Goal: Task Accomplishment & Management: Complete application form

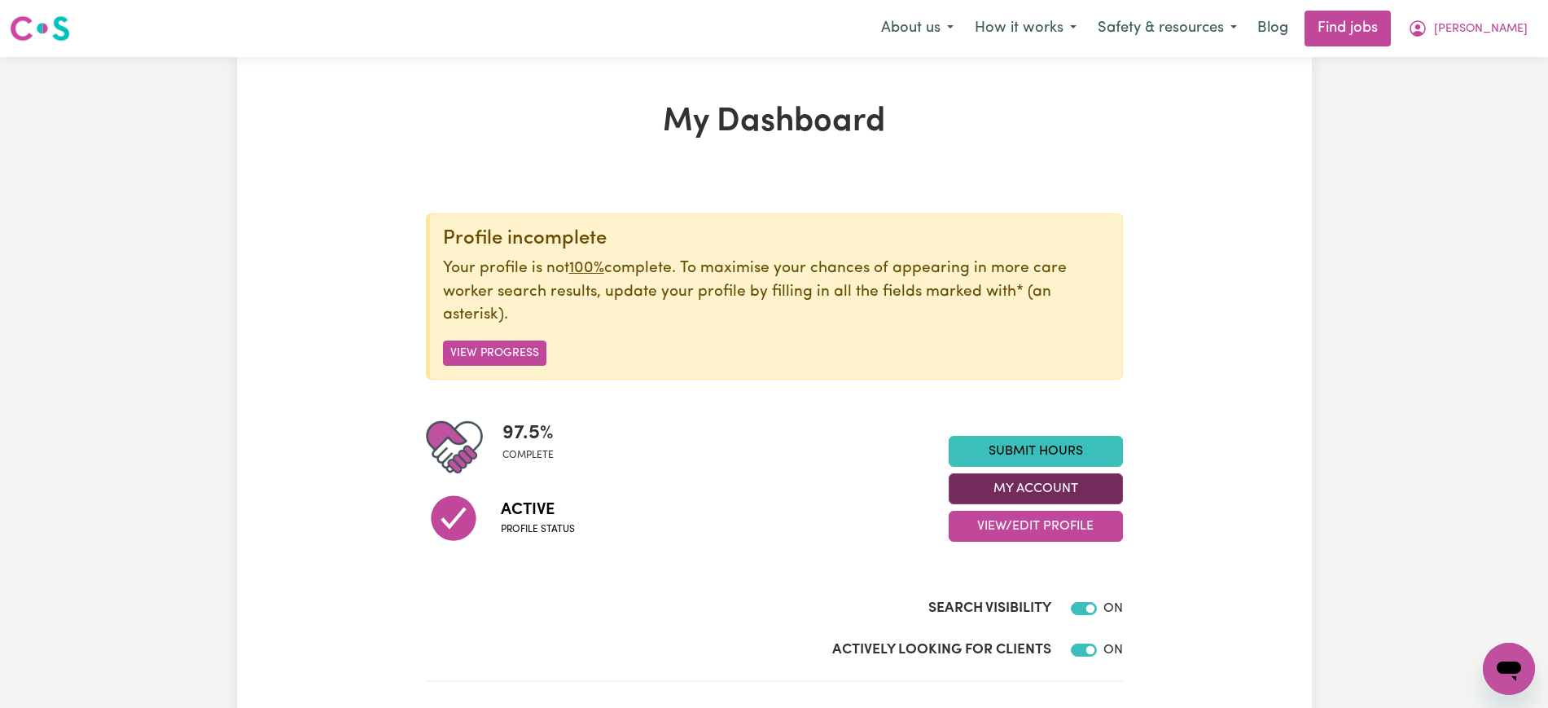
click at [991, 480] on button "My Account" at bounding box center [1036, 488] width 174 height 31
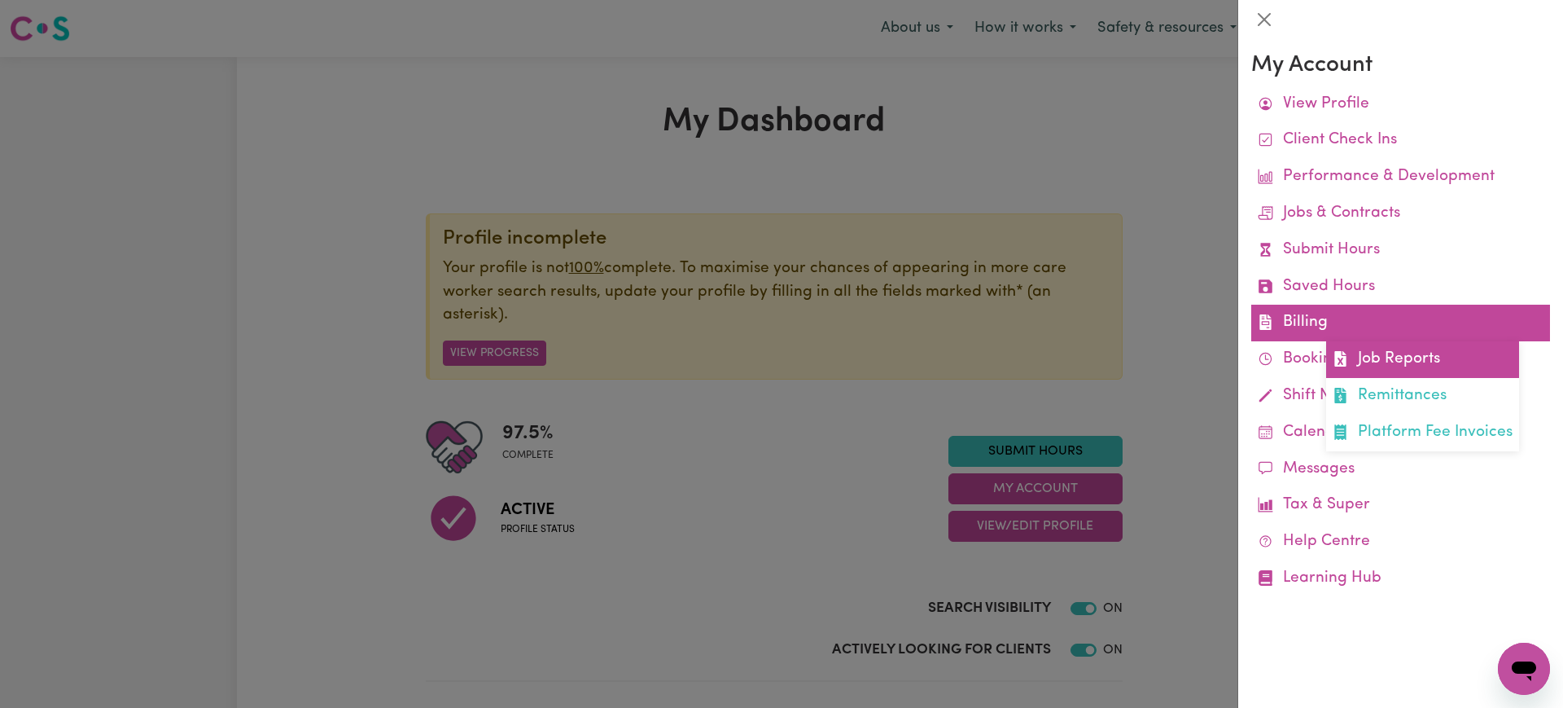
click at [1384, 362] on link "Job Reports" at bounding box center [1422, 359] width 193 height 37
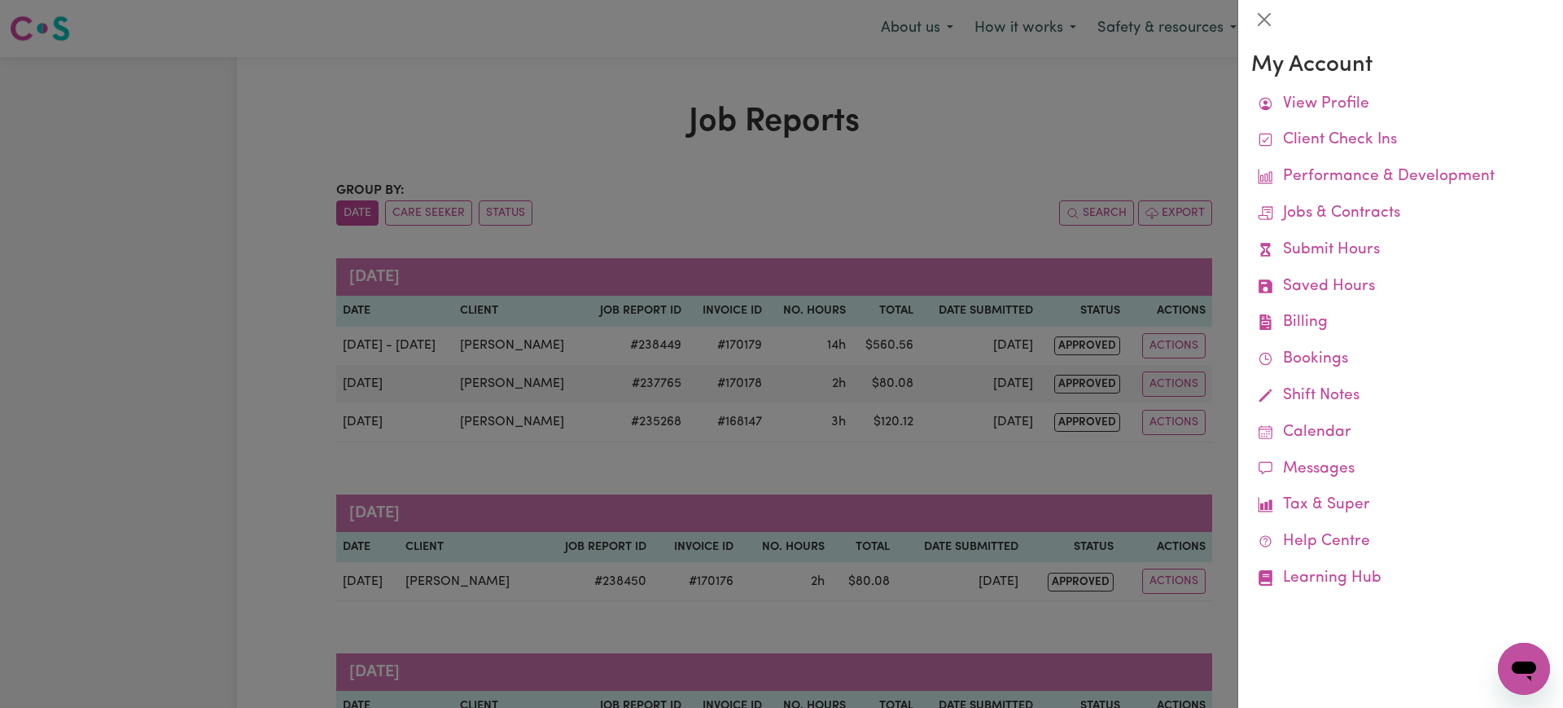
click at [694, 220] on div at bounding box center [781, 354] width 1563 height 708
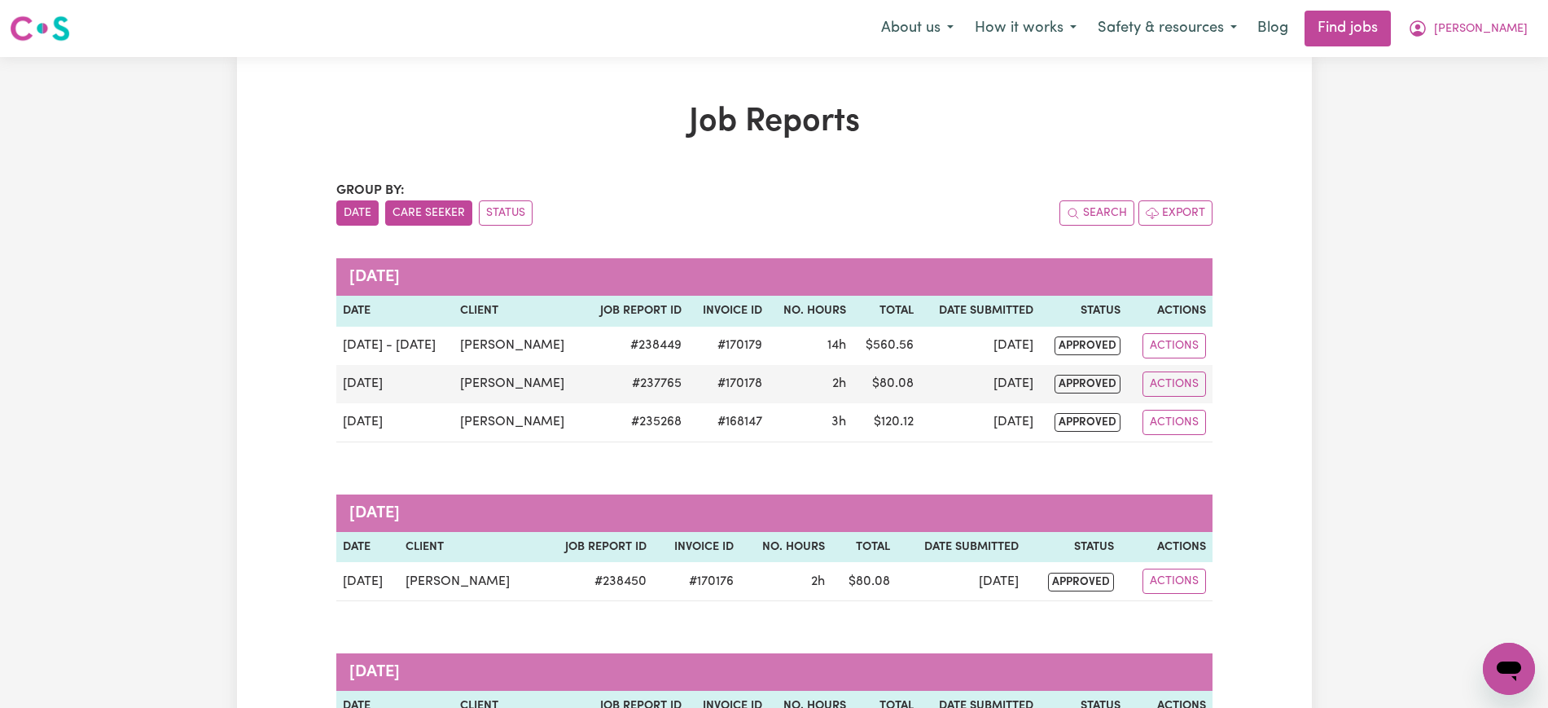
click at [415, 215] on button "Care Seeker" at bounding box center [428, 212] width 87 height 25
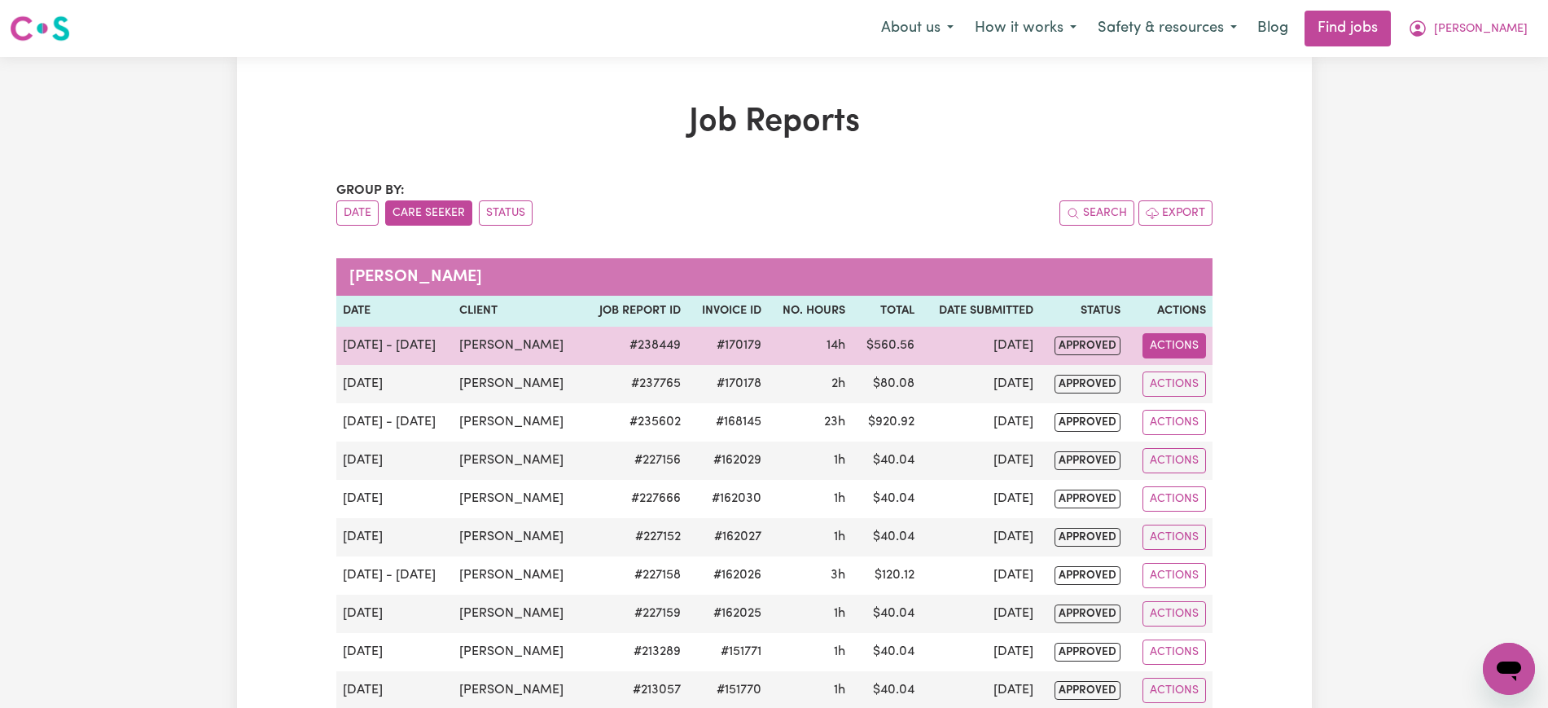
click at [1175, 345] on button "Actions" at bounding box center [1174, 345] width 64 height 25
click at [1187, 391] on link "View Job Report" at bounding box center [1210, 383] width 139 height 33
select select "pm"
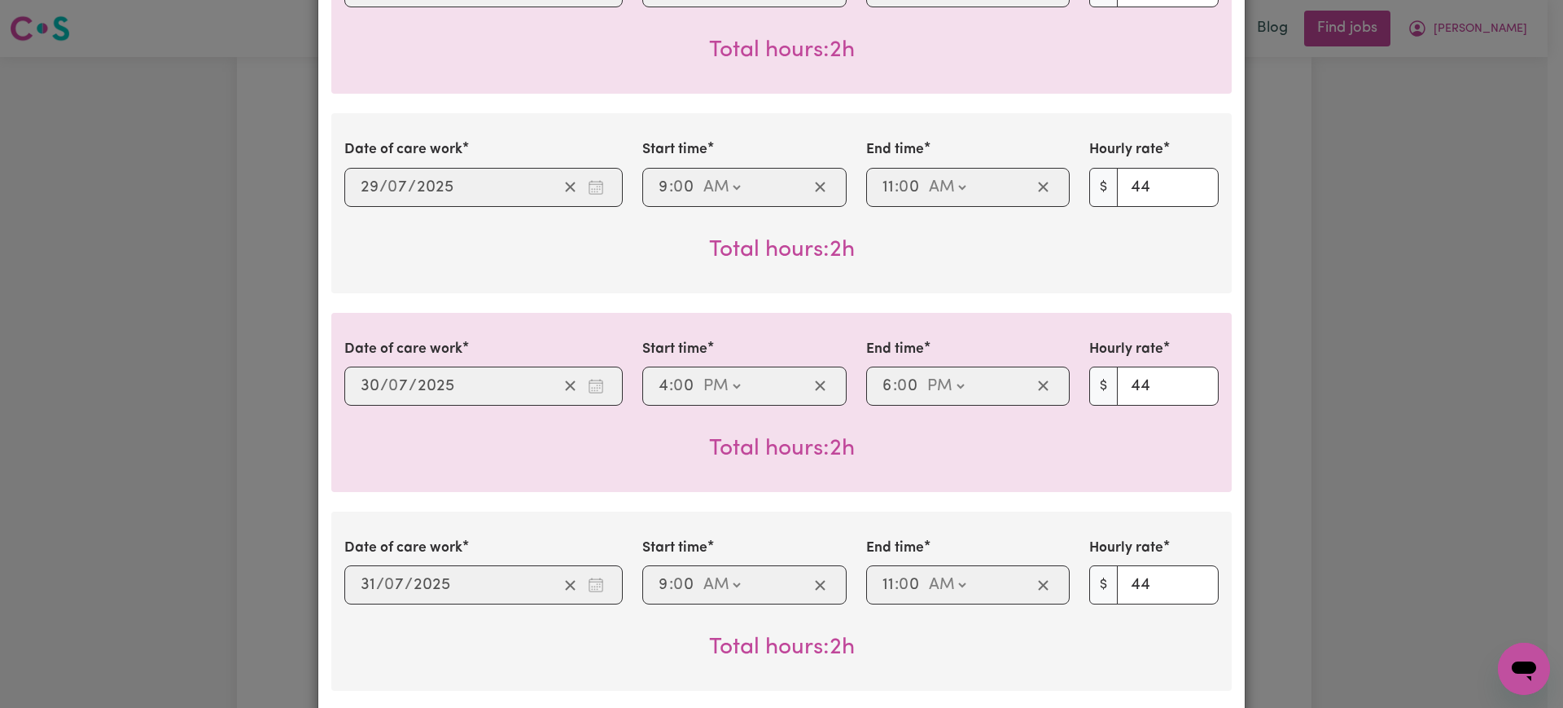
scroll to position [509, 0]
click at [1343, 373] on div "Job Report # 238449 - [PERSON_NAME] Summary Job report # 238449 Client name: [P…" at bounding box center [781, 354] width 1563 height 708
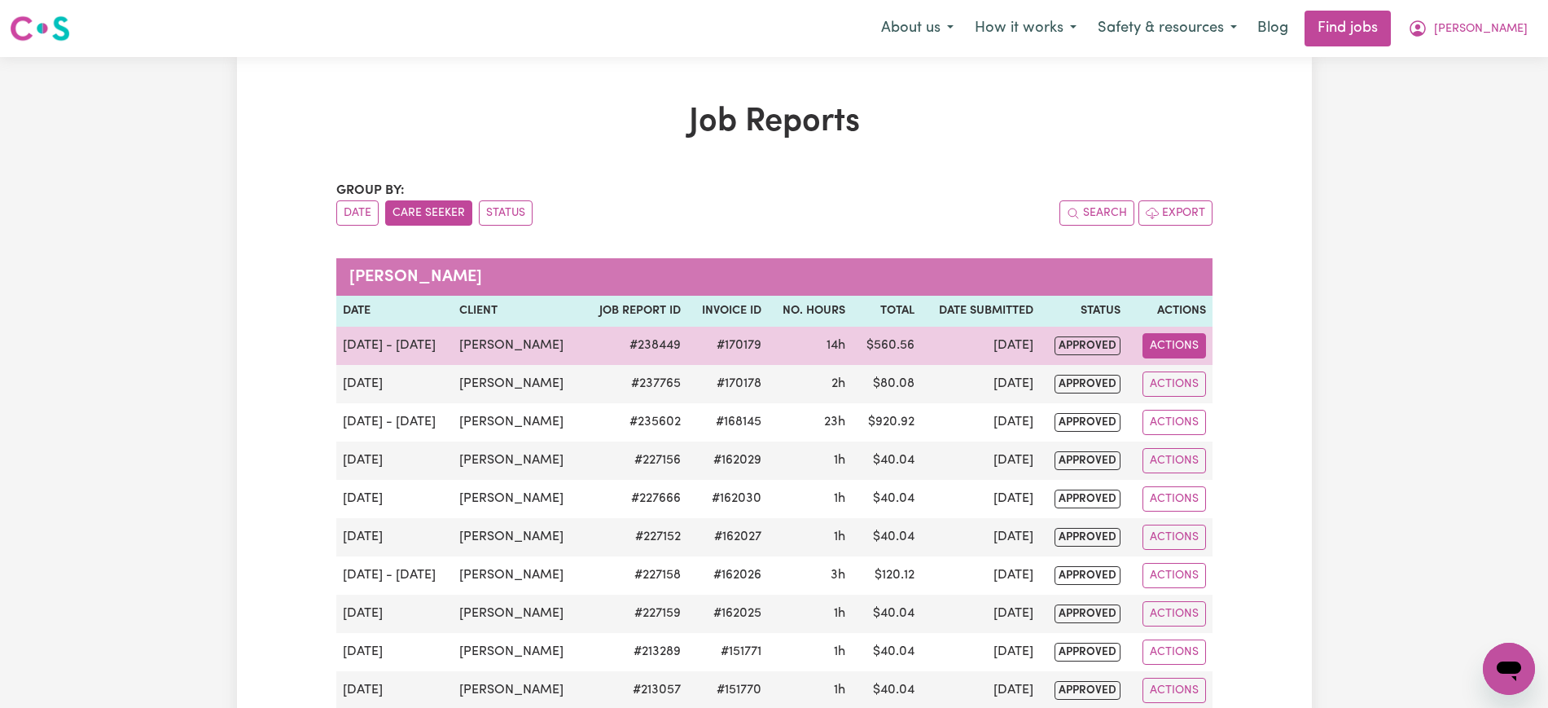
click at [1187, 342] on button "Actions" at bounding box center [1174, 345] width 64 height 25
click at [1193, 377] on link "View Job Report" at bounding box center [1210, 383] width 139 height 33
select select "pm"
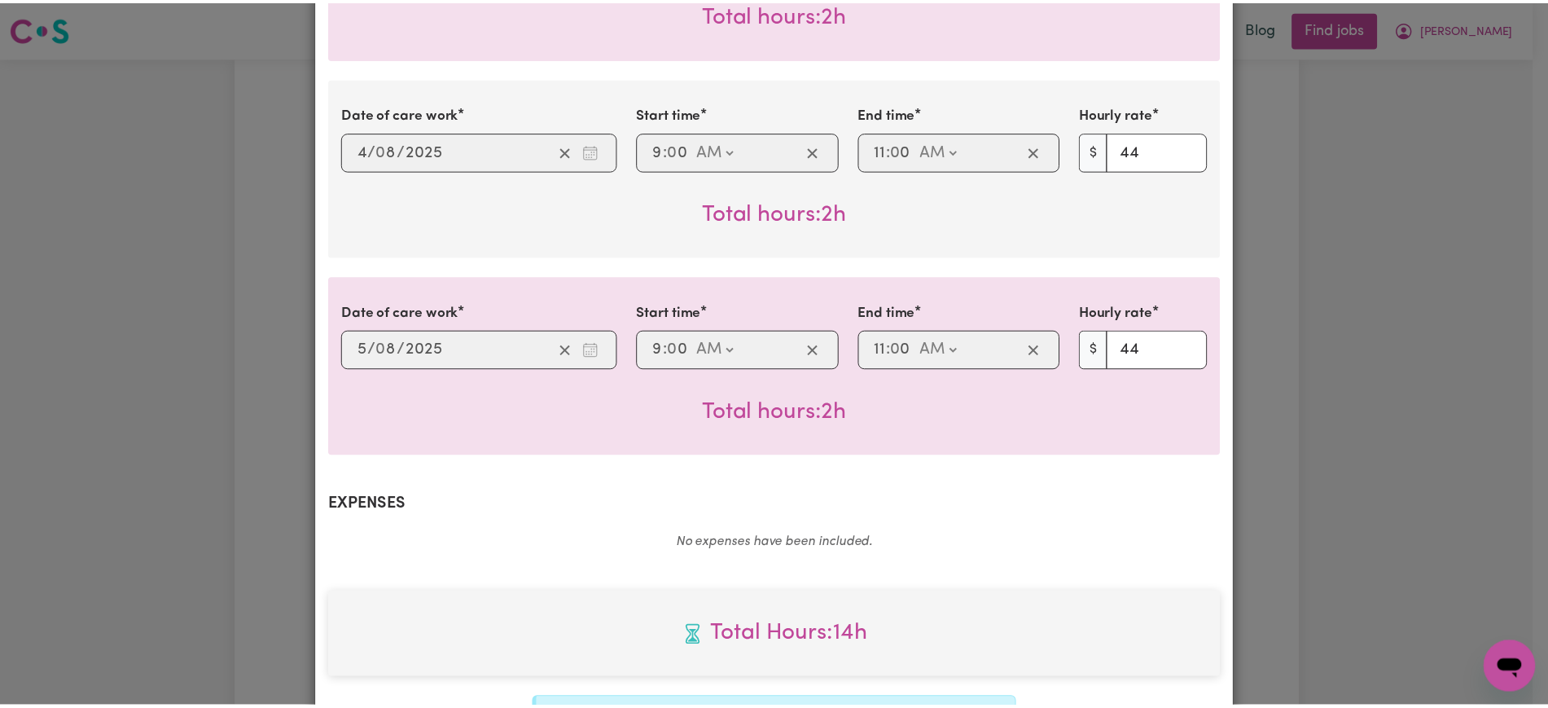
scroll to position [1150, 0]
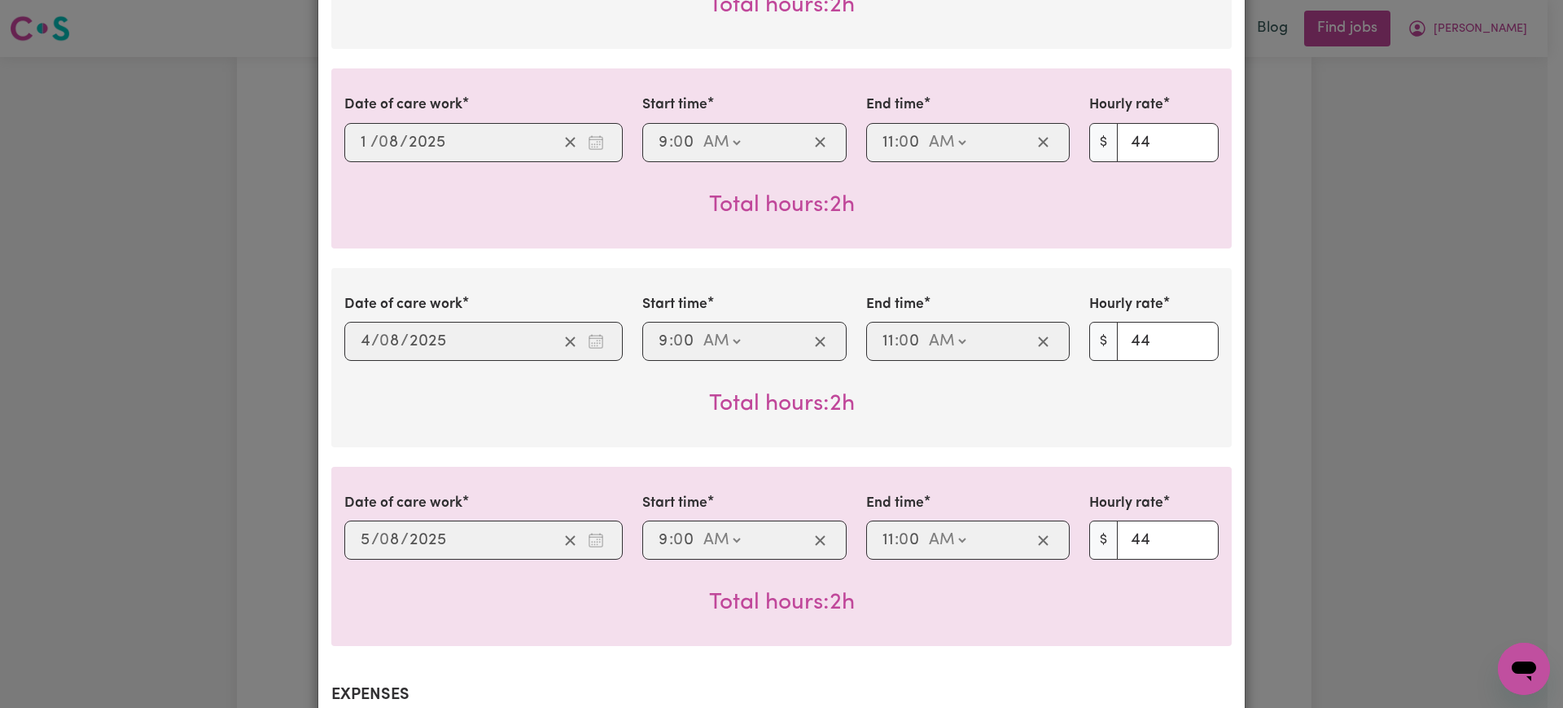
drag, startPoint x: 1433, startPoint y: 164, endPoint x: 1434, endPoint y: 151, distance: 13.1
click at [1433, 159] on div "Job Report # 238449 - [PERSON_NAME] Summary Job report # 238449 Client name: [P…" at bounding box center [781, 354] width 1563 height 708
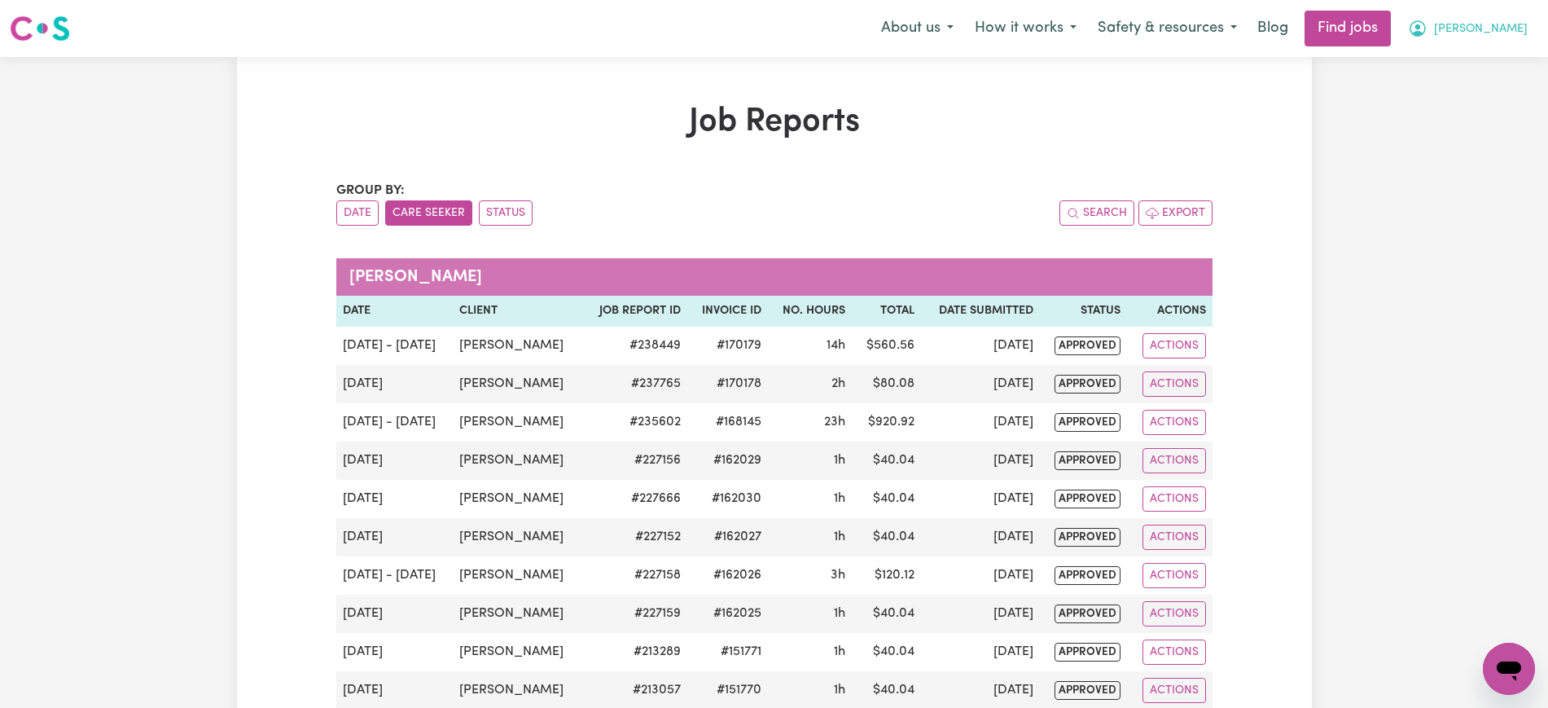
click at [1487, 29] on button "[PERSON_NAME]" at bounding box center [1467, 28] width 141 height 34
click at [1457, 94] on link "My Dashboard" at bounding box center [1473, 93] width 129 height 31
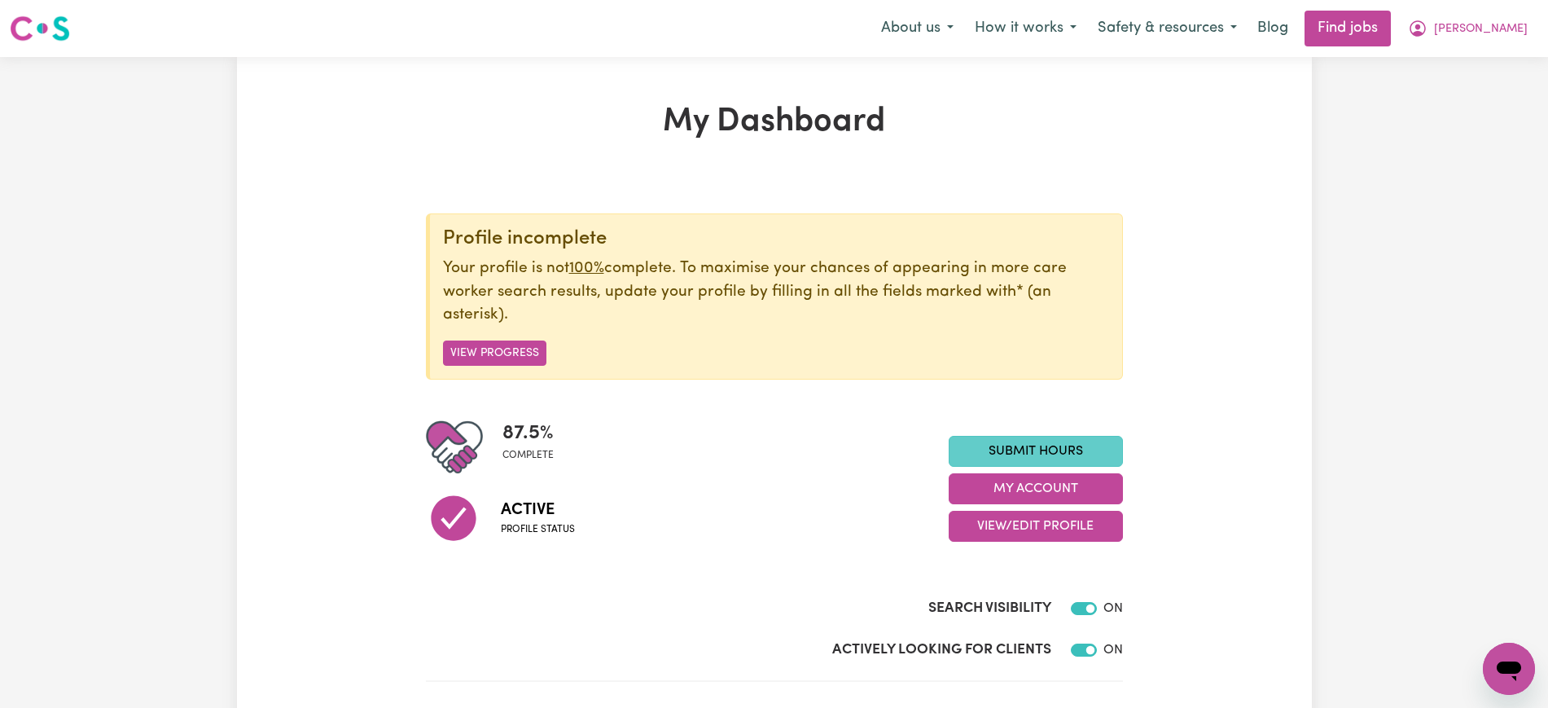
click at [1056, 443] on link "Submit Hours" at bounding box center [1036, 451] width 174 height 31
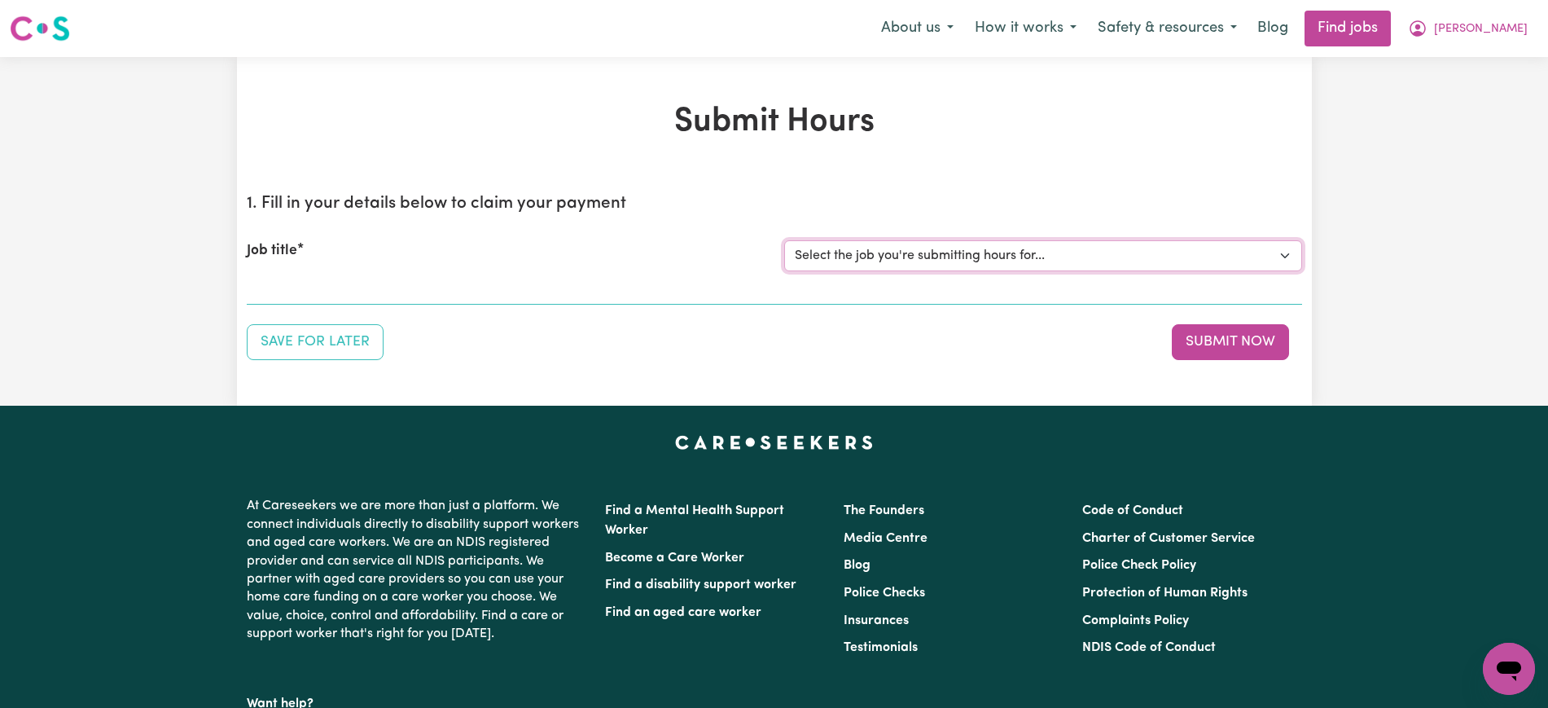
click at [883, 254] on select "Select the job you're submitting hours for... [[PERSON_NAME] ] [DEMOGRAPHIC_DAT…" at bounding box center [1043, 255] width 518 height 31
select select "9563"
click at [784, 240] on select "Select the job you're submitting hours for... [[PERSON_NAME] ] [DEMOGRAPHIC_DAT…" at bounding box center [1043, 255] width 518 height 31
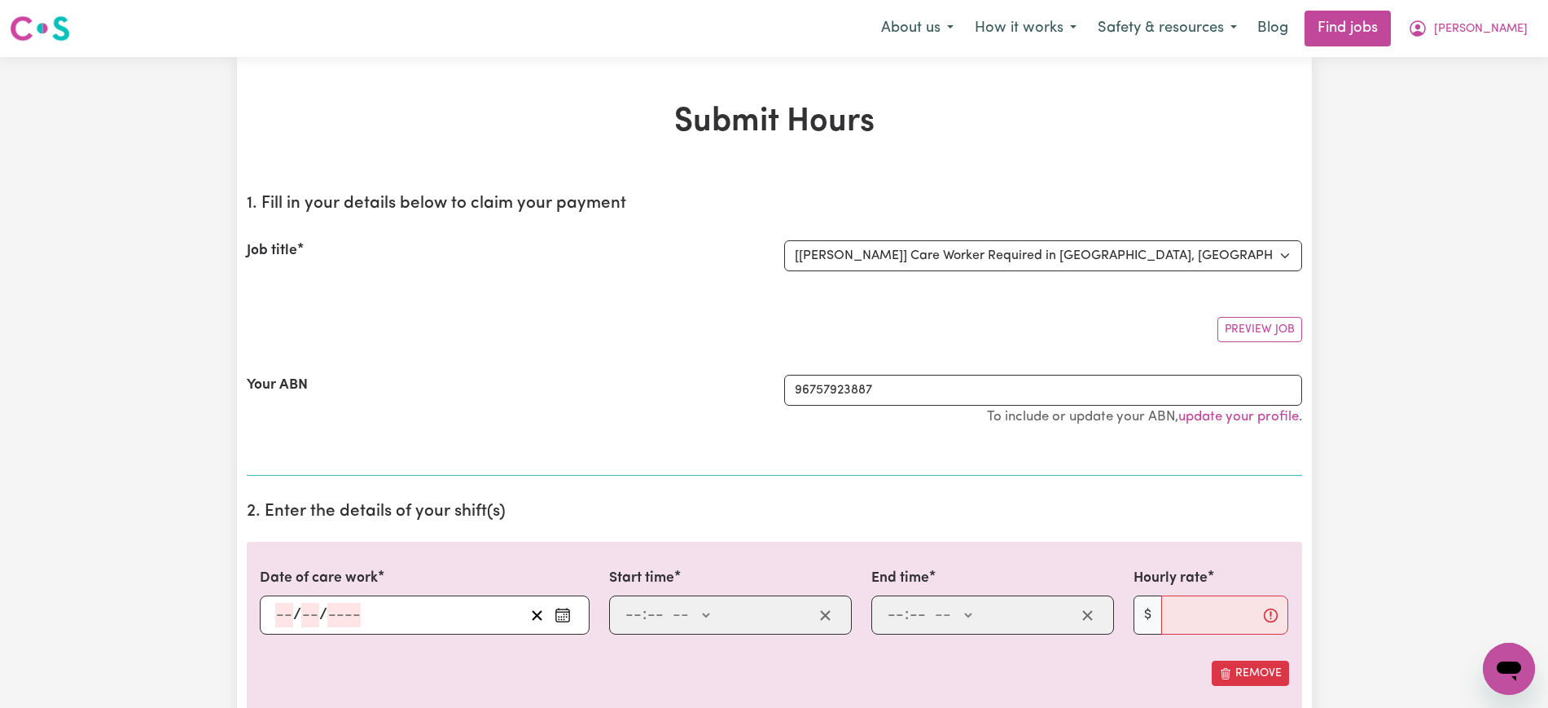
click at [898, 182] on section "1. Fill in your details below to claim your payment Job title Select the job yo…" at bounding box center [774, 328] width 1055 height 295
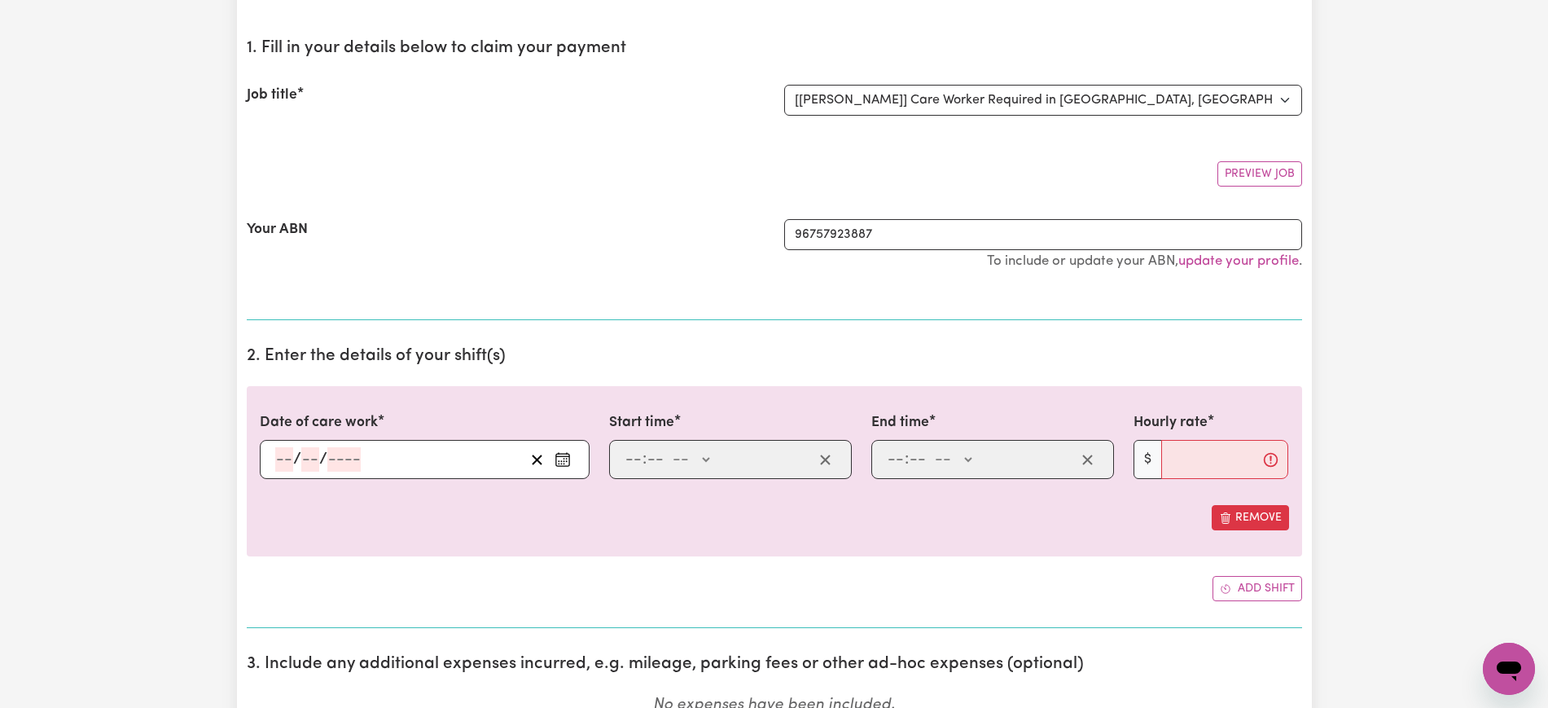
scroll to position [204, 0]
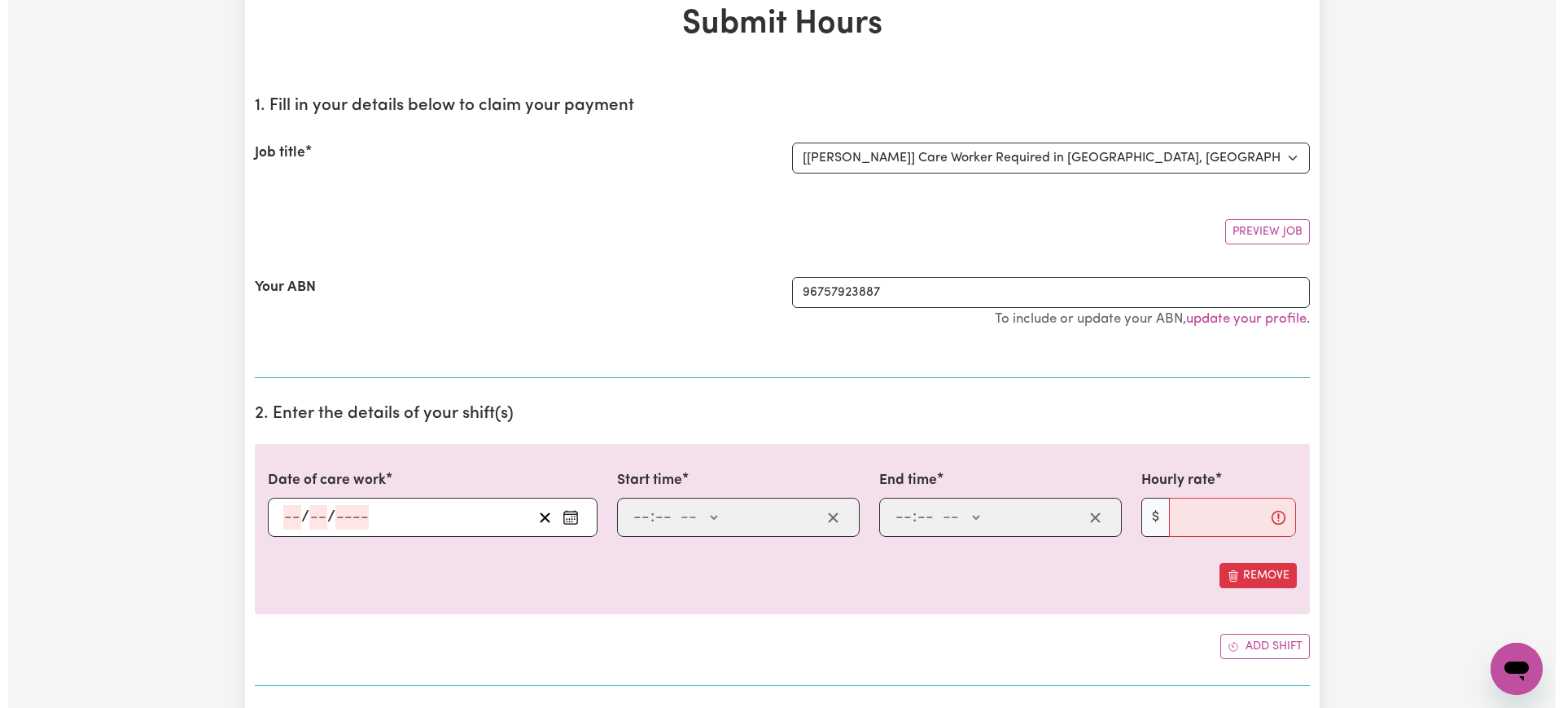
scroll to position [0, 0]
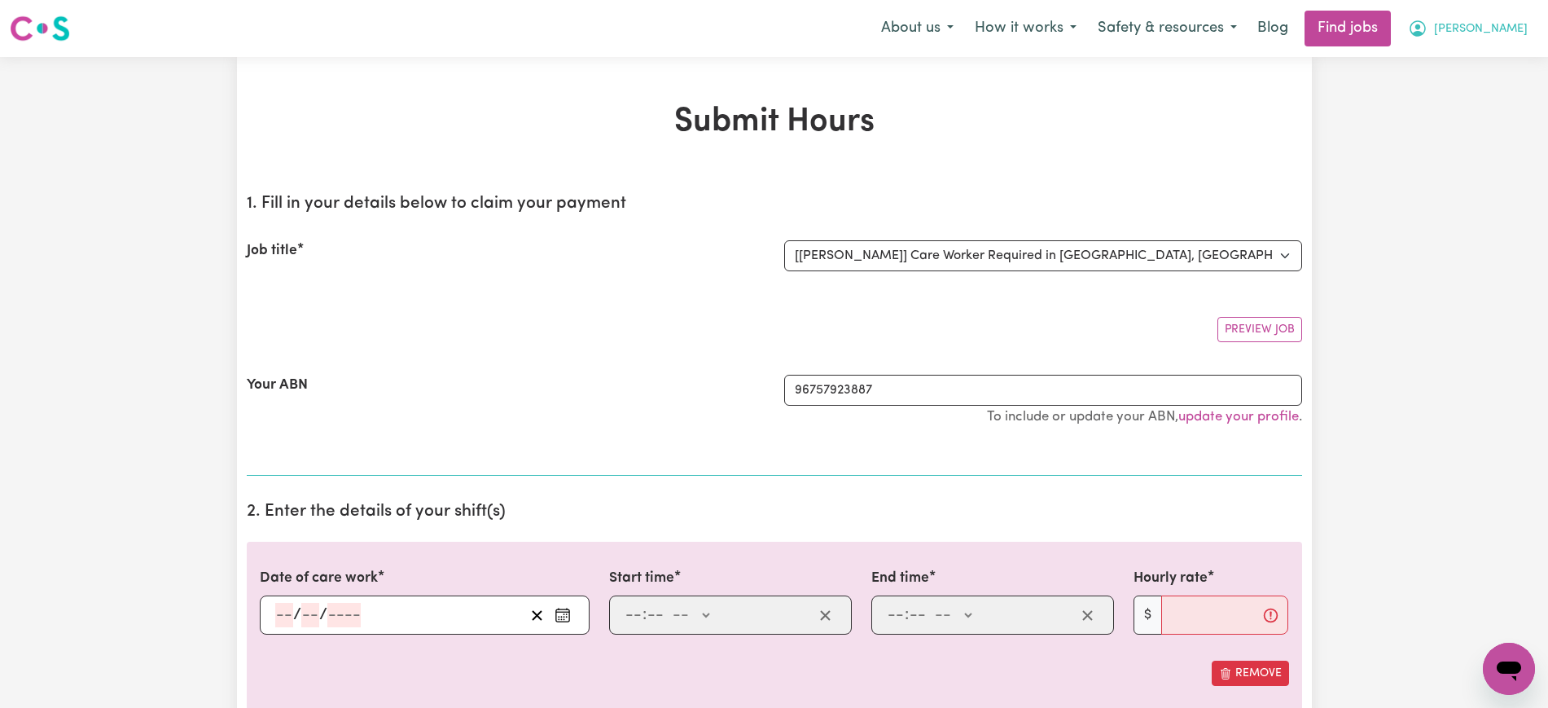
click at [1483, 27] on button "[PERSON_NAME]" at bounding box center [1467, 28] width 141 height 34
click at [1481, 103] on link "My Dashboard" at bounding box center [1473, 93] width 129 height 31
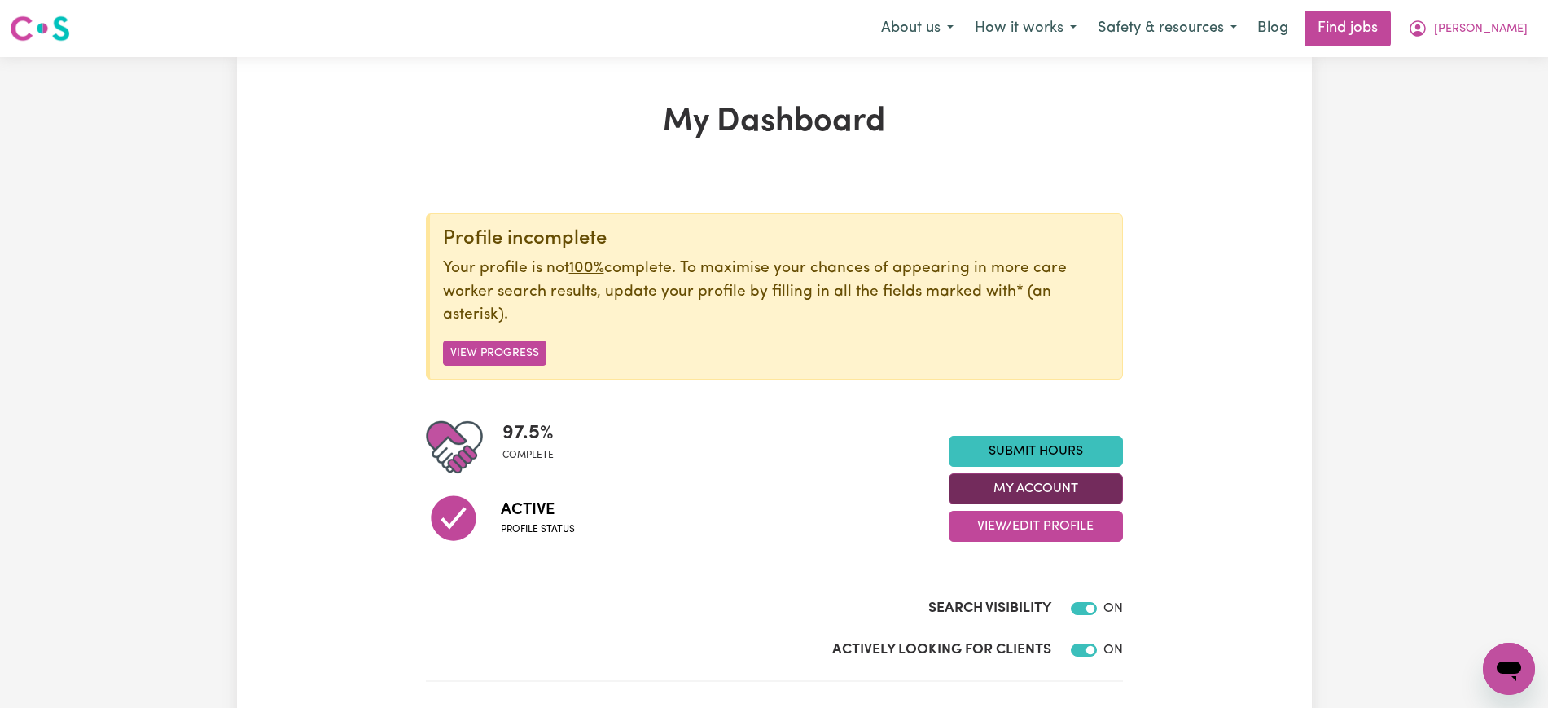
click at [1005, 480] on button "My Account" at bounding box center [1036, 488] width 174 height 31
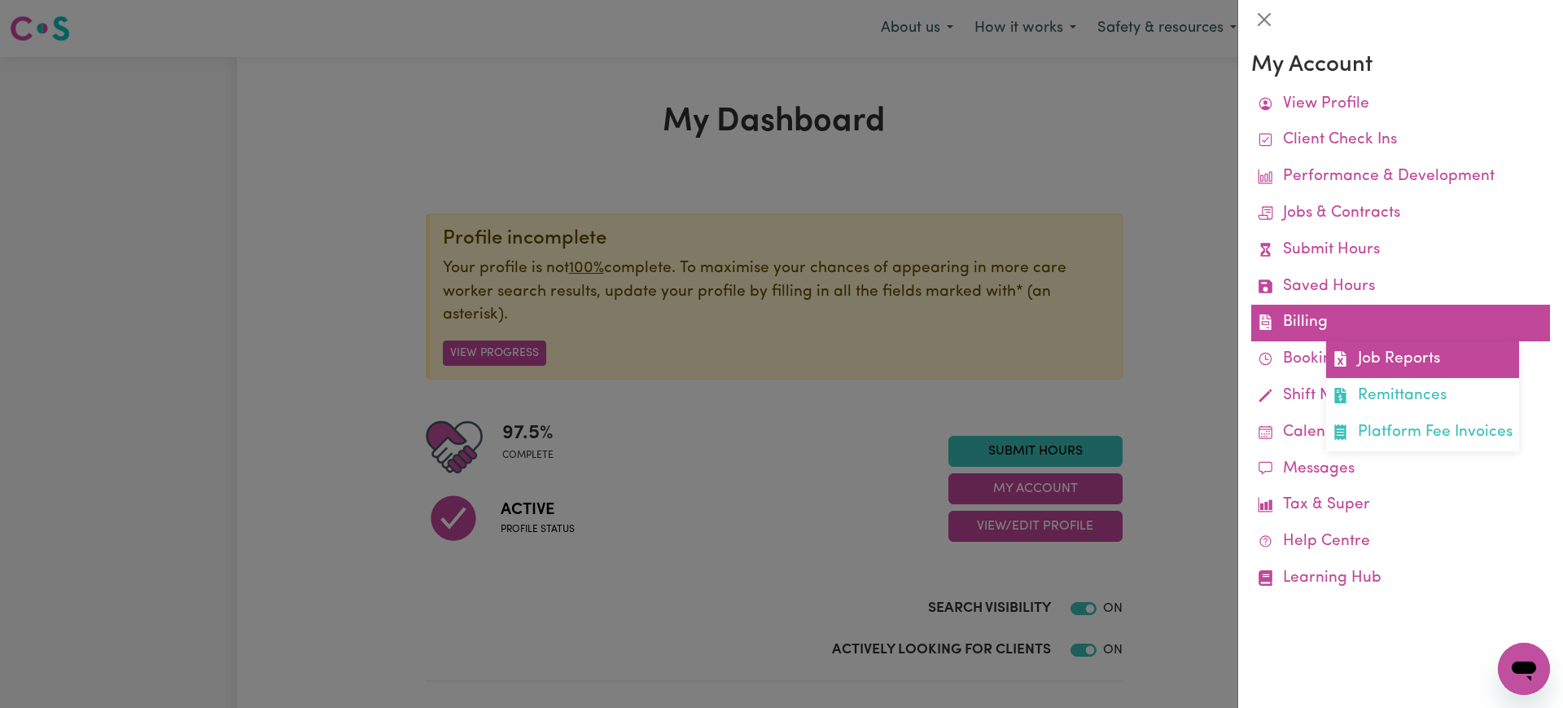
click at [1386, 352] on link "Job Reports" at bounding box center [1422, 359] width 193 height 37
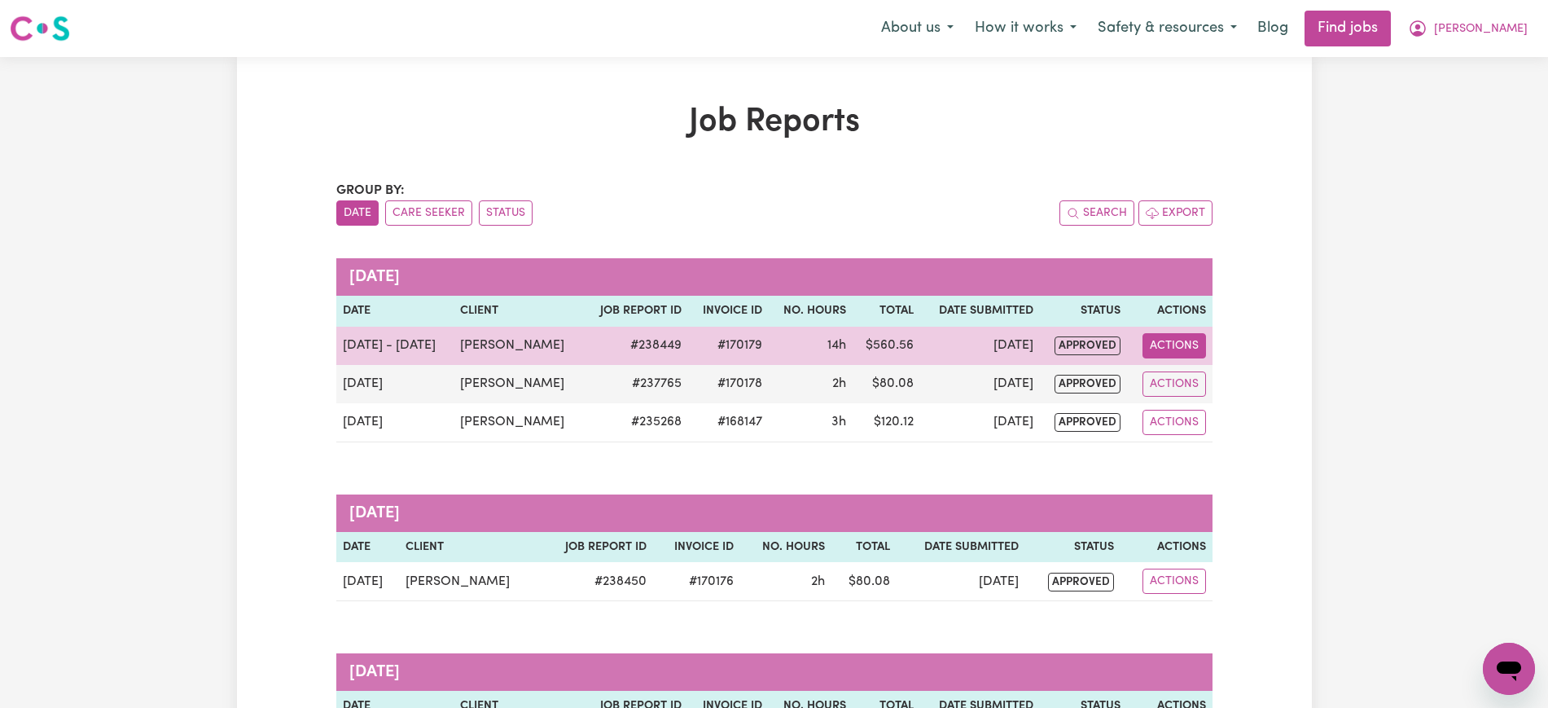
click at [1182, 340] on button "Actions" at bounding box center [1174, 345] width 64 height 25
click at [1207, 383] on link "View Job Report" at bounding box center [1211, 383] width 139 height 33
select select "pm"
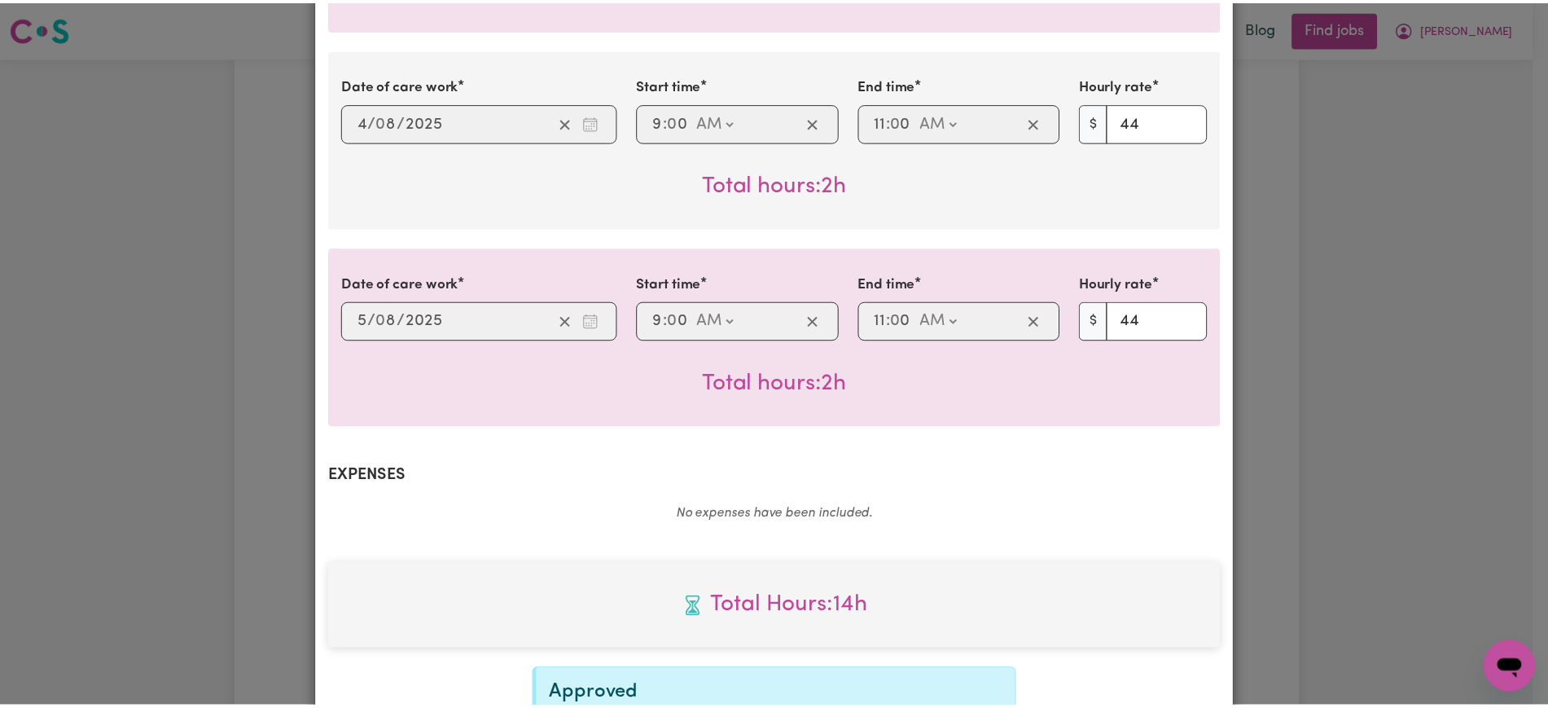
scroll to position [1251, 0]
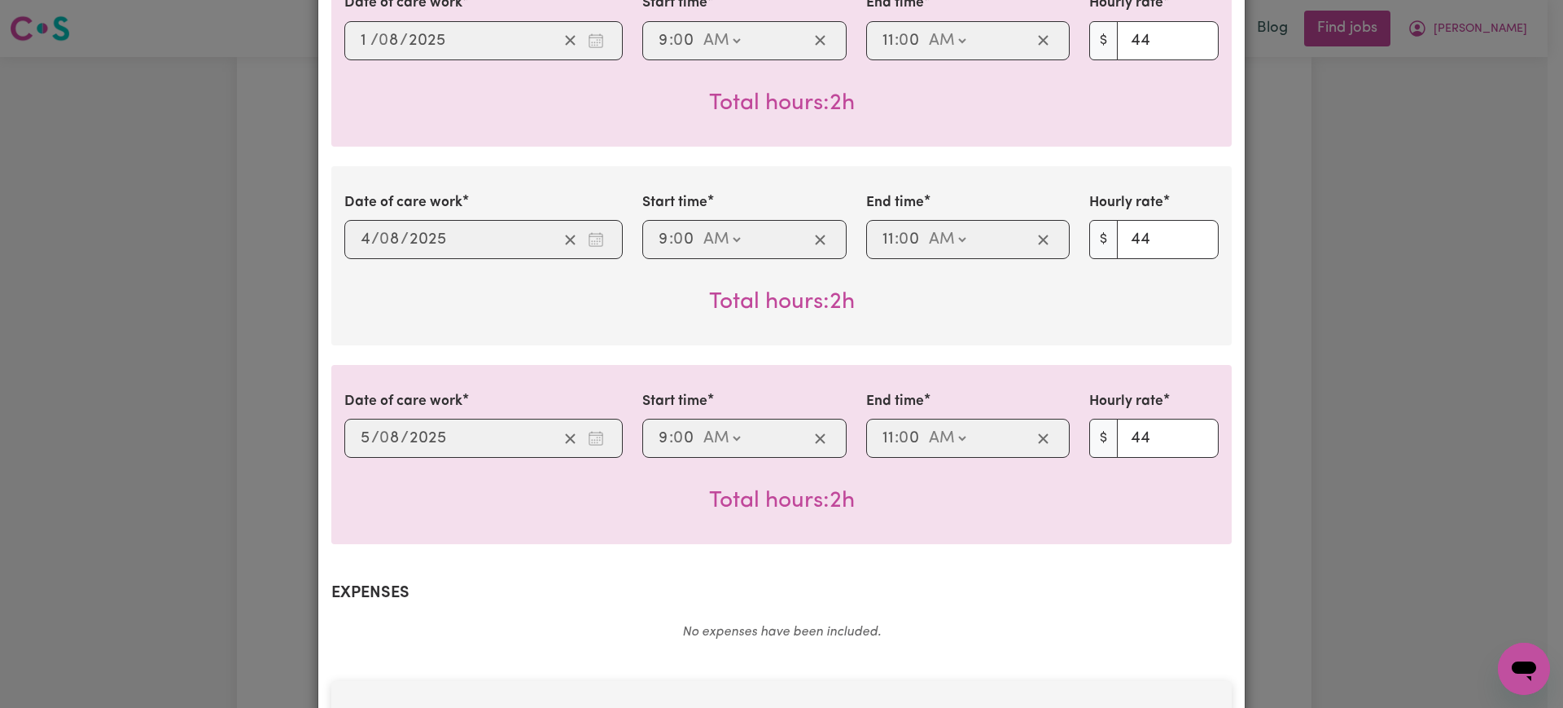
drag, startPoint x: 1298, startPoint y: 305, endPoint x: 1371, endPoint y: 142, distance: 178.6
click at [1298, 303] on div "Job Report # 238449 - [PERSON_NAME] Summary Job report # 238449 Client name: [P…" at bounding box center [781, 354] width 1563 height 708
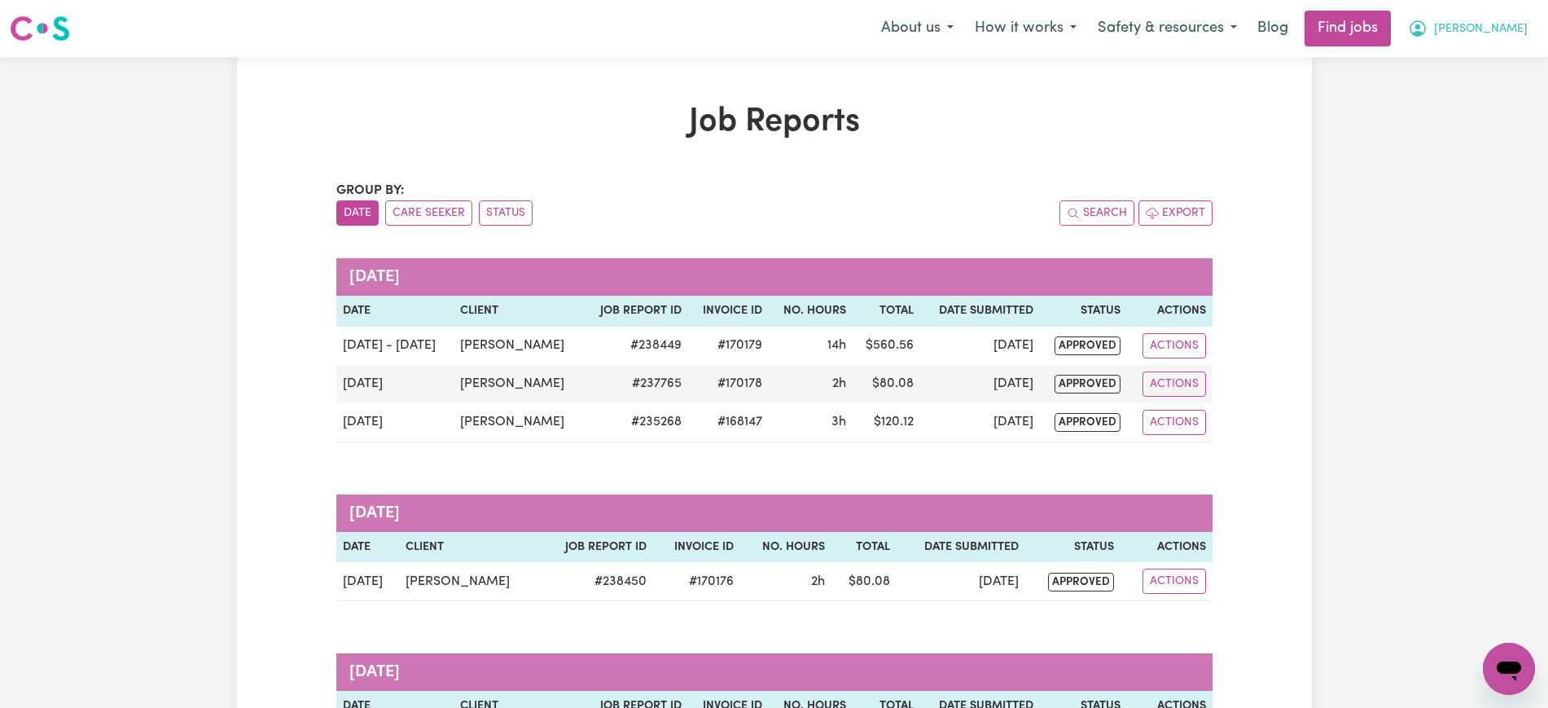
click at [1468, 15] on button "[PERSON_NAME]" at bounding box center [1467, 28] width 141 height 34
click at [1462, 99] on link "My Dashboard" at bounding box center [1473, 93] width 129 height 31
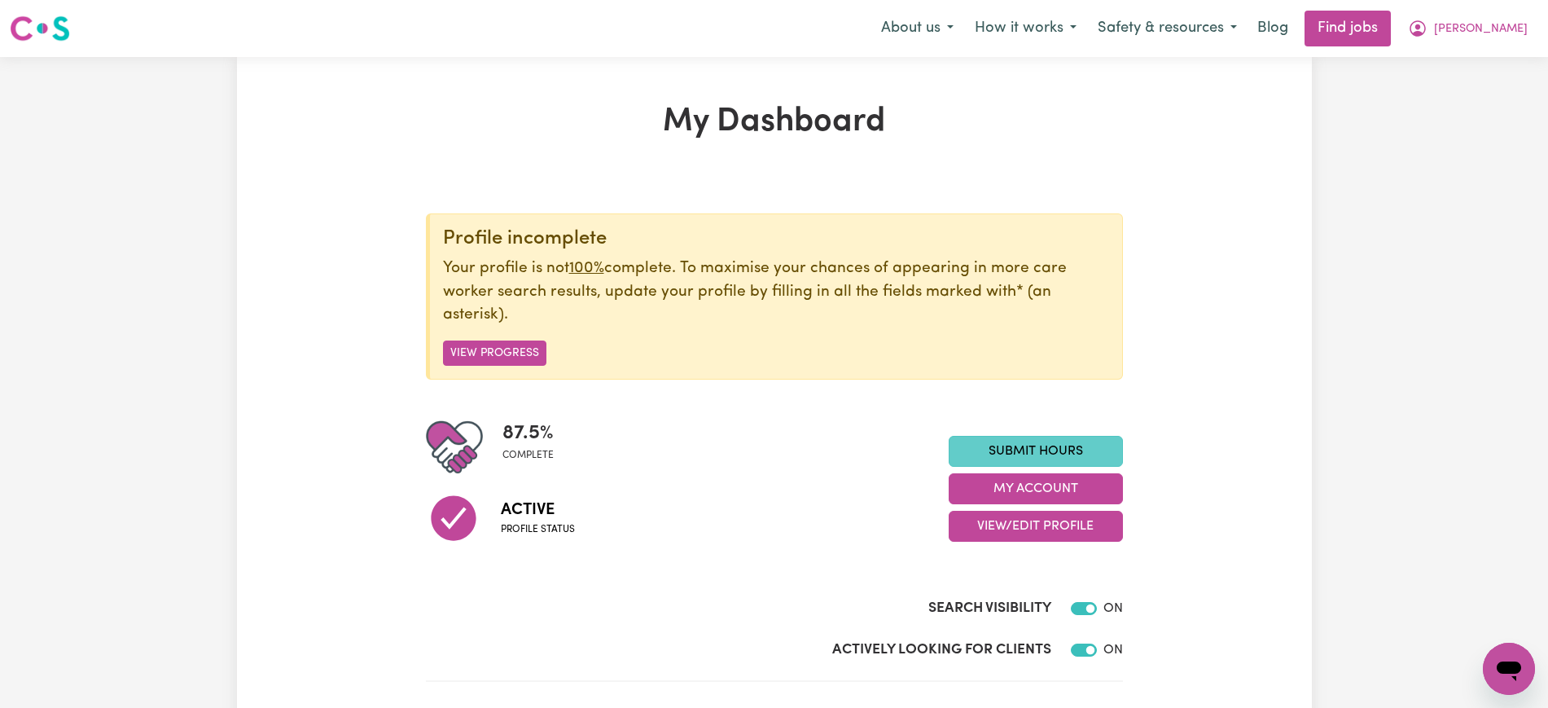
click at [1030, 445] on link "Submit Hours" at bounding box center [1036, 451] width 174 height 31
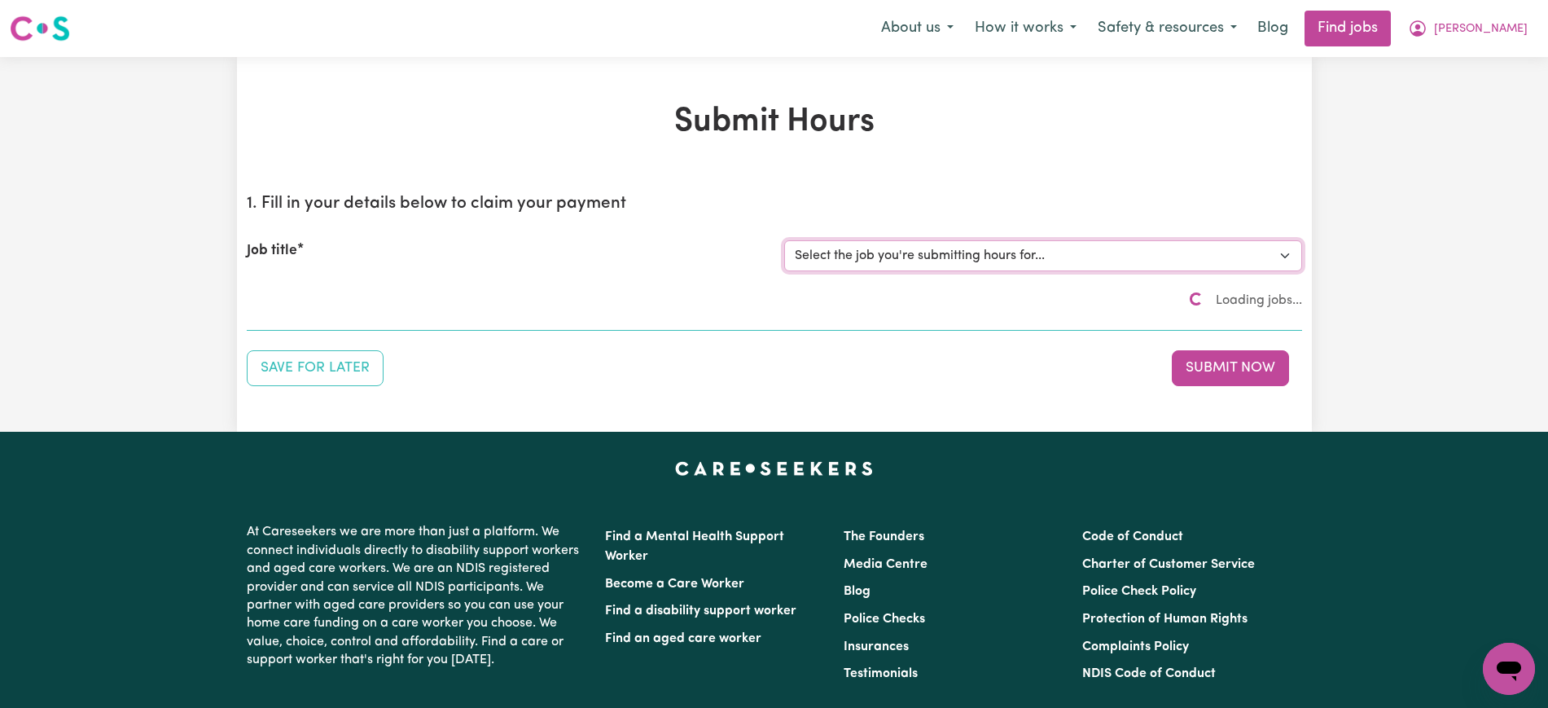
click at [1008, 256] on select "Select the job you're submitting hours for... [[PERSON_NAME] ] [DEMOGRAPHIC_DAT…" at bounding box center [1043, 255] width 518 height 31
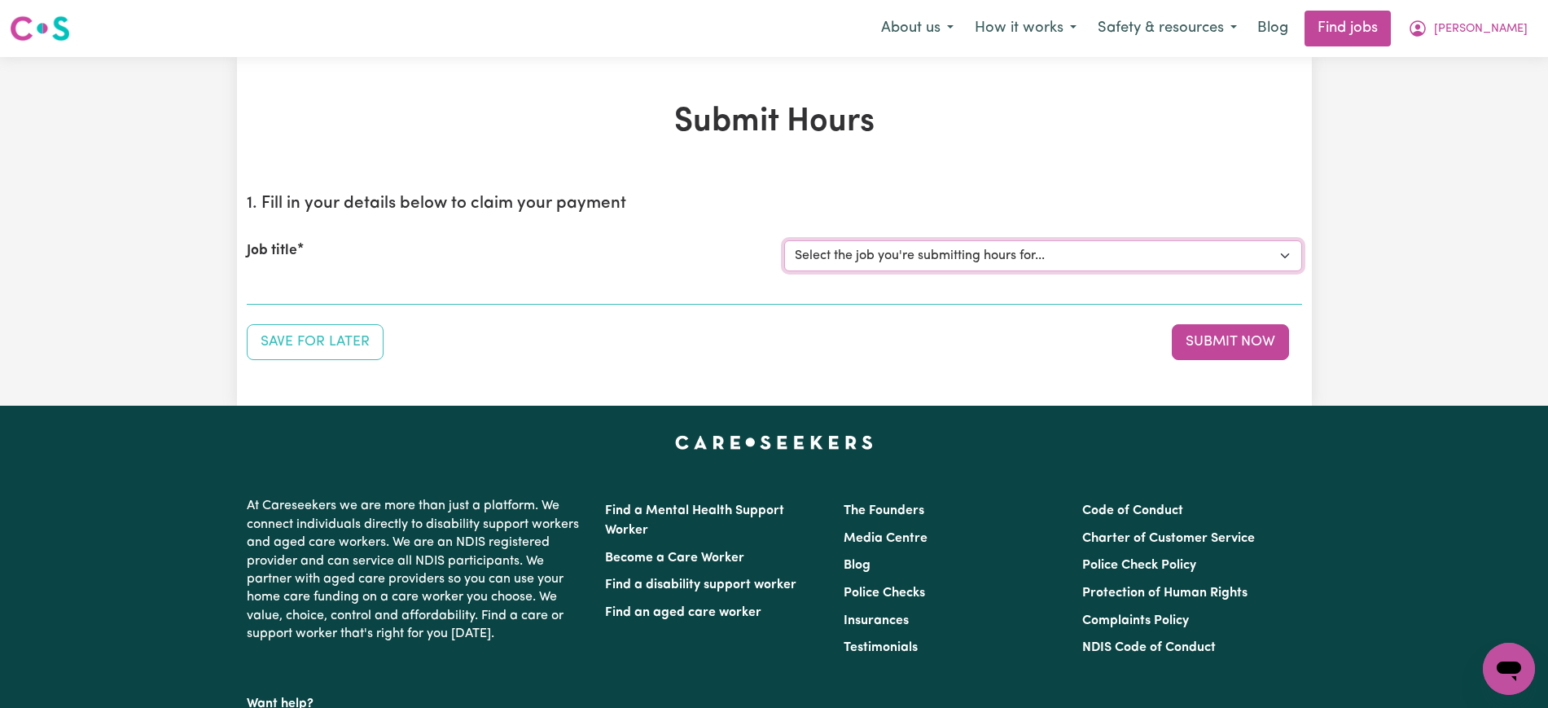
select select "9563"
click at [784, 240] on select "Select the job you're submitting hours for... [[PERSON_NAME] ] [DEMOGRAPHIC_DAT…" at bounding box center [1043, 255] width 518 height 31
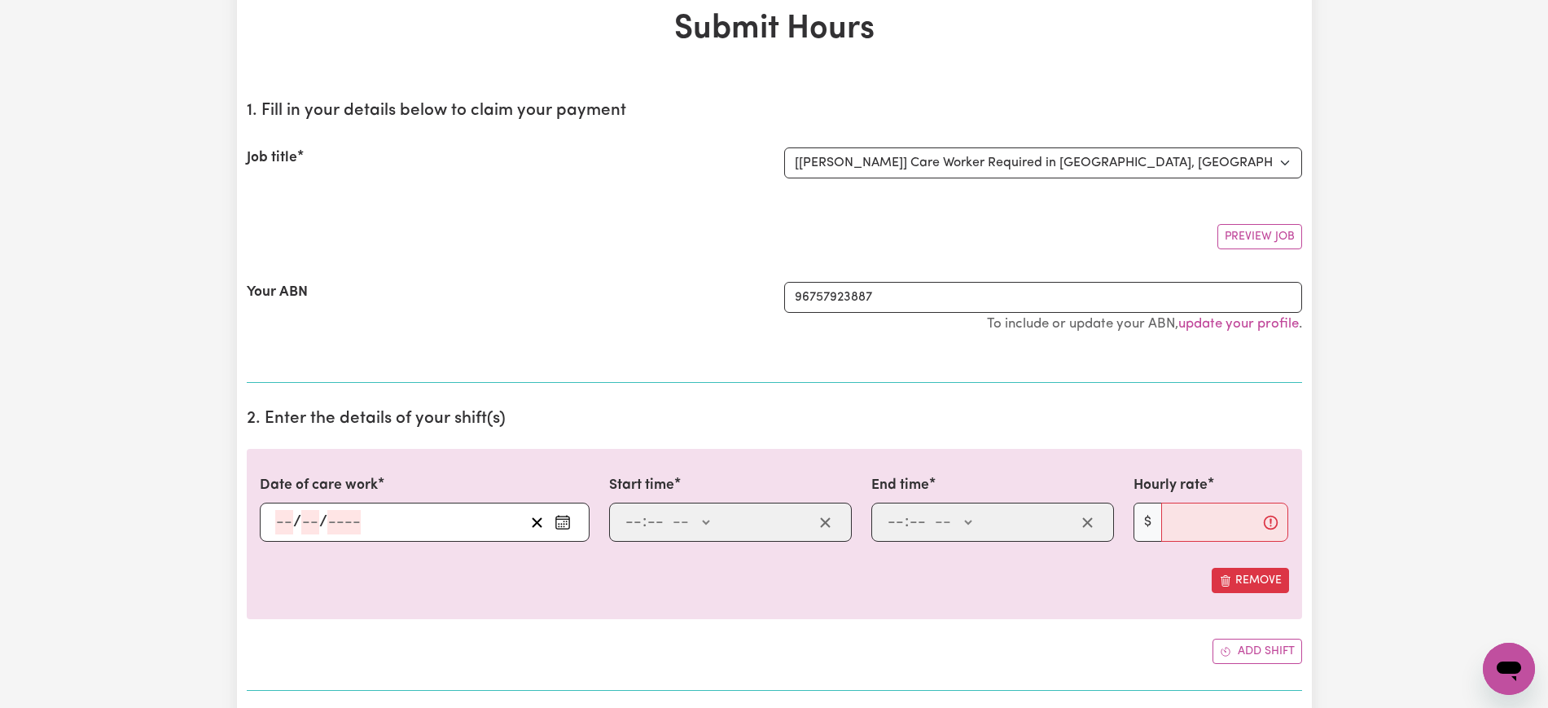
scroll to position [204, 0]
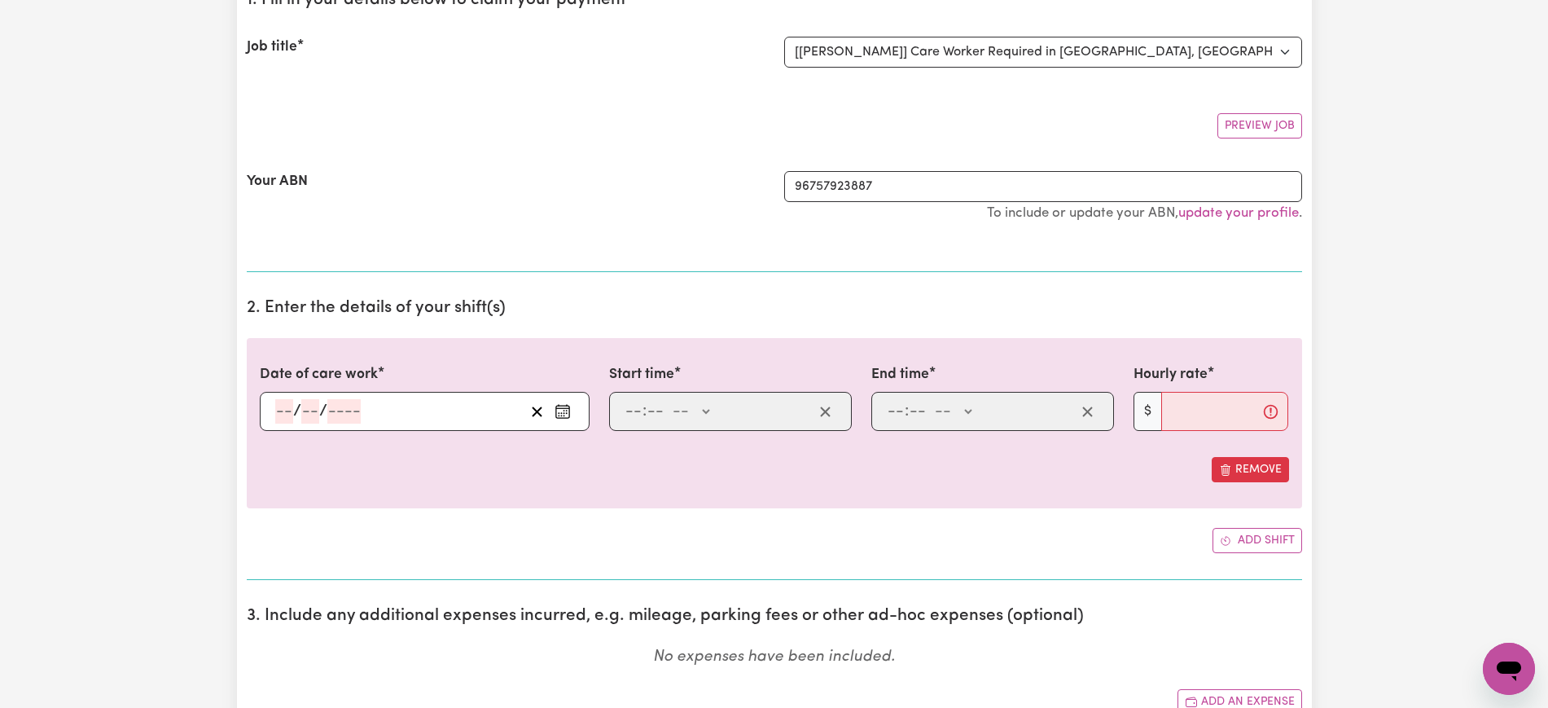
click at [556, 409] on rect "Enter the date of care work" at bounding box center [562, 411] width 13 height 12
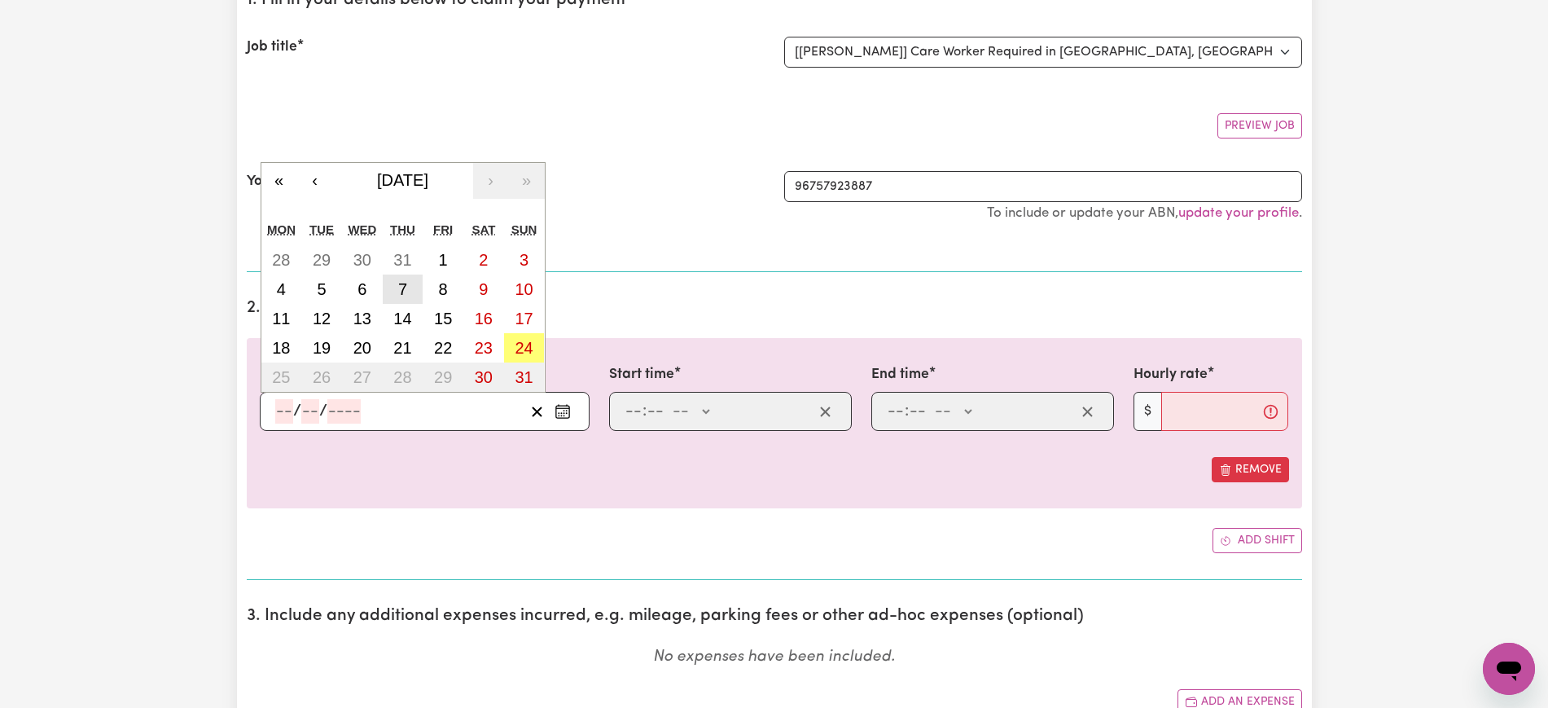
drag, startPoint x: 406, startPoint y: 281, endPoint x: 443, endPoint y: 239, distance: 56.0
click at [405, 281] on abbr "7" at bounding box center [402, 289] width 9 height 18
type input "[DATE]"
type input "7"
type input "8"
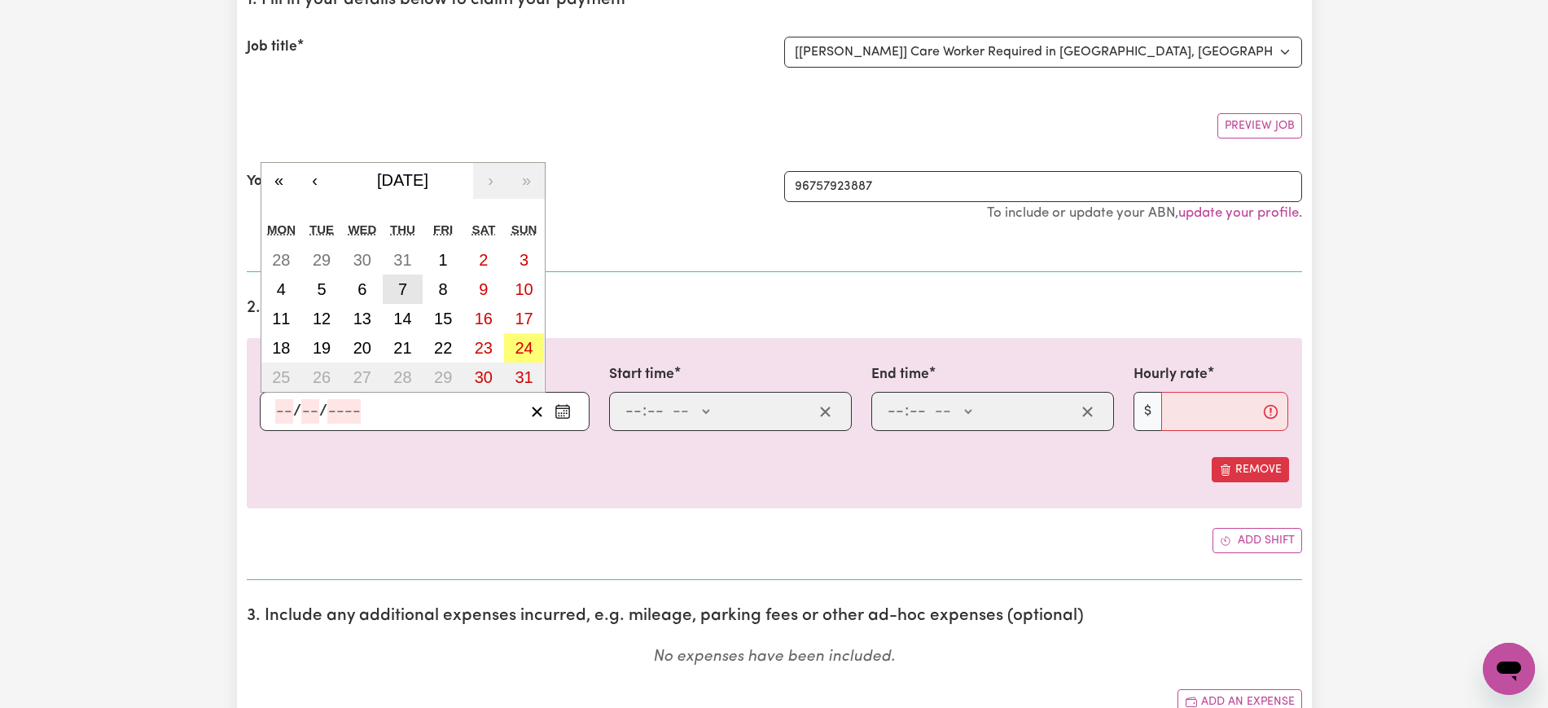
type input "2025"
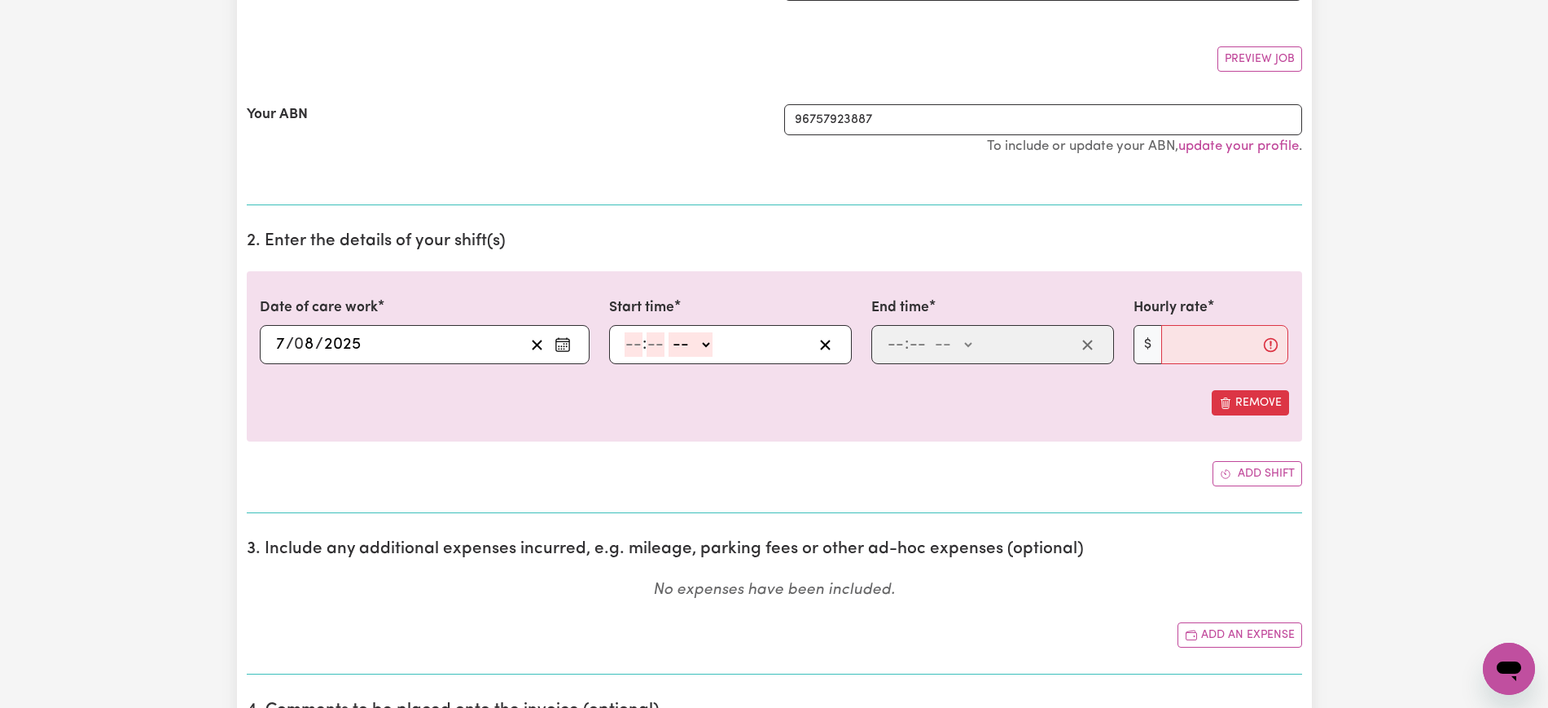
scroll to position [305, 0]
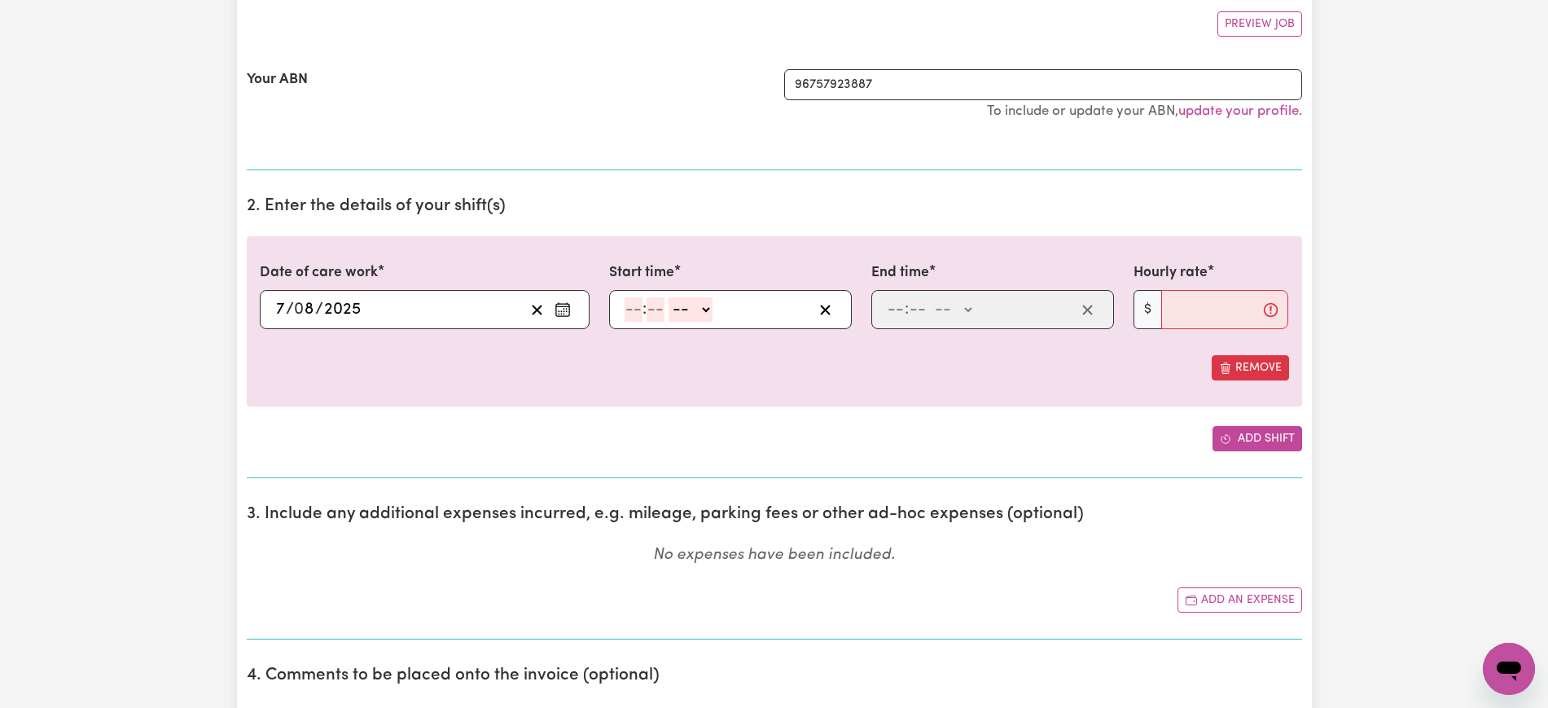
click at [1249, 438] on button "Add shift" at bounding box center [1257, 438] width 90 height 25
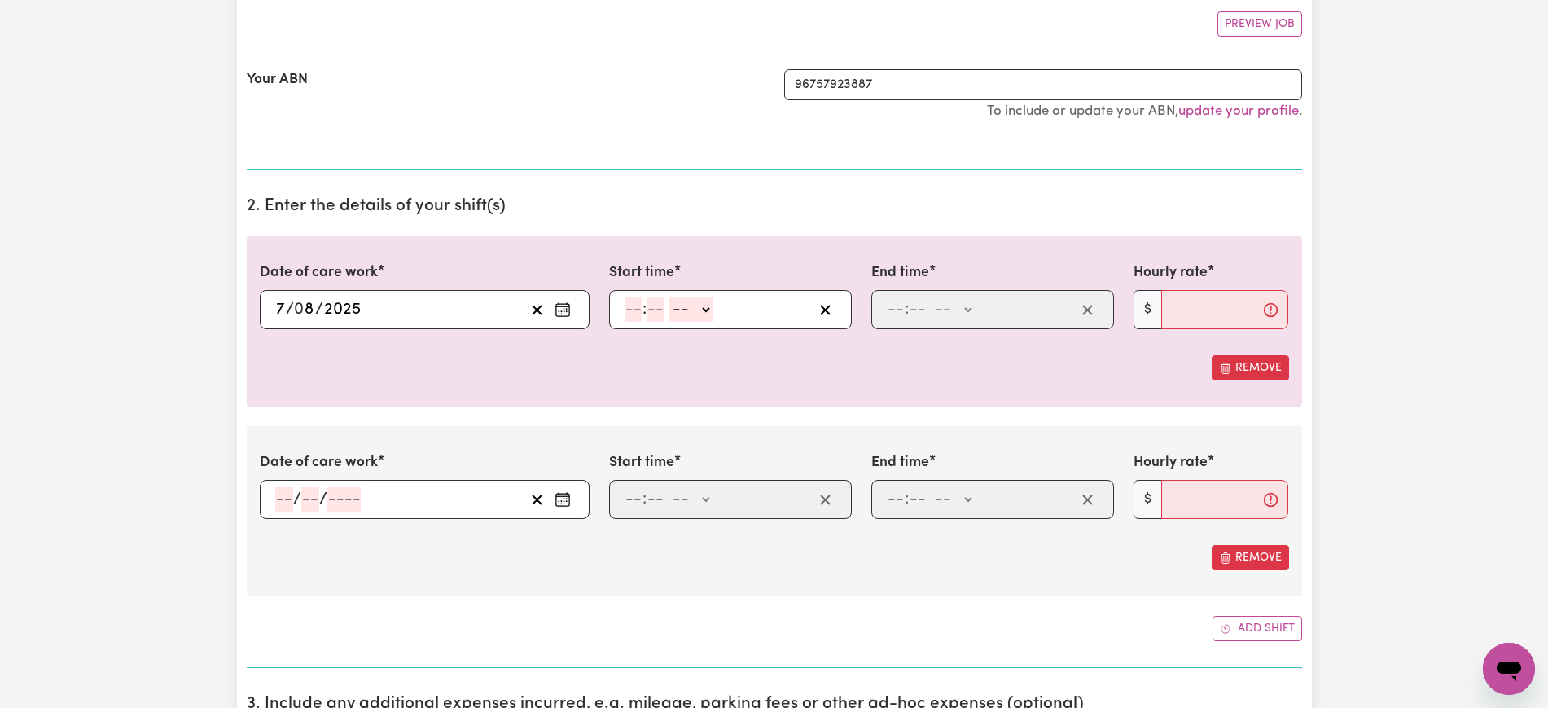
click at [562, 503] on circle "Enter the date of care work" at bounding box center [561, 504] width 2 height 2
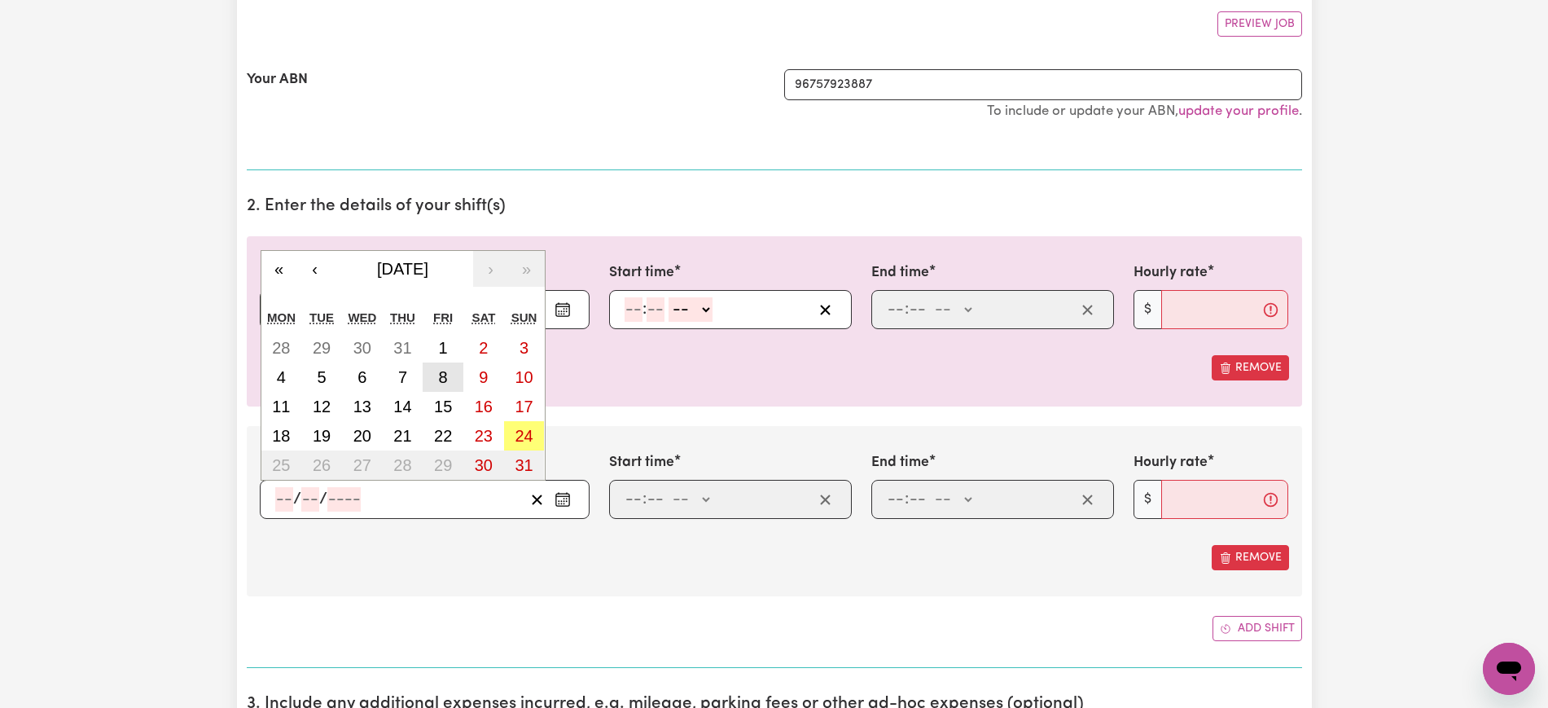
click at [460, 374] on button "8" at bounding box center [443, 376] width 41 height 29
type input "[DATE]"
type input "8"
type input "2025"
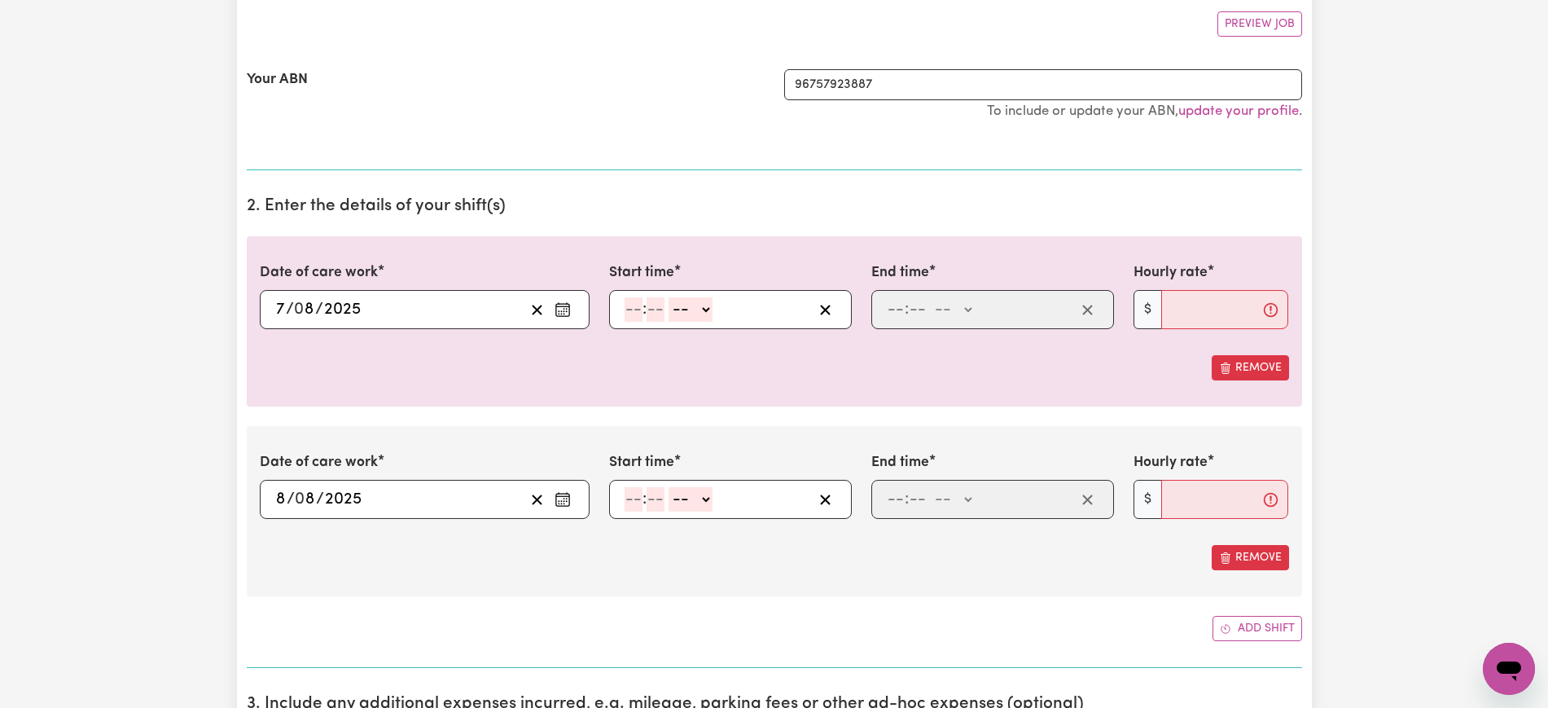
drag, startPoint x: 628, startPoint y: 307, endPoint x: 644, endPoint y: 302, distance: 17.0
click at [628, 308] on input "number" at bounding box center [633, 309] width 18 height 24
type input "9"
type input "0"
click at [684, 311] on select "-- AM PM" at bounding box center [688, 309] width 44 height 24
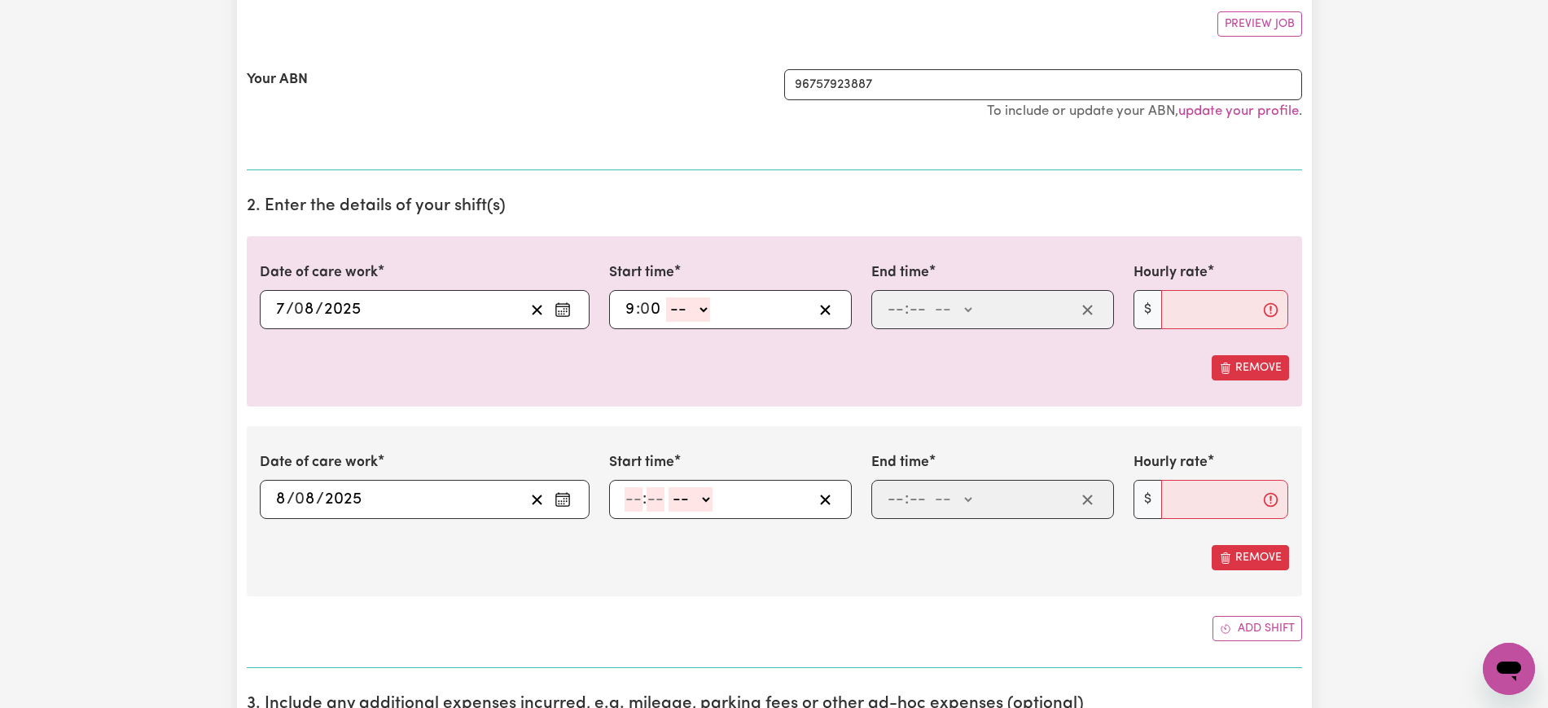
select select "am"
click at [666, 297] on select "-- AM PM" at bounding box center [688, 309] width 44 height 24
type input "09:00"
click at [898, 312] on input "number" at bounding box center [896, 309] width 18 height 24
type input "11"
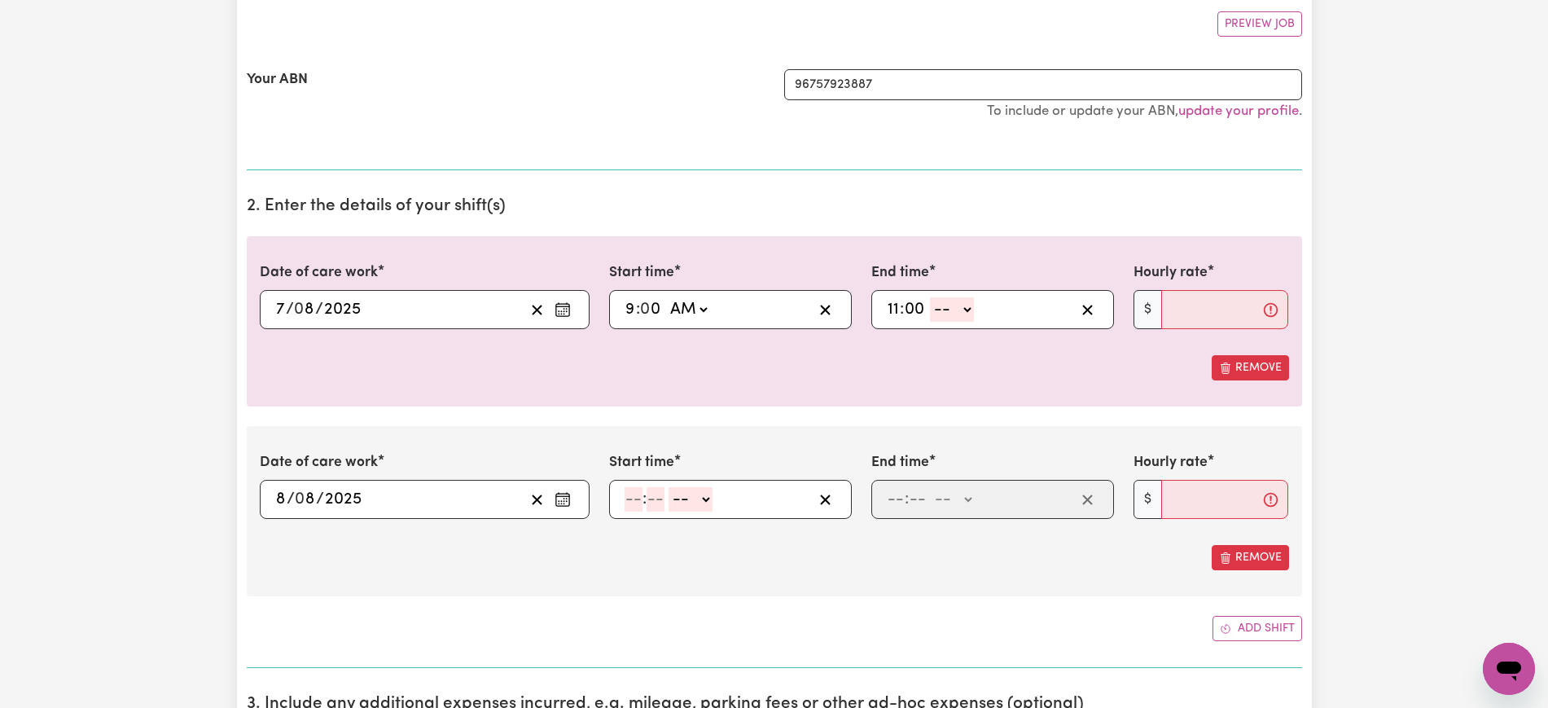
type input "00"
select select "am"
type input "11:00"
type input "0"
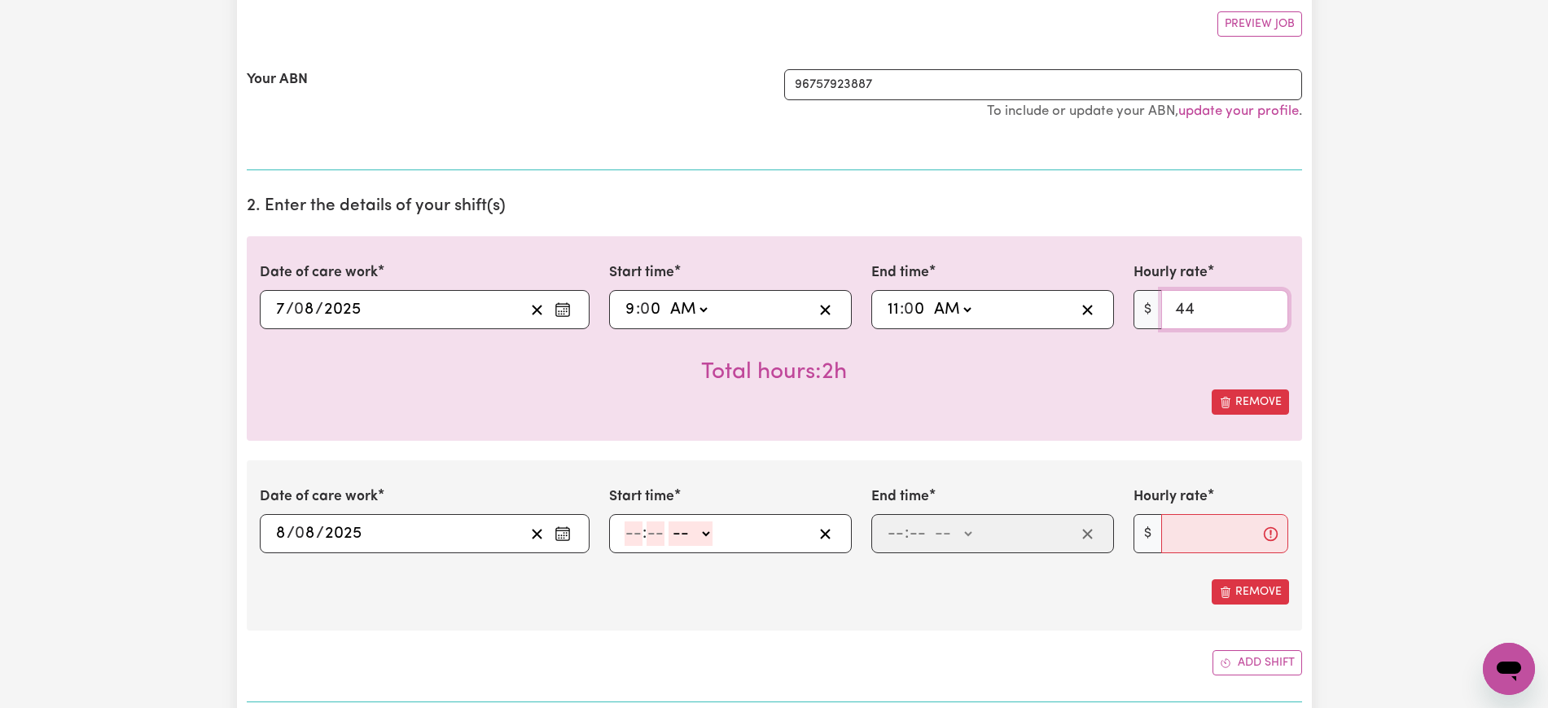
type input "44"
click at [629, 539] on input "number" at bounding box center [633, 533] width 18 height 24
type input "9"
type input "0"
select select "am"
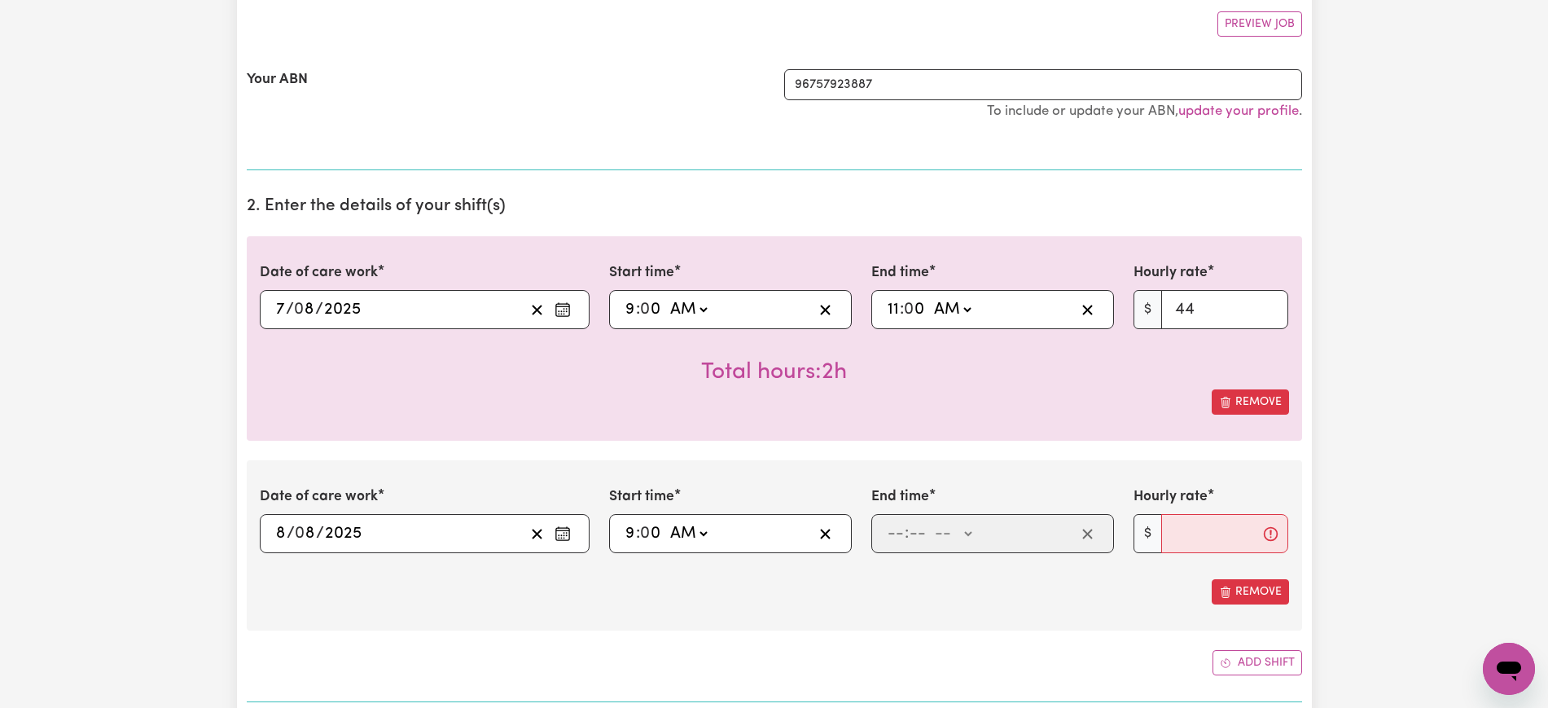
type input "09:00"
type input "11"
type input "0"
select select "am"
type input "11:00"
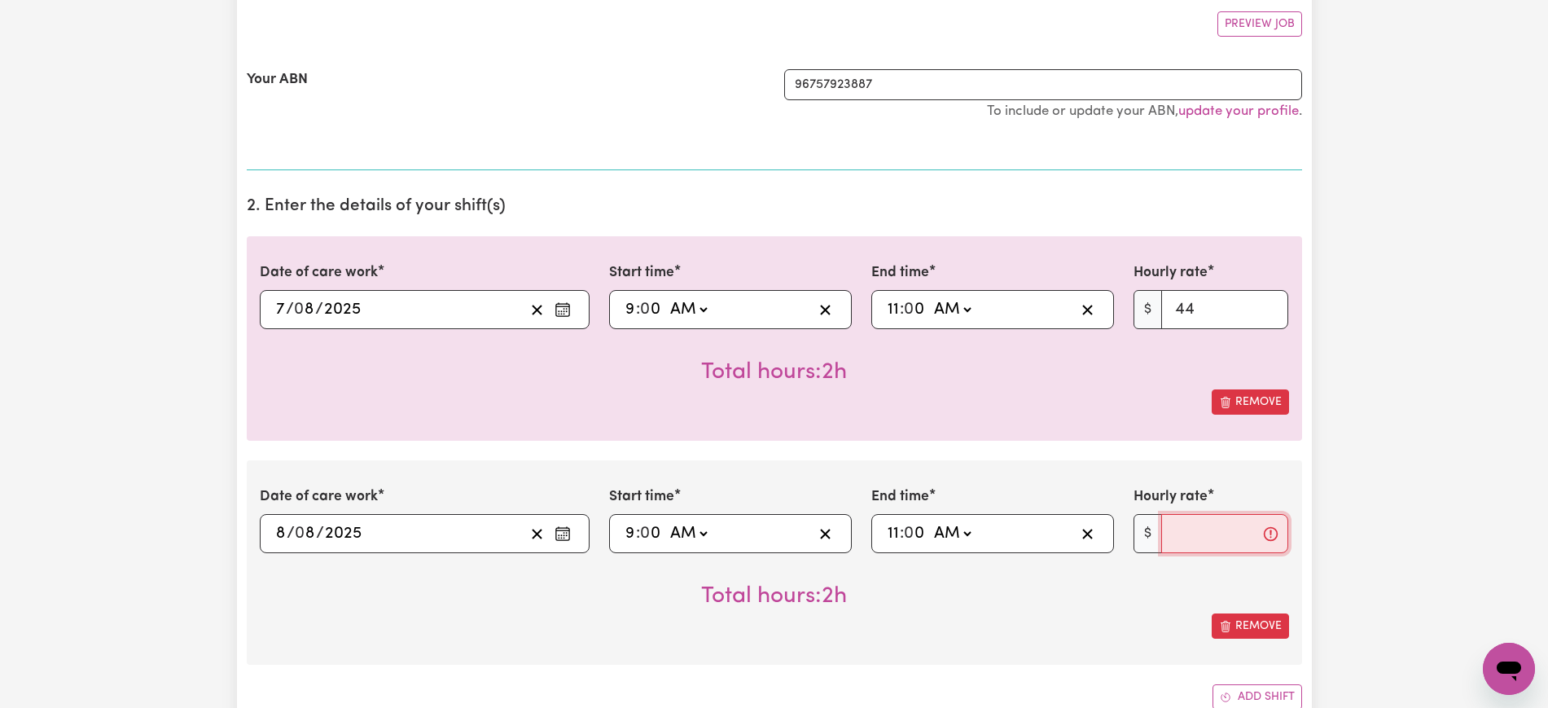
click at [1170, 533] on input "Hourly rate" at bounding box center [1225, 533] width 128 height 39
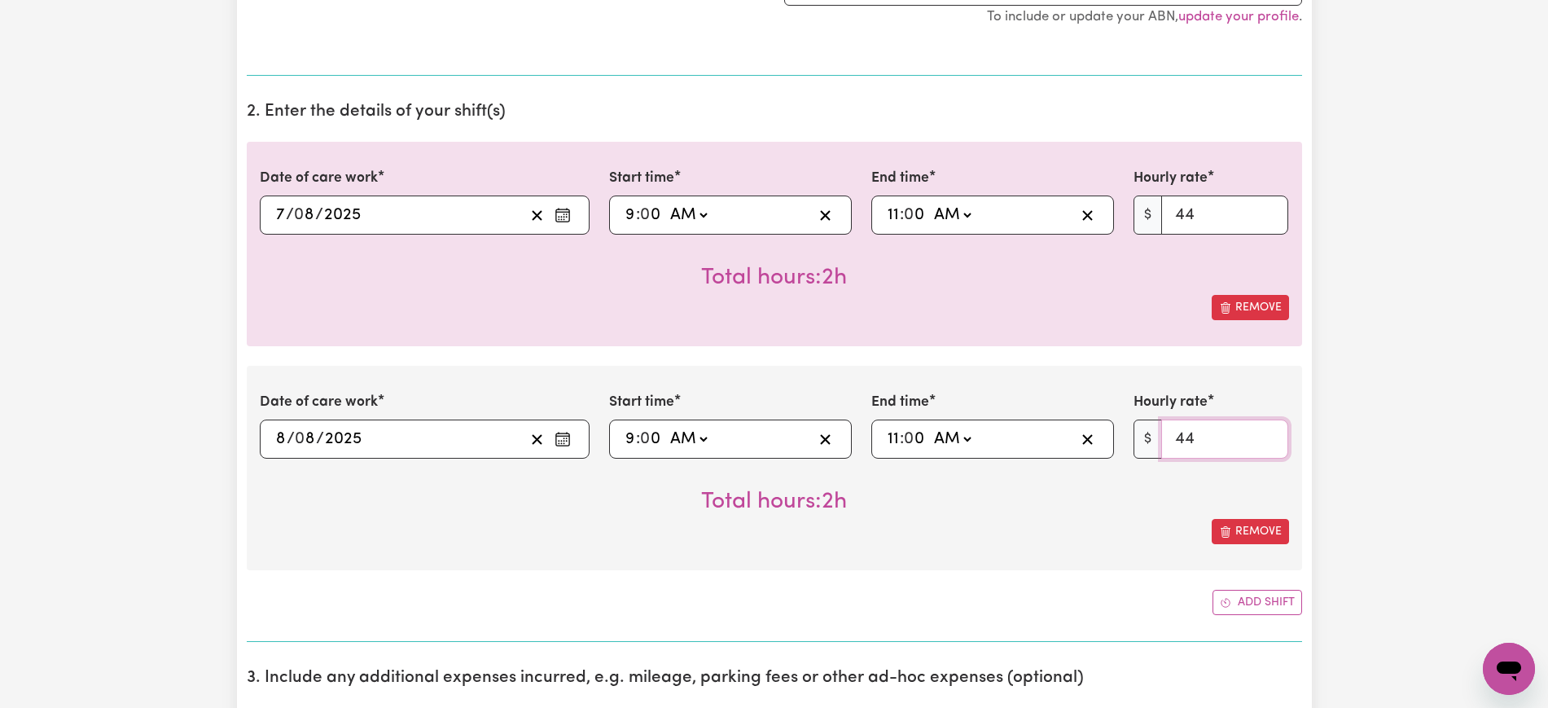
scroll to position [407, 0]
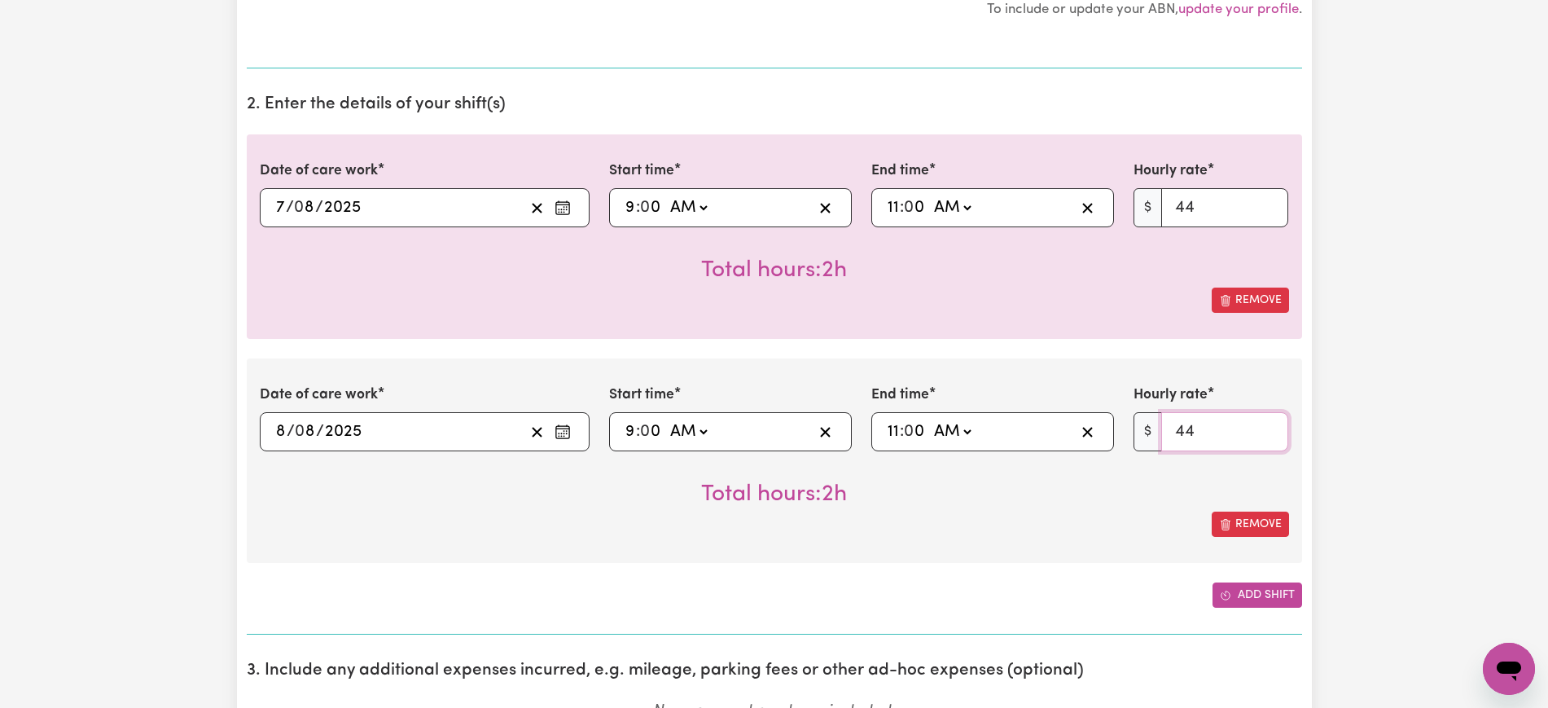
type input "44"
click at [1257, 596] on button "Add shift" at bounding box center [1257, 594] width 90 height 25
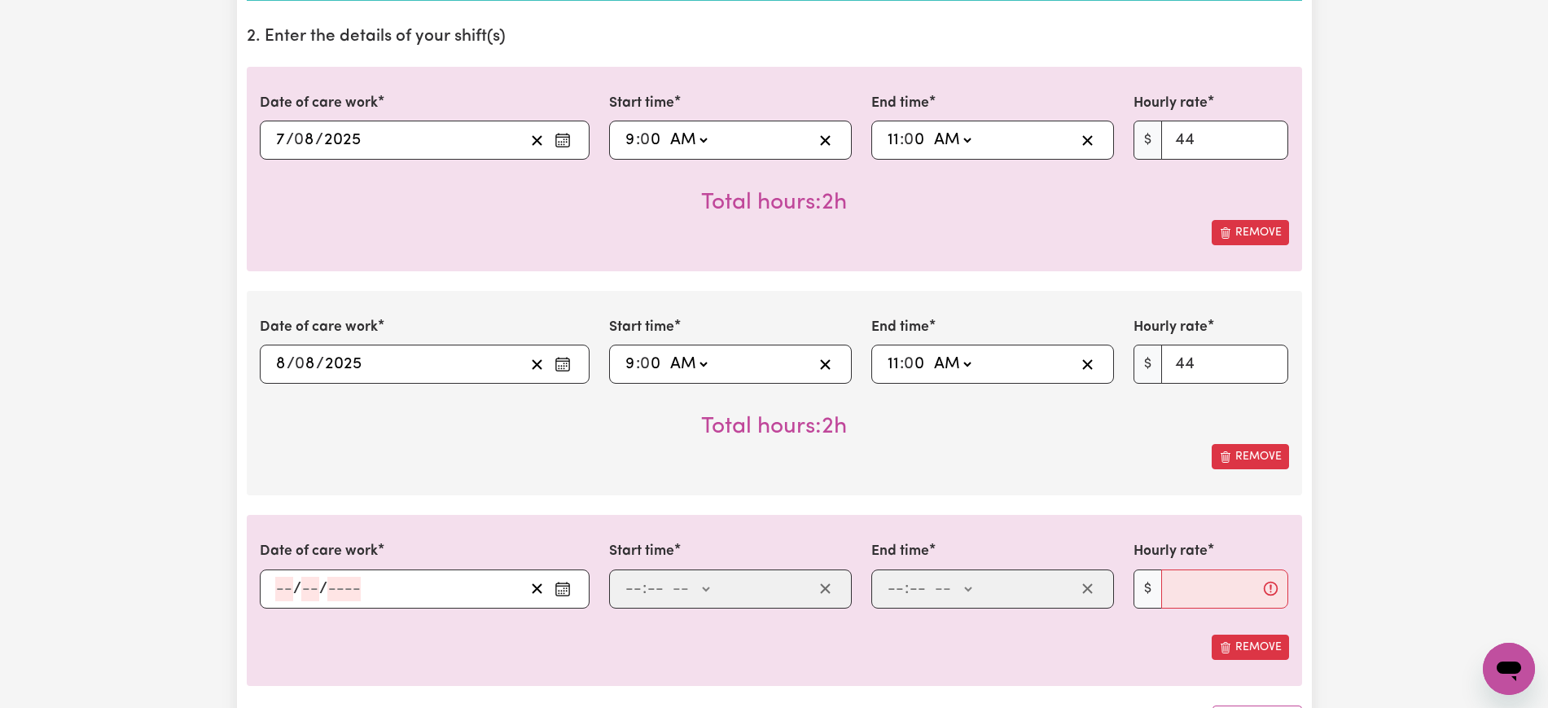
scroll to position [509, 0]
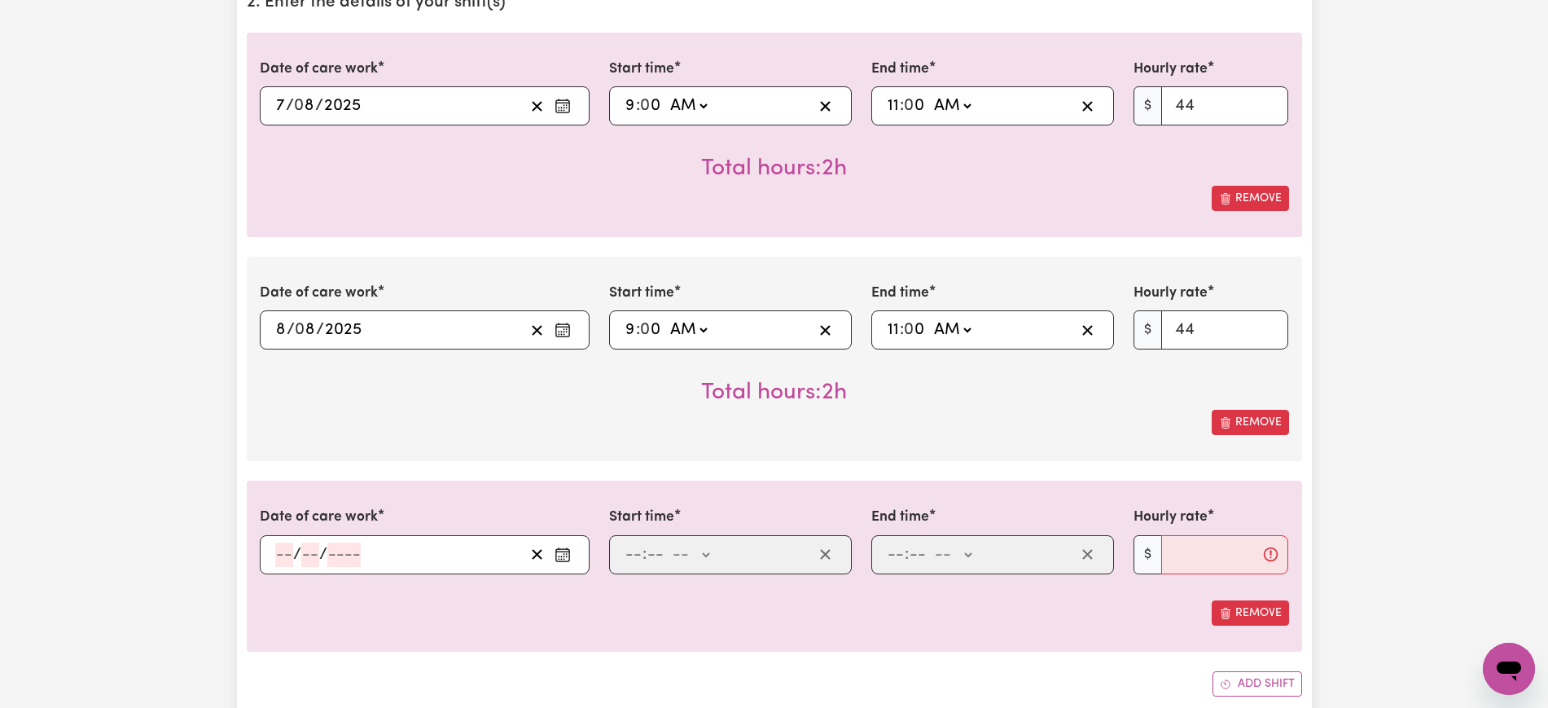
click at [566, 554] on icon "Enter the date of care work" at bounding box center [562, 554] width 16 height 16
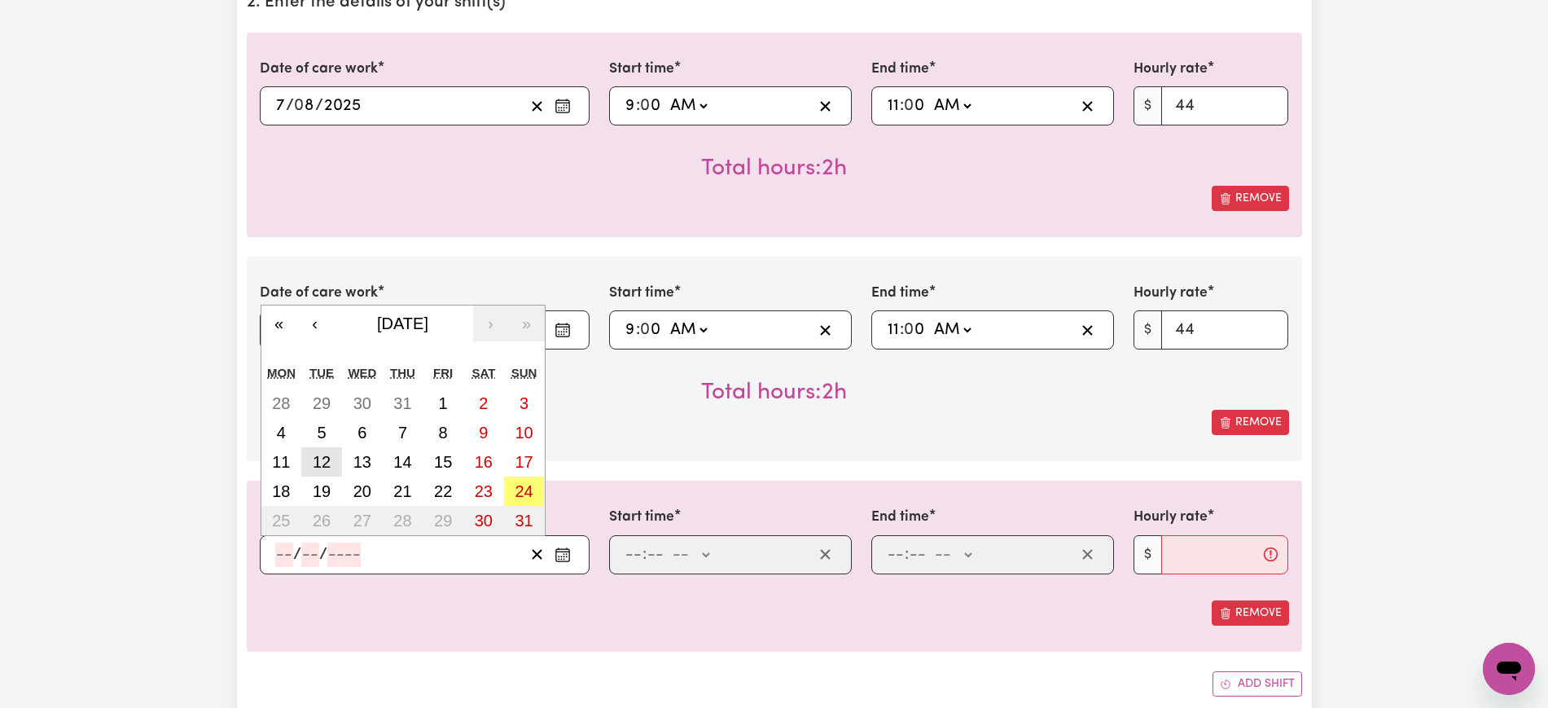
click at [316, 459] on abbr "12" at bounding box center [322, 462] width 18 height 18
type input "[DATE]"
type input "12"
type input "8"
type input "2025"
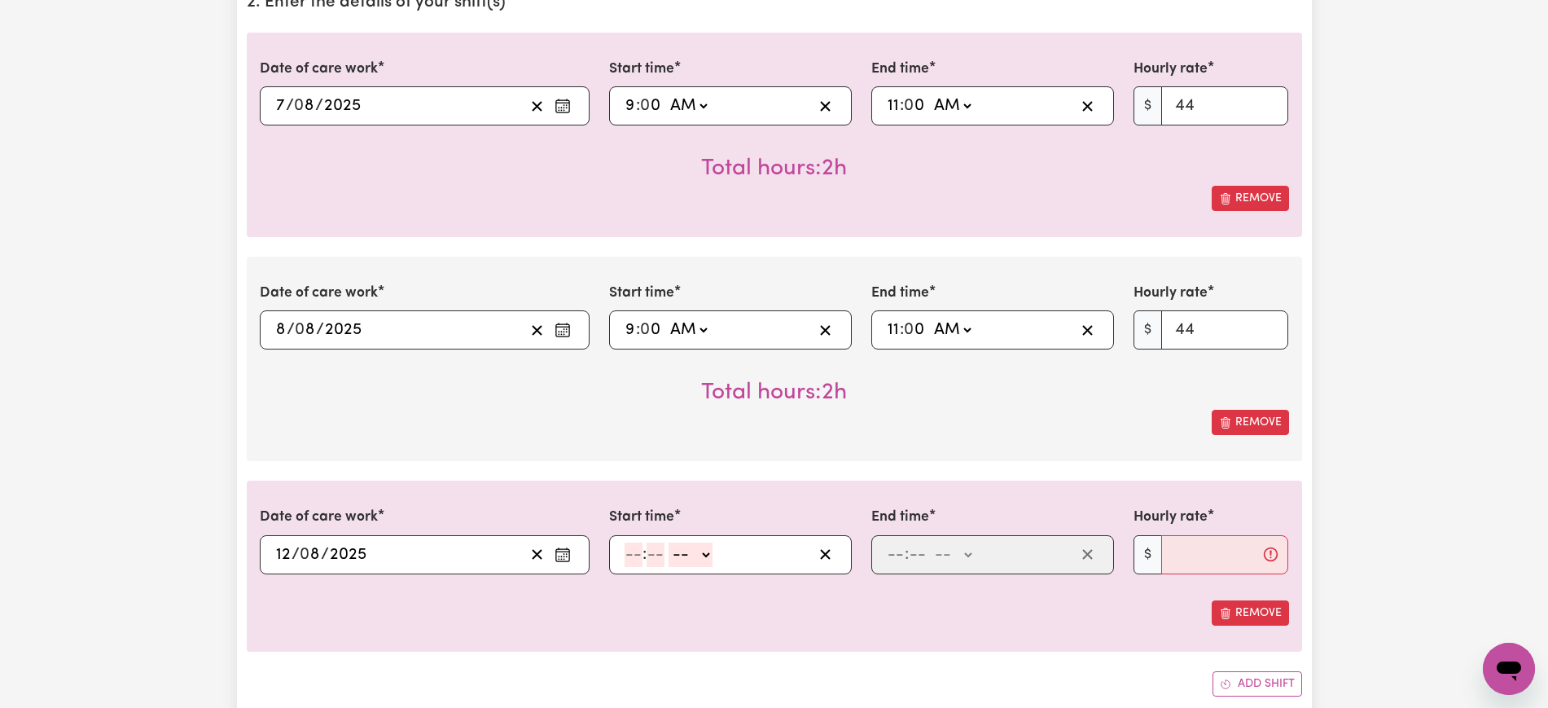
click at [638, 554] on input "number" at bounding box center [633, 554] width 18 height 24
type input "11"
type input "0"
select select "am"
type input "11:00"
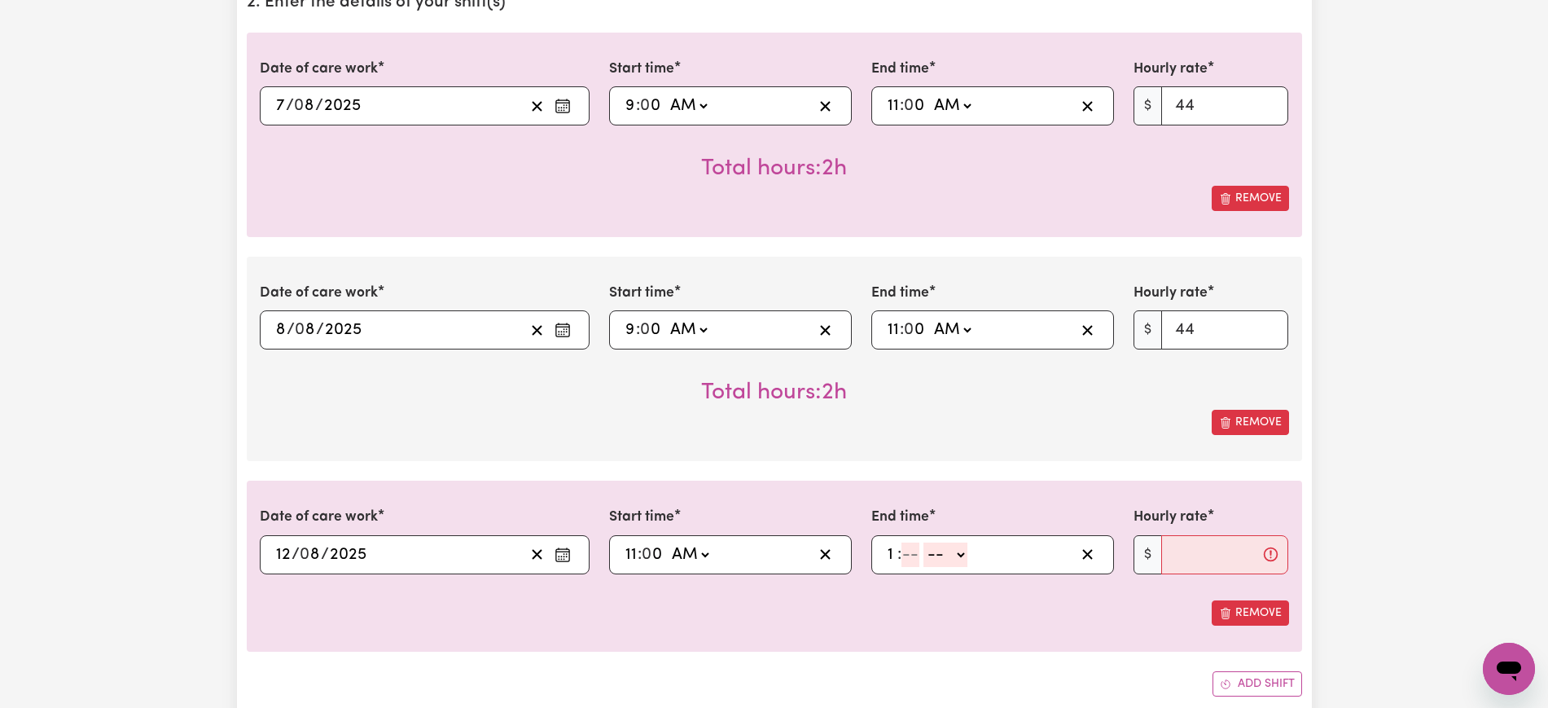
type input "1"
type input "0"
select select "am"
type input "01:00"
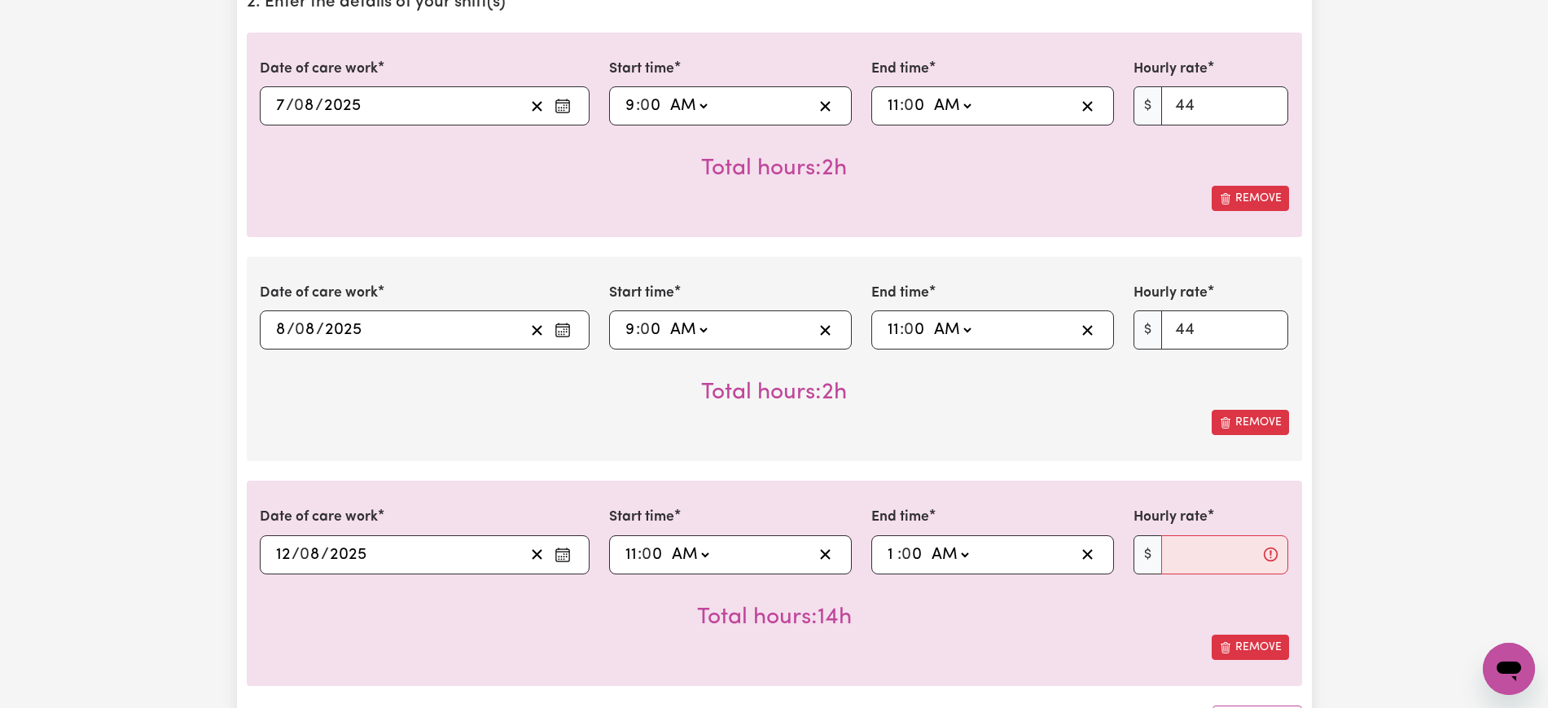
select select "pm"
type input "13:00"
click at [1178, 563] on input "Hourly rate" at bounding box center [1225, 554] width 128 height 39
type input "44"
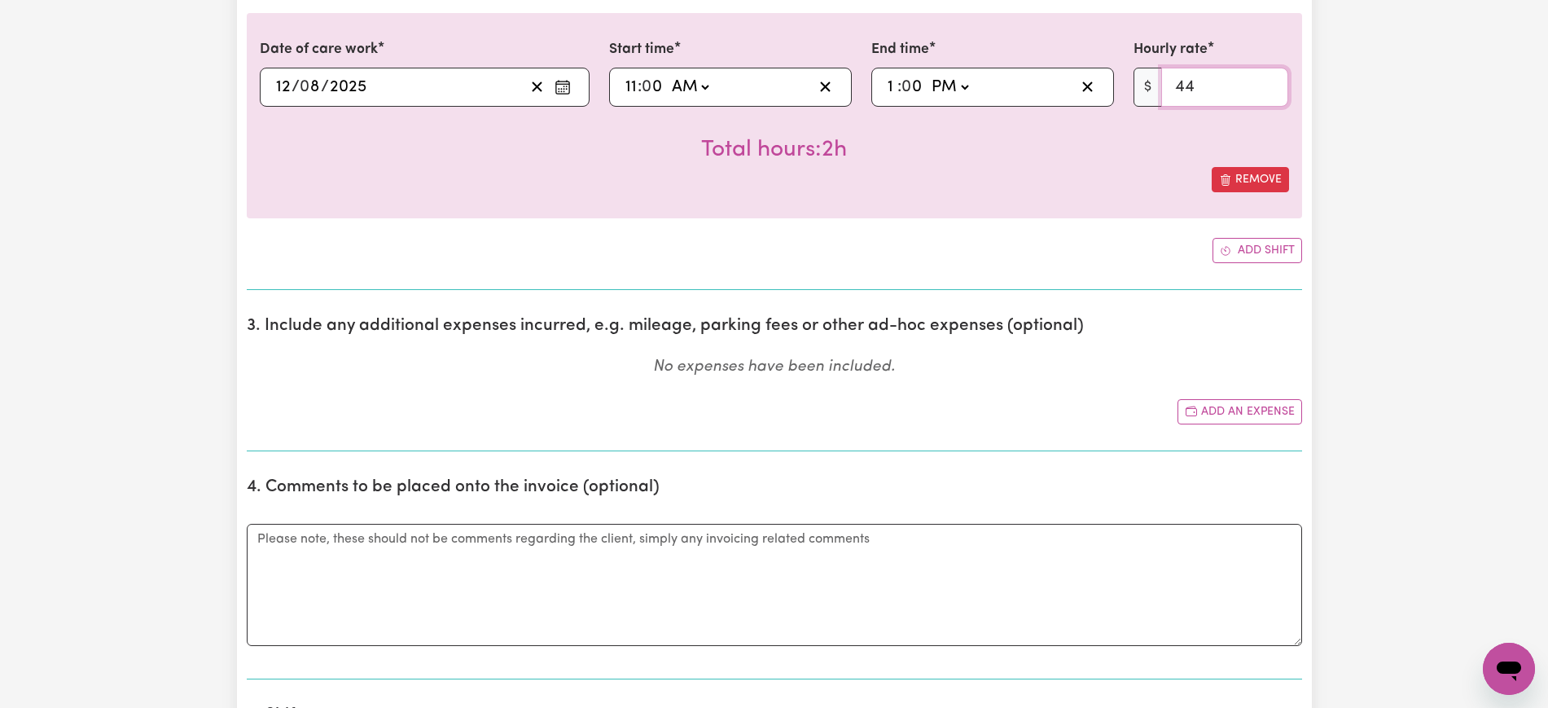
scroll to position [1119, 0]
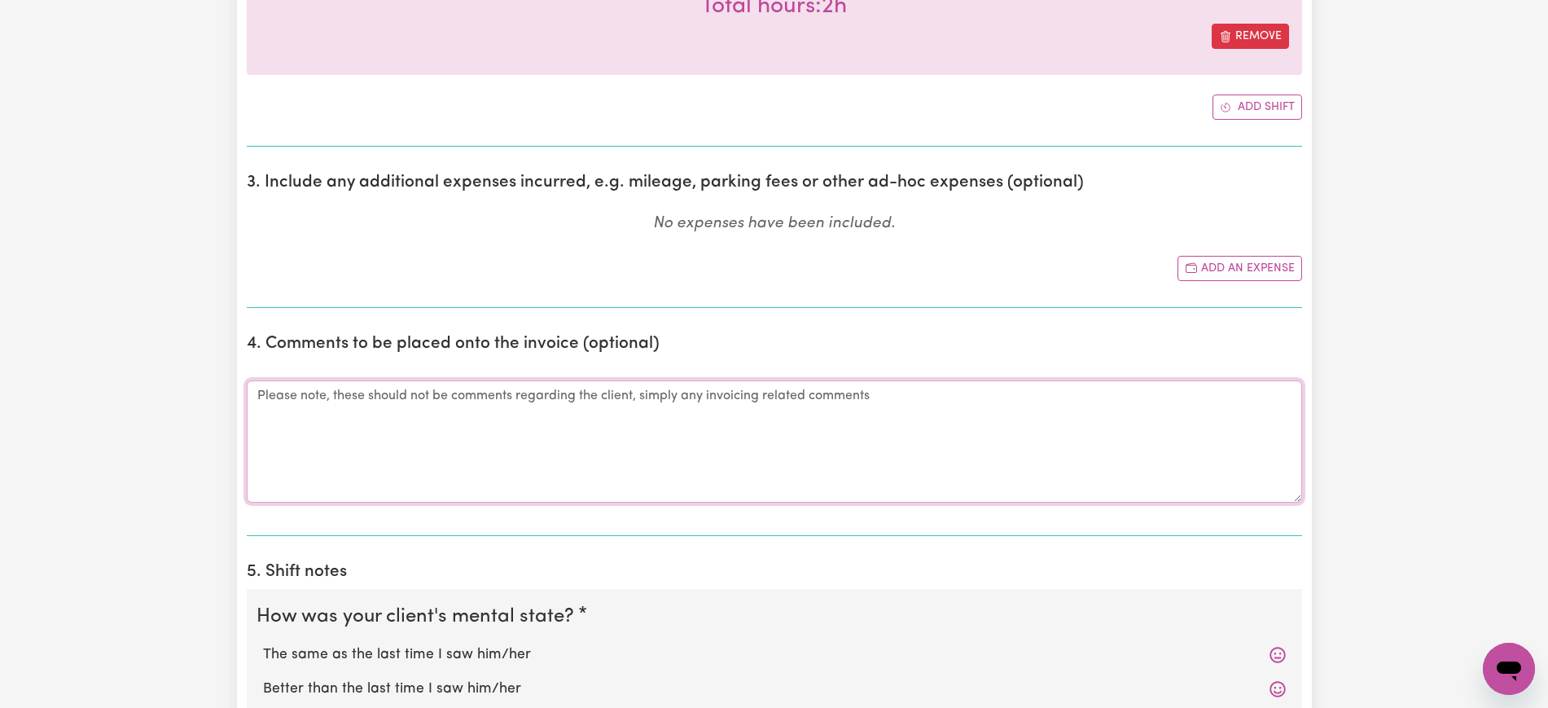
click at [590, 421] on textarea "Comments" at bounding box center [774, 441] width 1055 height 122
paste textarea "[PERSON_NAME]'s carer rang in sick. I did shower assist and Personal care. [PER…"
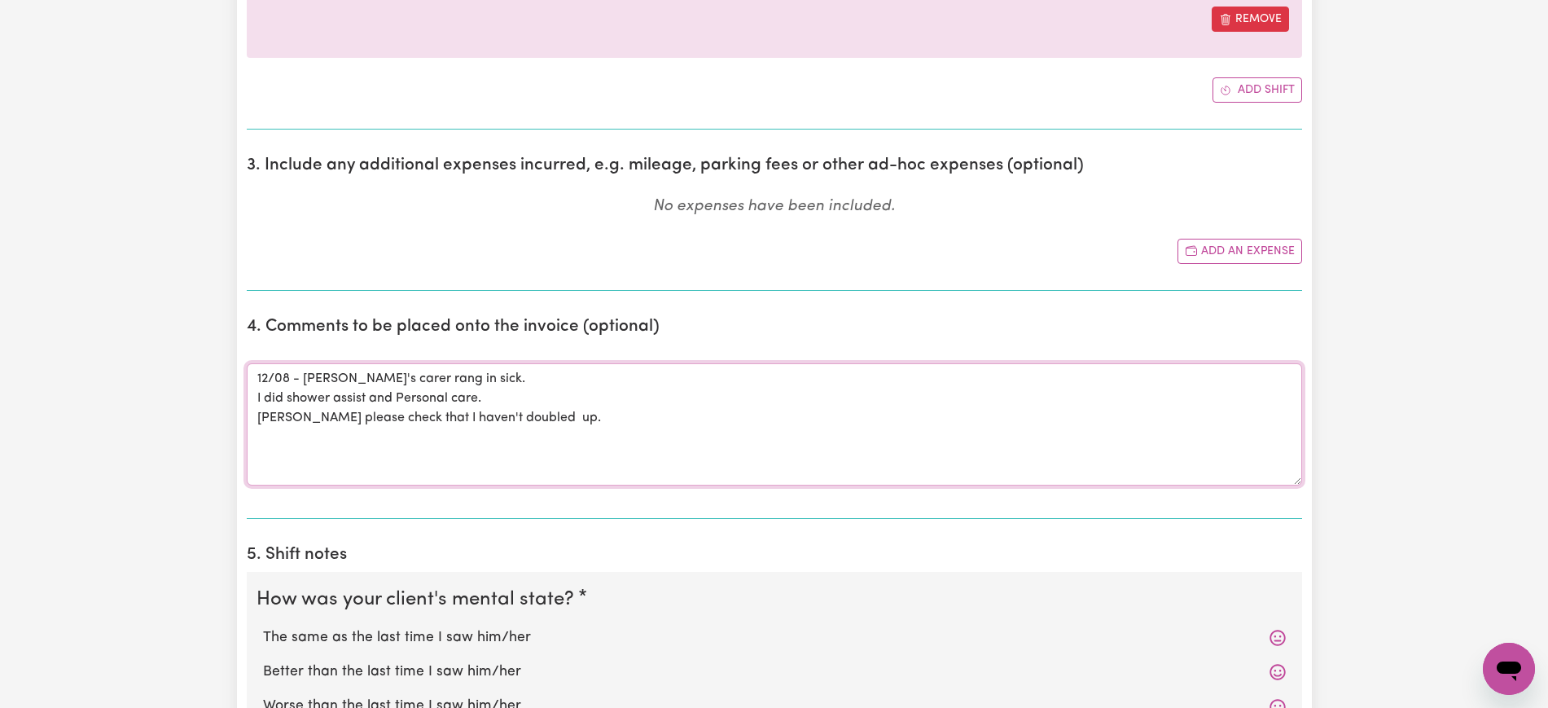
scroll to position [1018, 0]
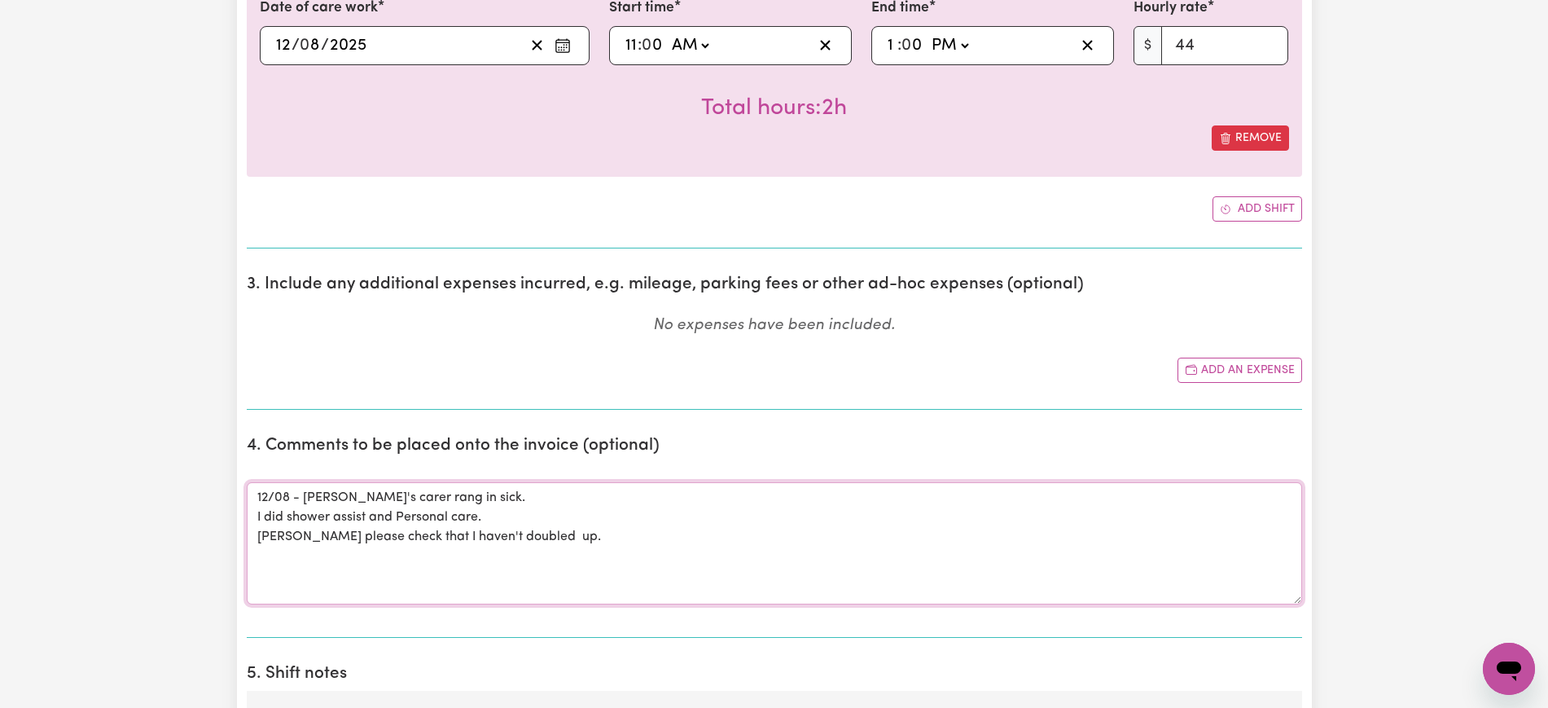
type textarea "12/08 - [PERSON_NAME]'s carer rang in sick. I did shower assist and Personal ca…"
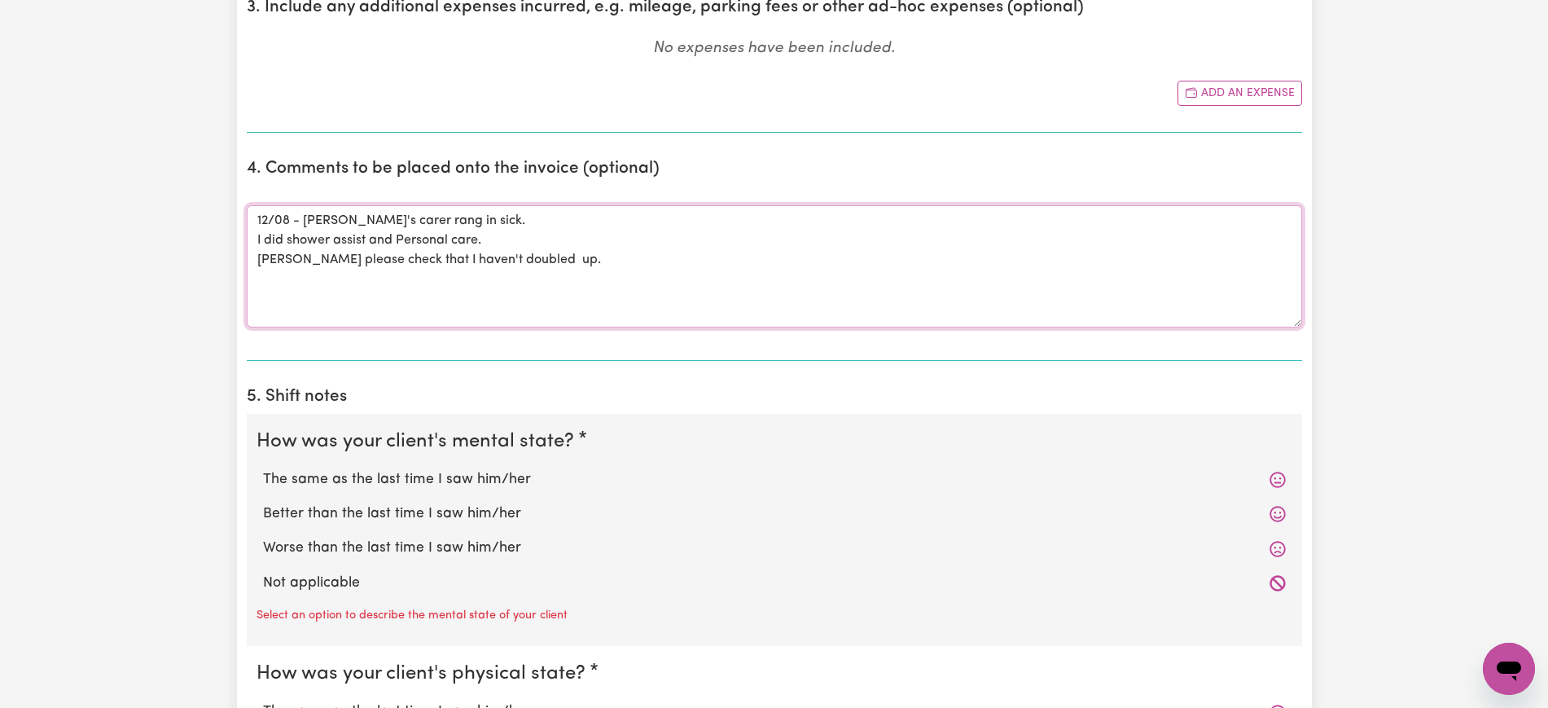
scroll to position [1425, 0]
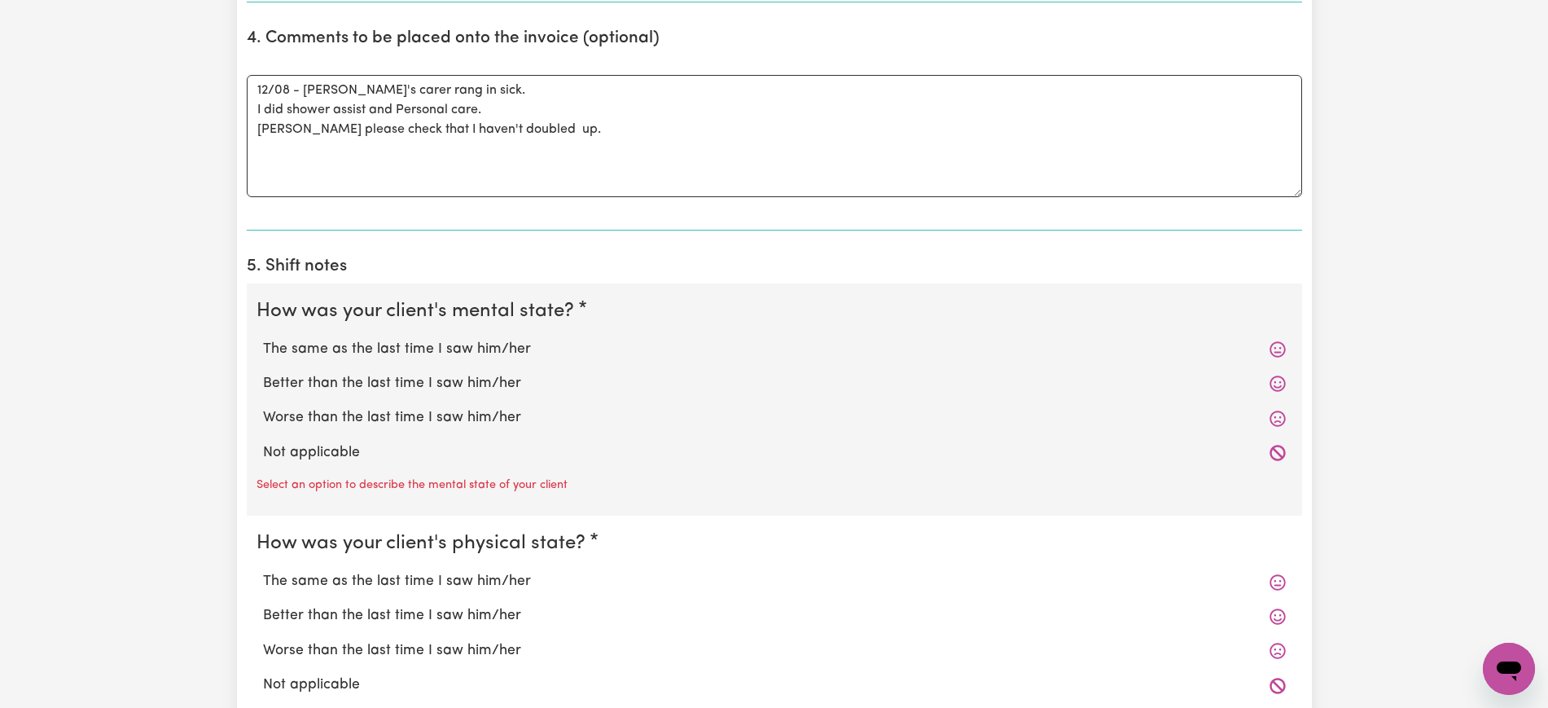
click at [340, 456] on label "Not applicable" at bounding box center [774, 452] width 1023 height 21
click at [263, 442] on input "Not applicable" at bounding box center [262, 441] width 1 height 1
radio input "true"
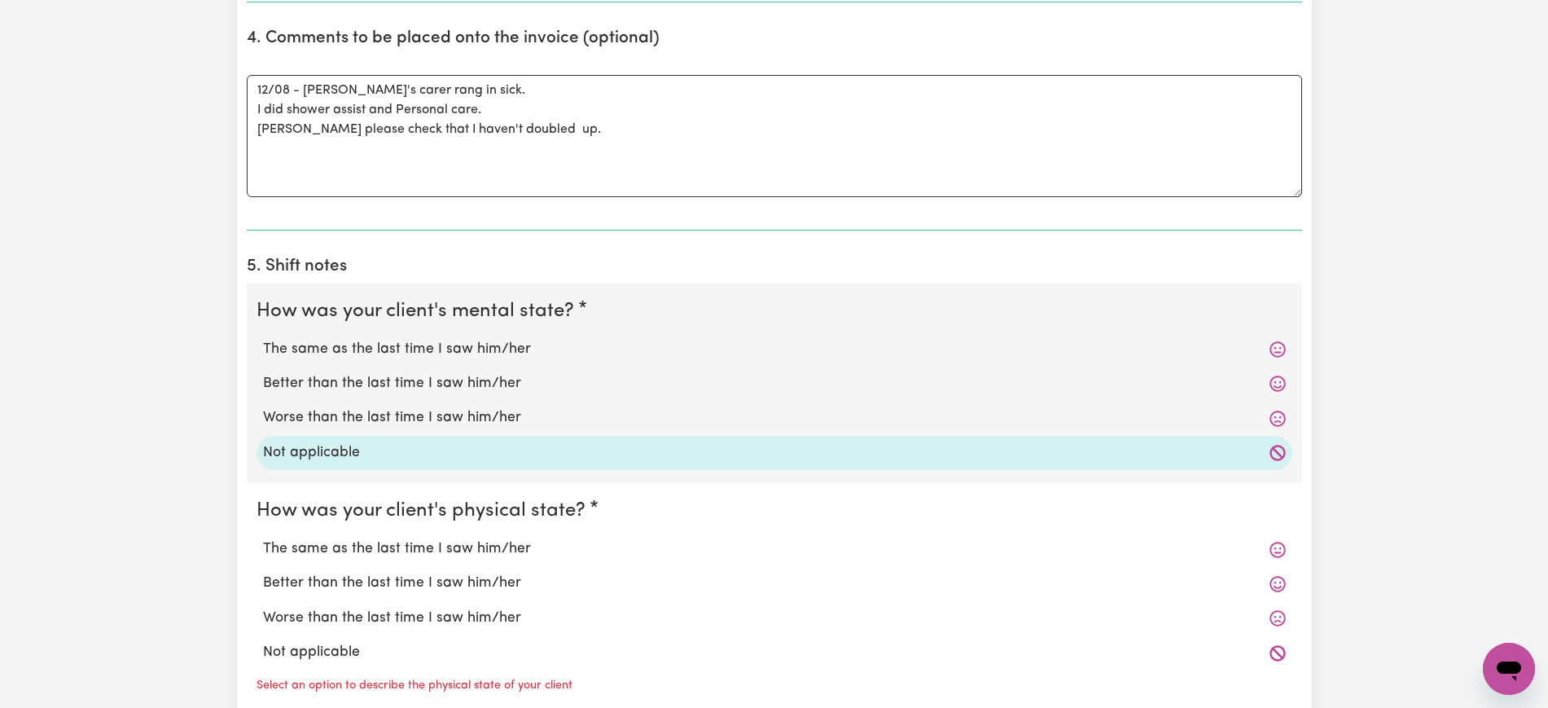
click at [321, 649] on label "Not applicable" at bounding box center [774, 652] width 1023 height 21
click at [263, 642] on input "Not applicable" at bounding box center [262, 641] width 1 height 1
radio input "true"
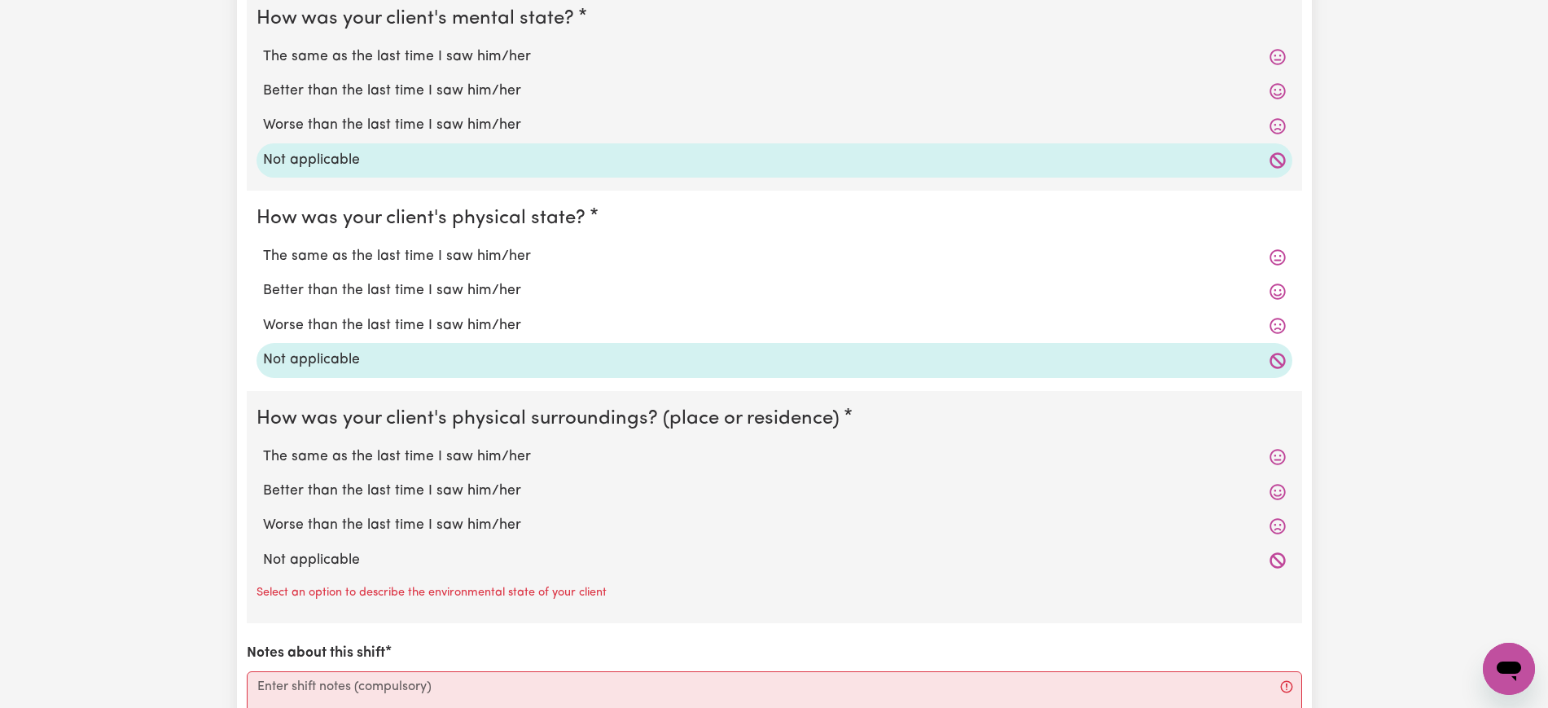
scroll to position [1730, 0]
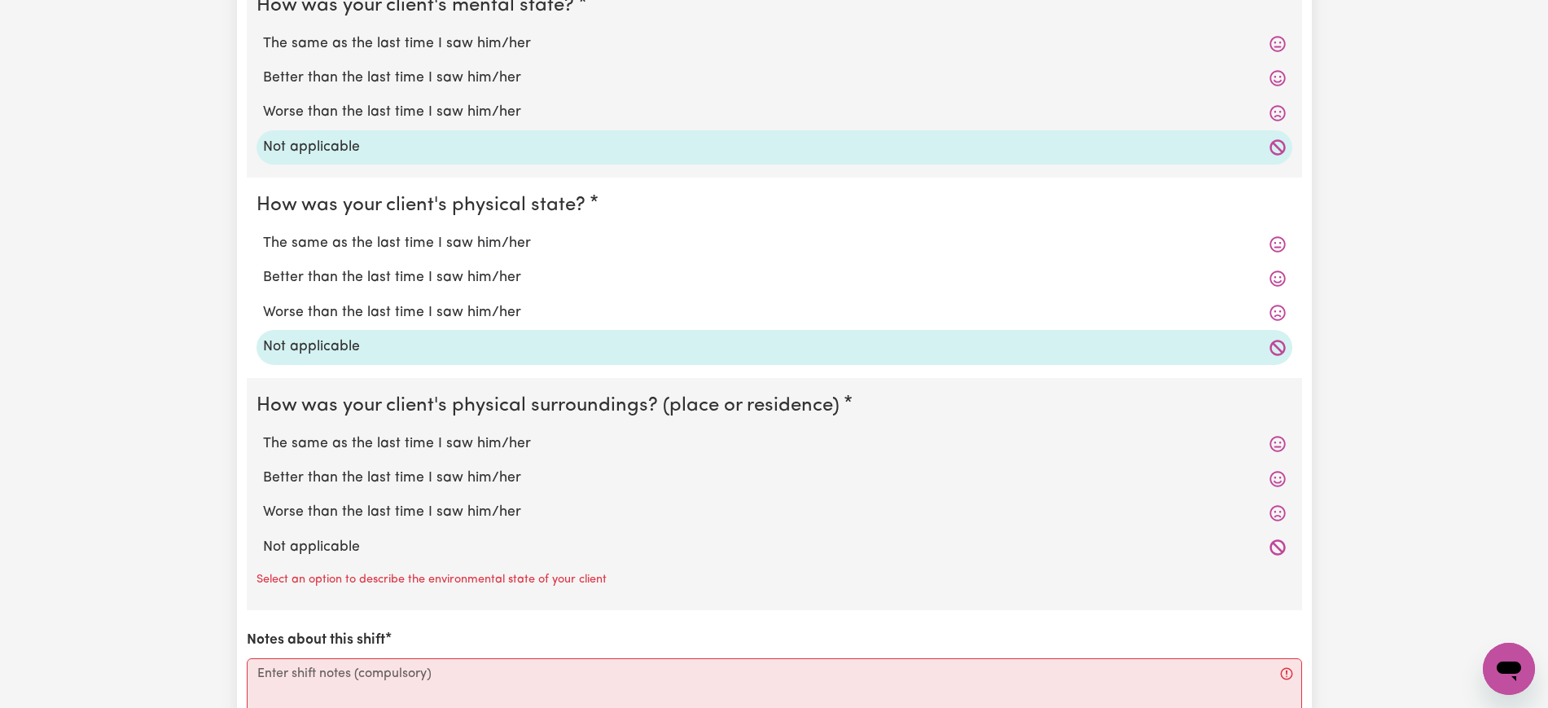
click at [336, 543] on label "Not applicable" at bounding box center [774, 547] width 1023 height 21
click at [263, 537] on input "Not applicable" at bounding box center [262, 536] width 1 height 1
radio input "true"
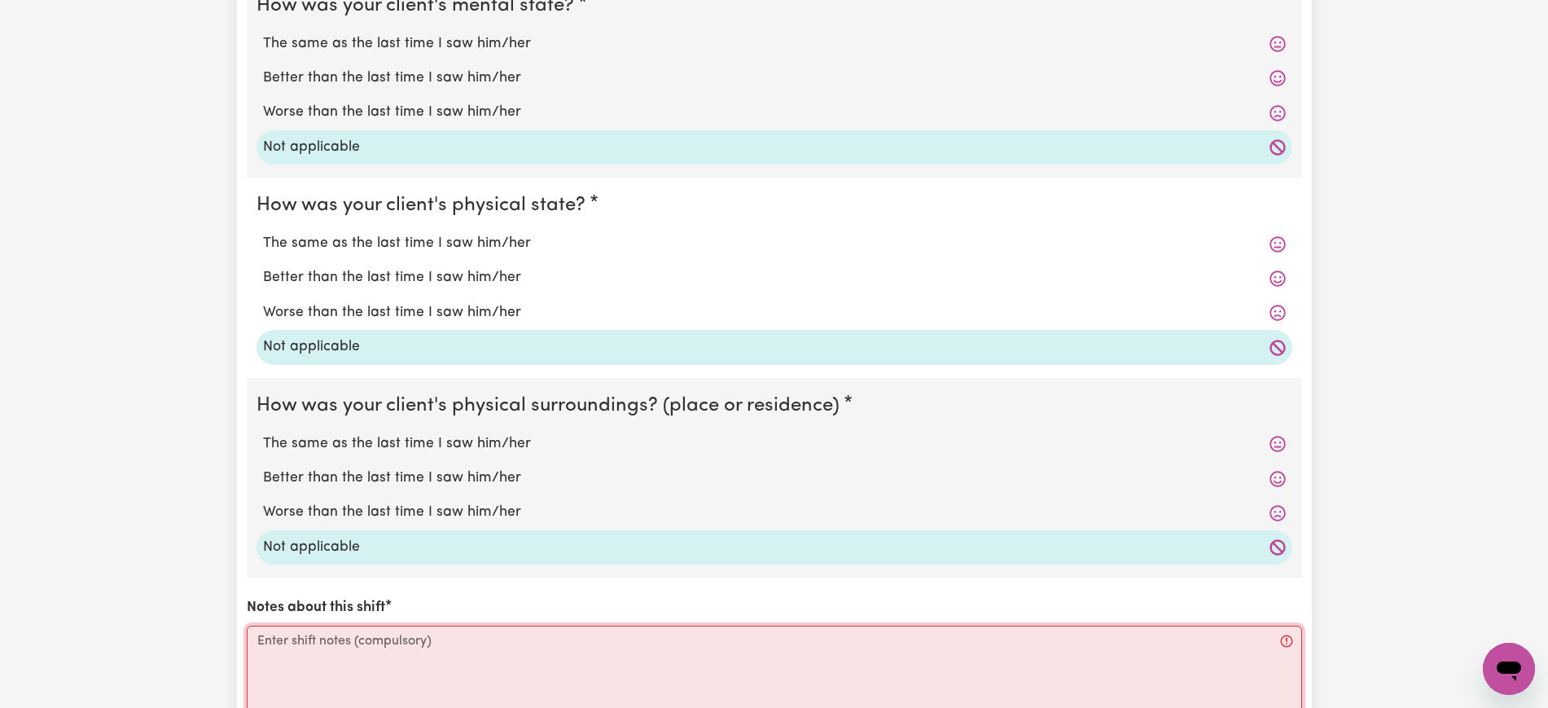
click at [354, 673] on textarea "Notes about this shift" at bounding box center [774, 686] width 1055 height 122
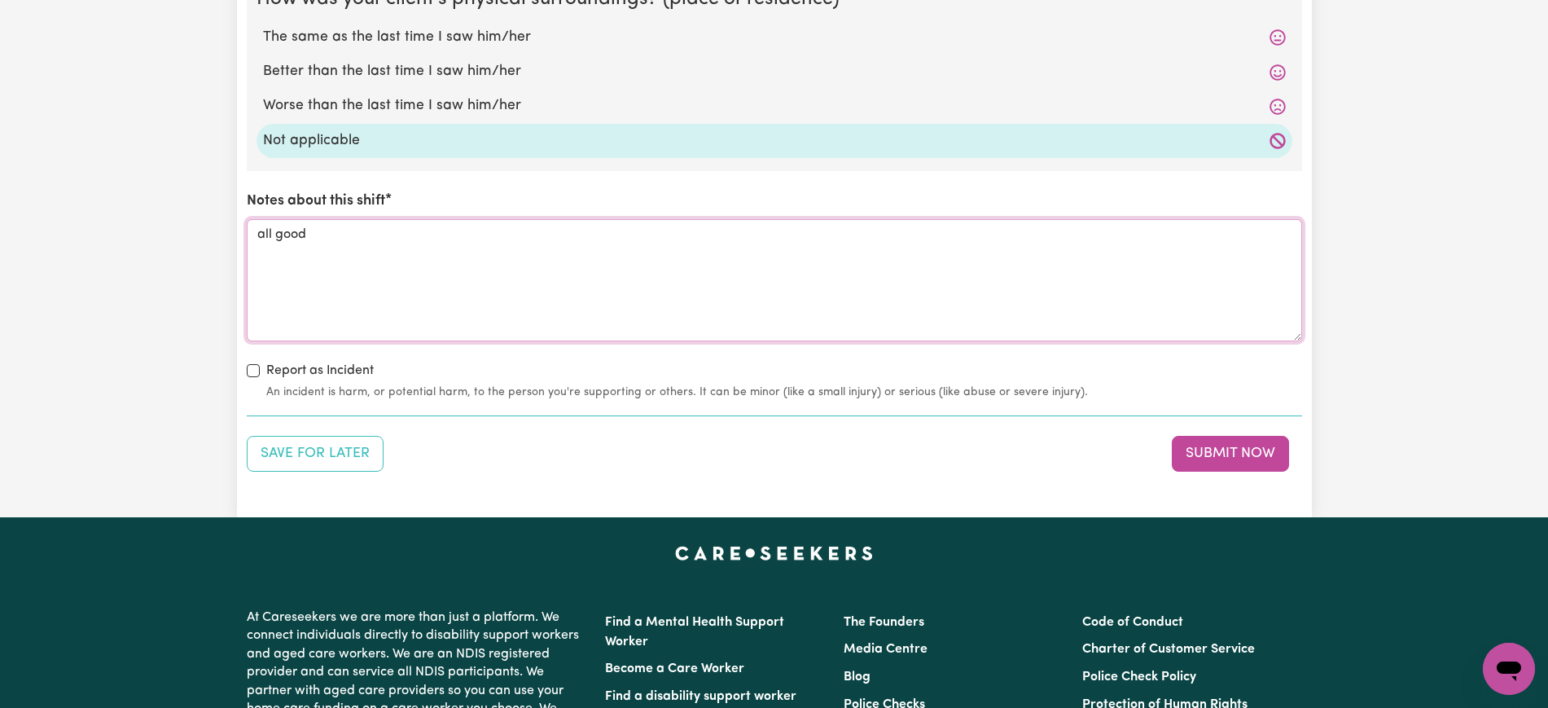
scroll to position [2137, 0]
type textarea "all good"
click at [1244, 448] on button "Submit Now" at bounding box center [1230, 453] width 117 height 36
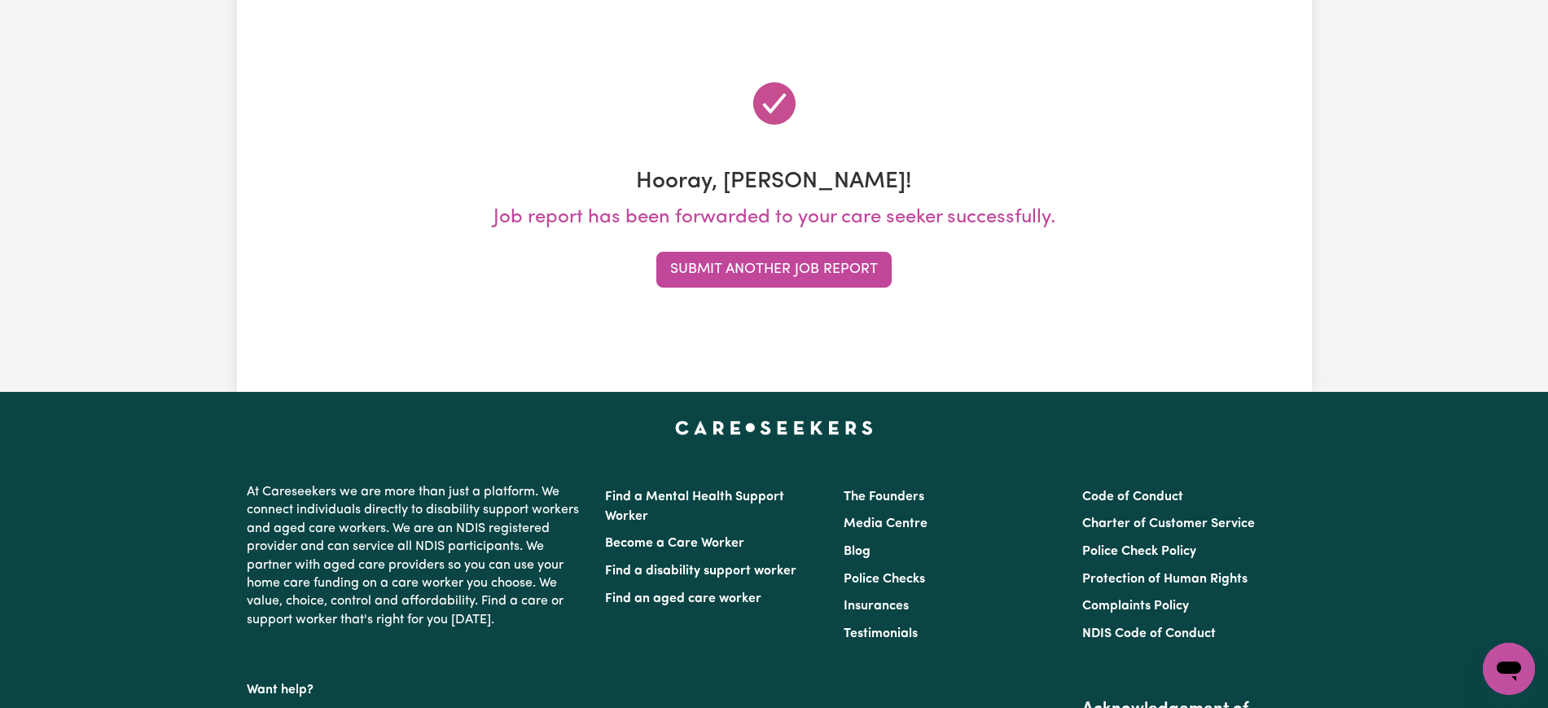
scroll to position [0, 0]
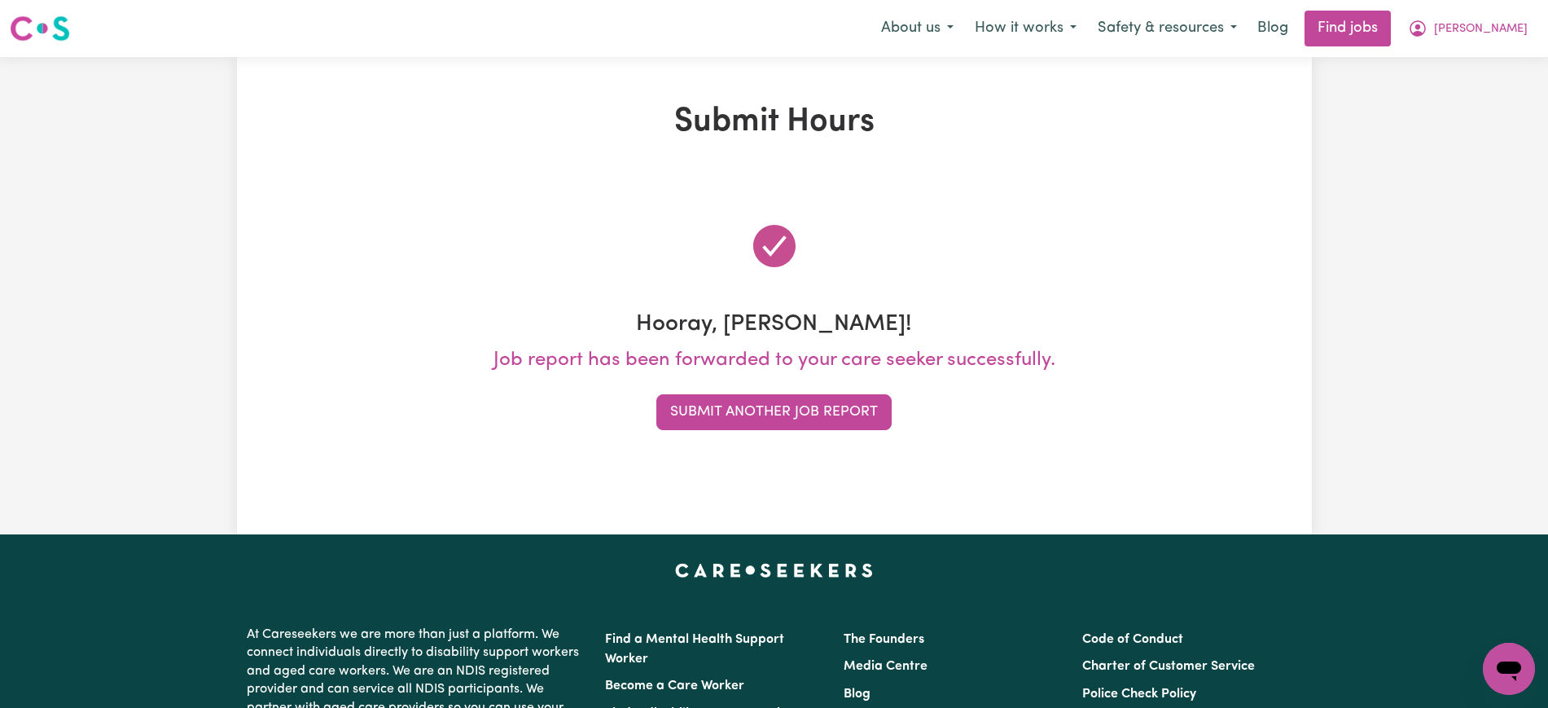
drag, startPoint x: 1495, startPoint y: 24, endPoint x: 1485, endPoint y: 46, distance: 24.1
click at [1493, 24] on span "[PERSON_NAME]" at bounding box center [1481, 29] width 94 height 18
click at [1448, 118] on link "Logout" at bounding box center [1473, 124] width 129 height 31
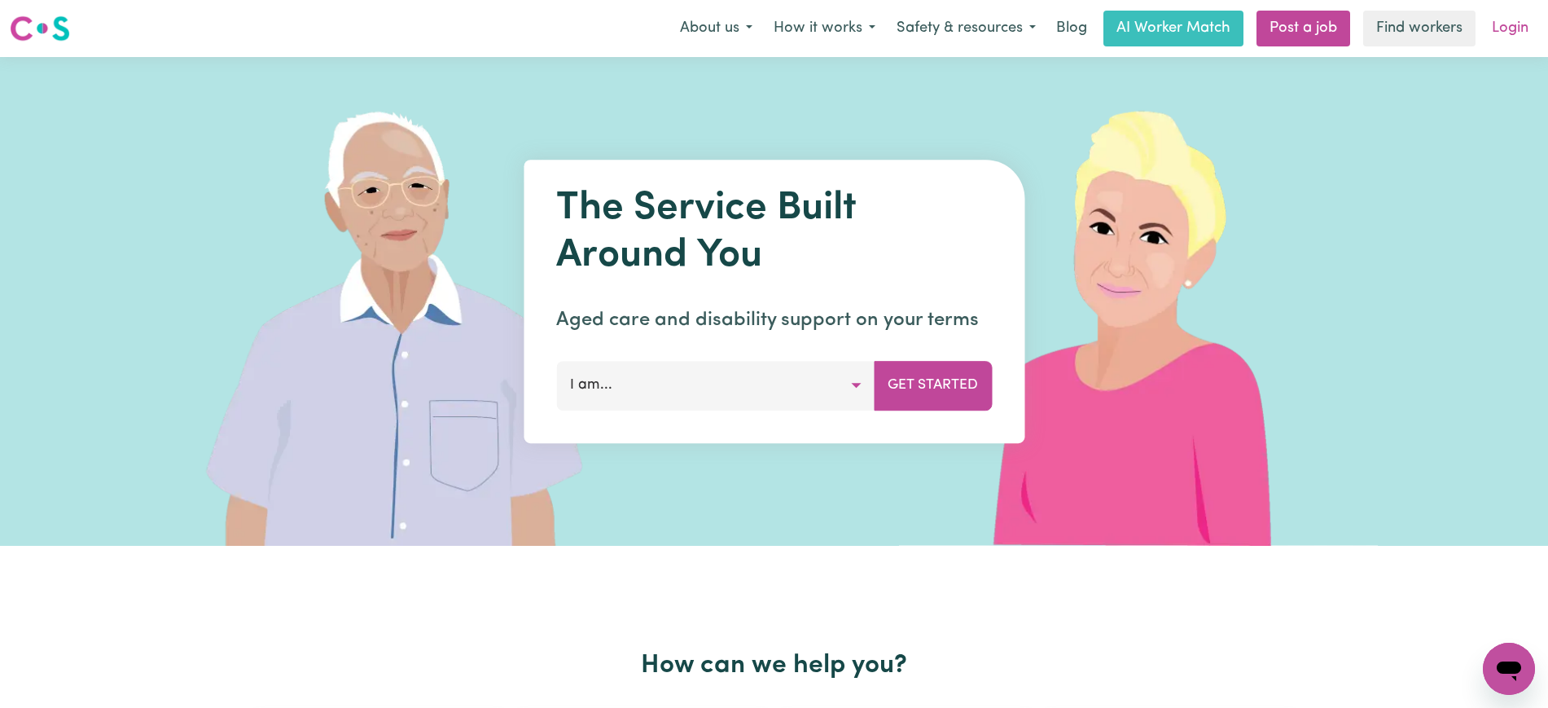
click at [1501, 31] on link "Login" at bounding box center [1510, 29] width 56 height 36
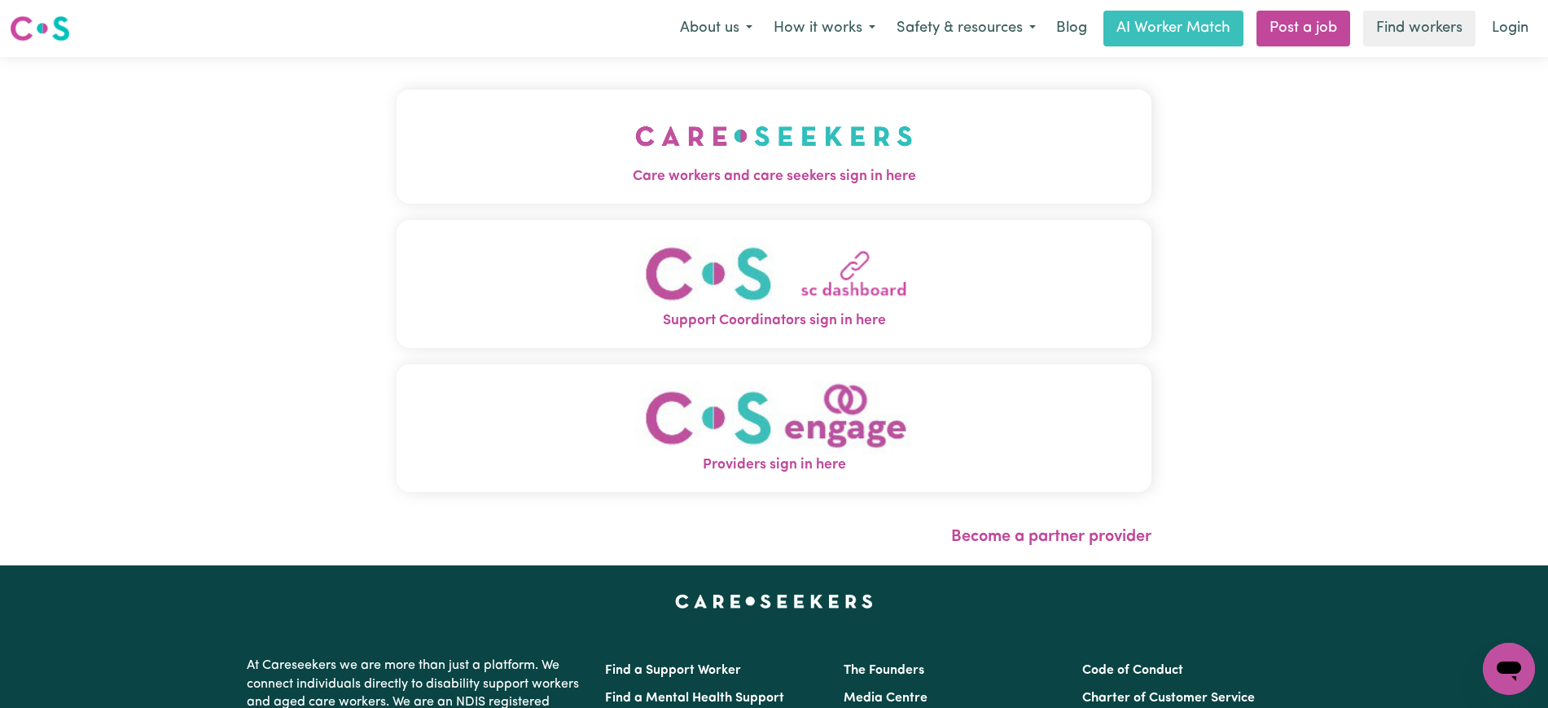
click at [779, 147] on img "Care workers and care seekers sign in here" at bounding box center [774, 136] width 278 height 60
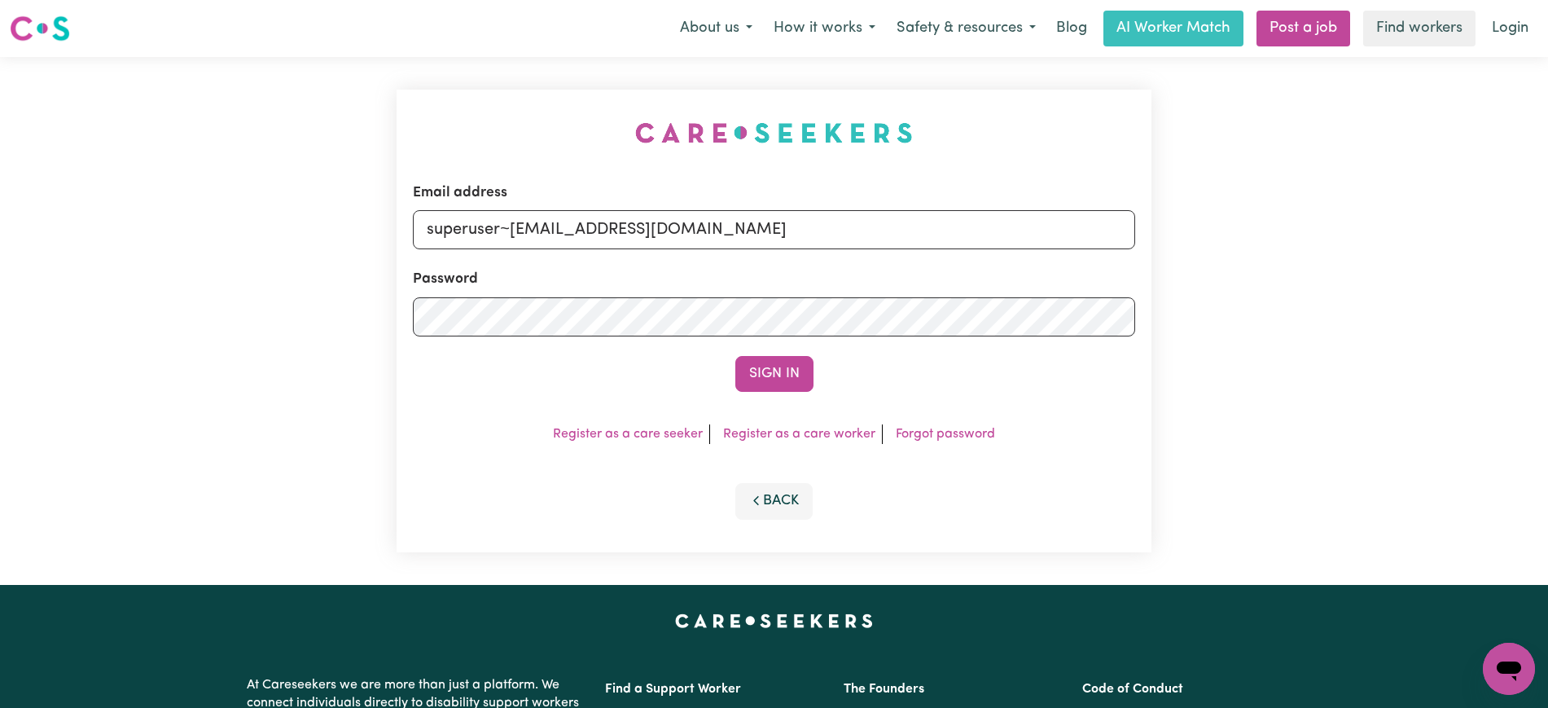
click at [383, 82] on div "Email address superuser~[EMAIL_ADDRESS][DOMAIN_NAME] Password Sign In Register …" at bounding box center [774, 321] width 1548 height 528
drag, startPoint x: 511, startPoint y: 234, endPoint x: 1337, endPoint y: 283, distance: 827.1
click at [1337, 283] on div "Email address superuser~[EMAIL_ADDRESS][DOMAIN_NAME] Password Sign In Register …" at bounding box center [774, 321] width 1548 height 528
type input "superuser~[EMAIL_ADDRESS][DOMAIN_NAME]"
click at [735, 356] on button "Sign In" at bounding box center [774, 374] width 78 height 36
